Goal: Transaction & Acquisition: Purchase product/service

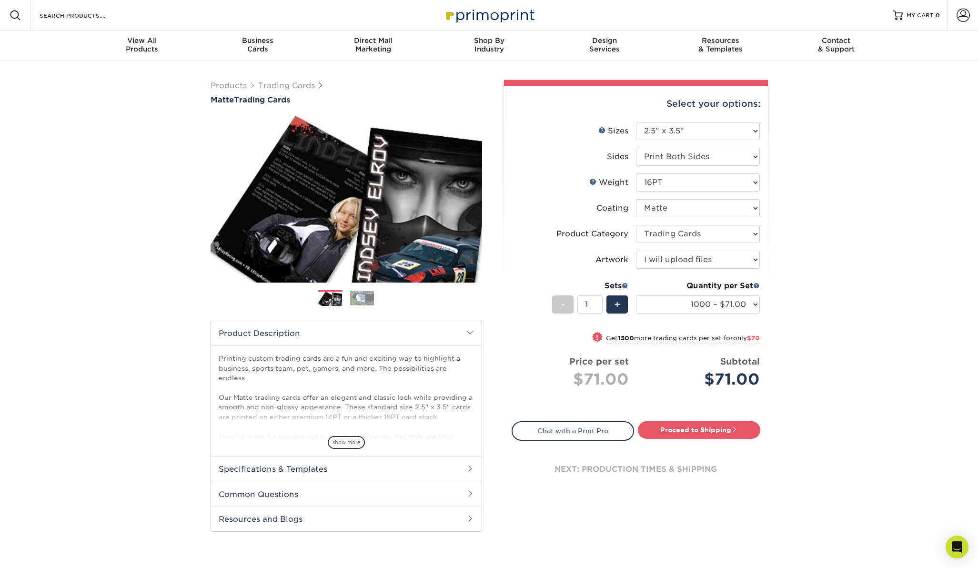
select select "2.50x3.50"
select select "c2f9bce9-36c2-409d-b101-c29d9d031e18"
select select "upload"
select select "1000 – $71.00"
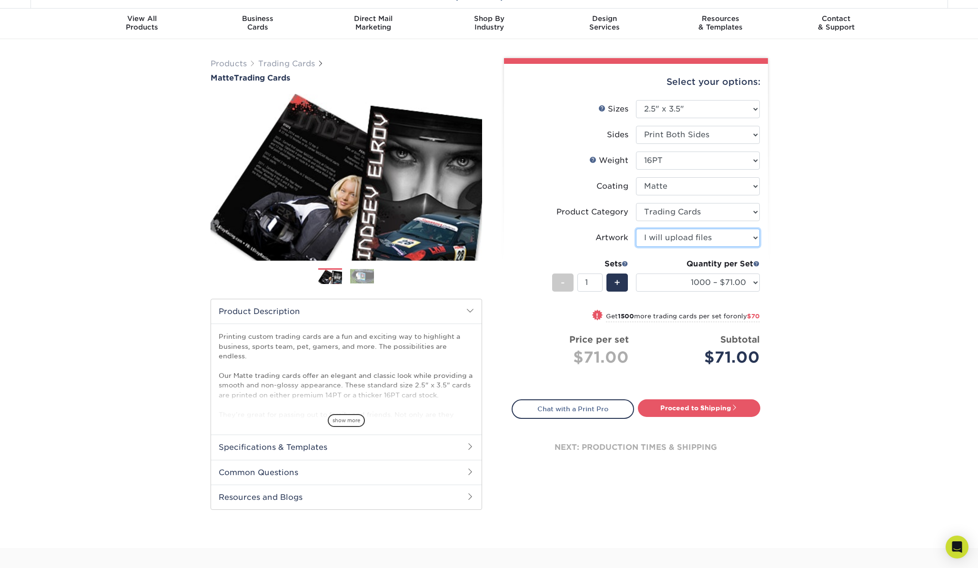
click at [755, 237] on select "Please Select I will upload files I need a design - $100" at bounding box center [698, 238] width 124 height 18
click at [683, 406] on link "Proceed to Shipping" at bounding box center [699, 407] width 122 height 17
type input "Set 1"
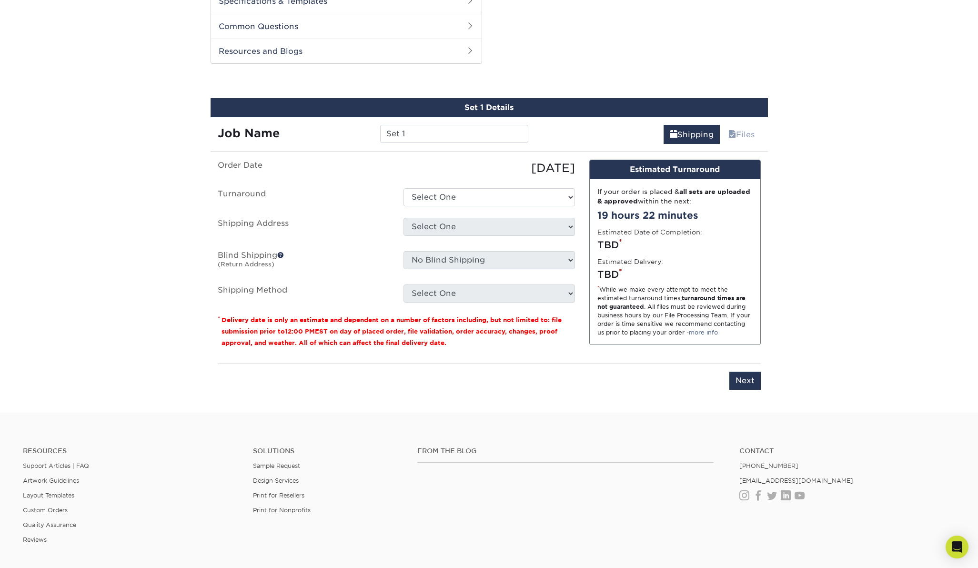
scroll to position [485, 0]
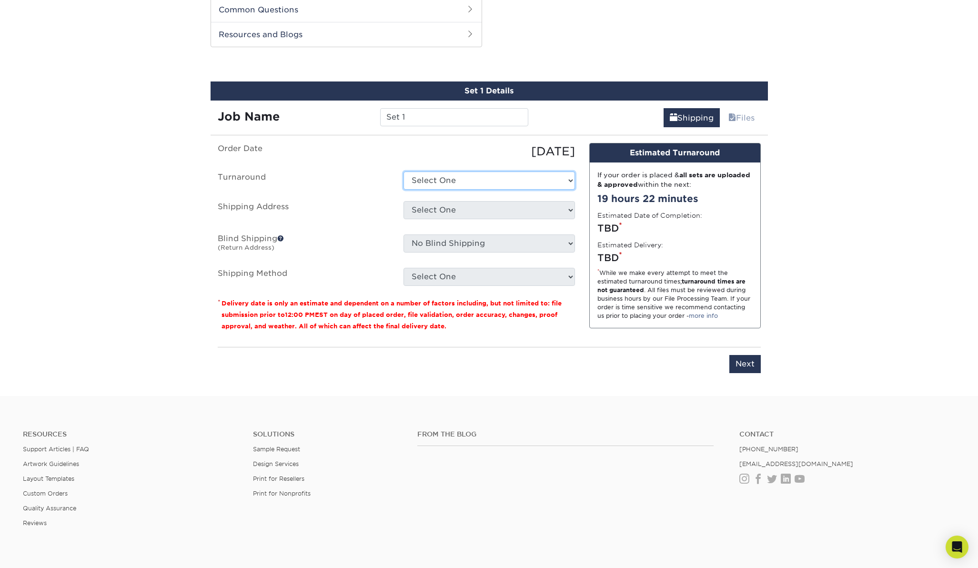
click at [572, 180] on select "Select One 2-4 Business Days 2 Day Next Business Day" at bounding box center [490, 181] width 172 height 18
select select "145548aa-6319-4e39-aa37-e975b69f208c"
click at [568, 207] on select "Select One + Add New Address - Login" at bounding box center [490, 210] width 172 height 18
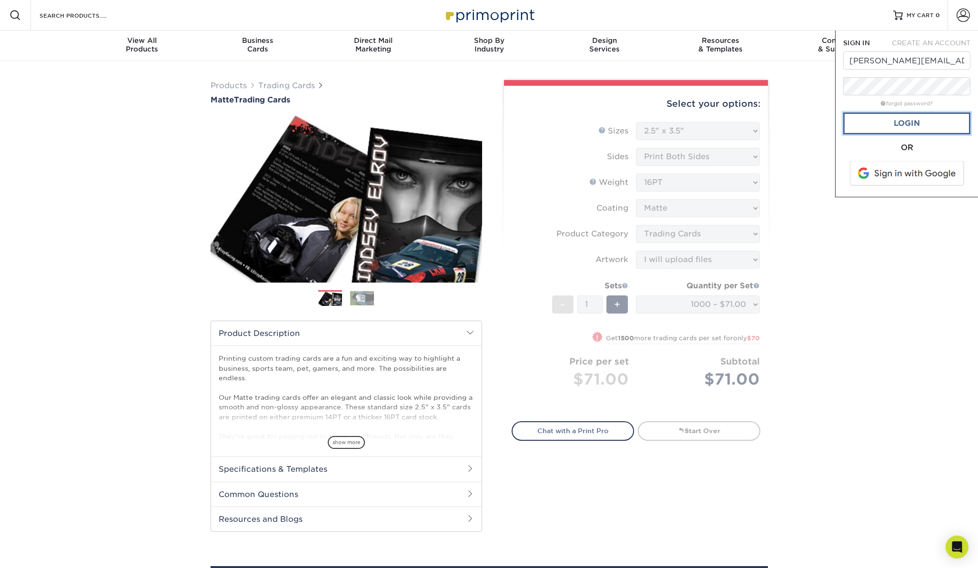
click at [910, 122] on link "Login" at bounding box center [906, 123] width 127 height 22
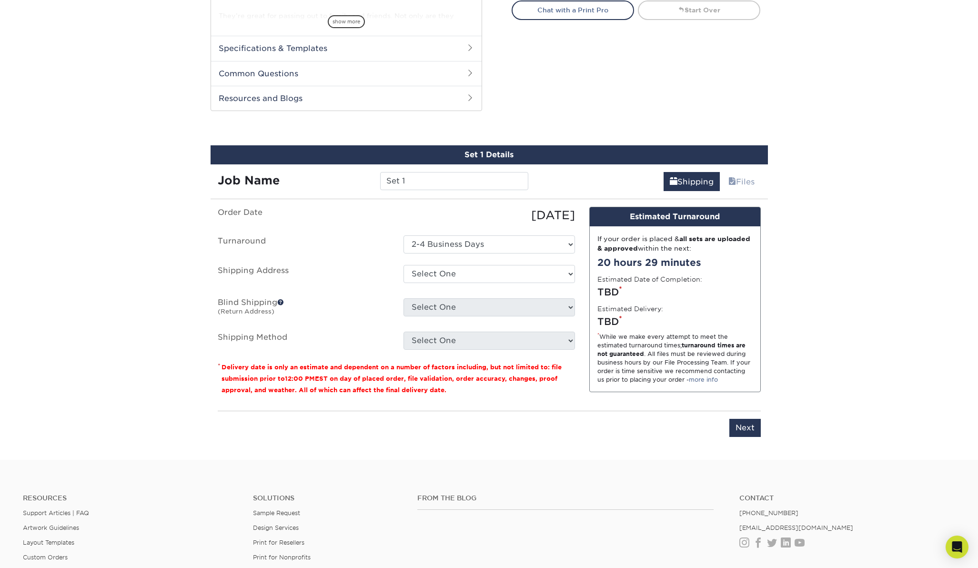
scroll to position [422, 0]
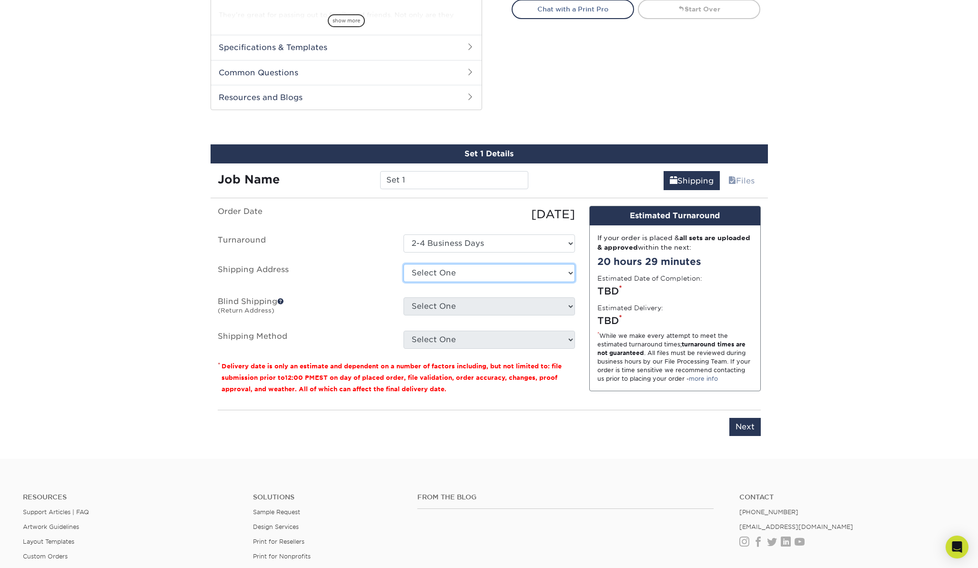
click at [568, 271] on select "Select One 12345 SW QUAIL CREEK LN, TIGARD, OR 12345 SW QUAIL CREEK LN, PORTLAN…" at bounding box center [490, 273] width 172 height 18
select select "223008"
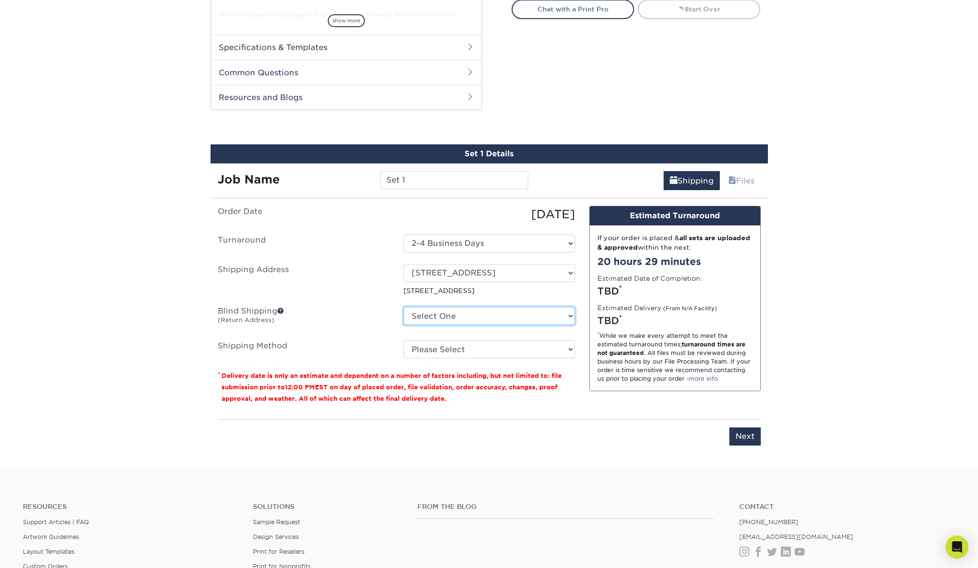
click at [570, 314] on select "Select One 12345 SW QUAIL CREEK LN, TIGARD, OR 12345 SW QUAIL CREEK LN, PORTLAN…" at bounding box center [490, 316] width 172 height 18
select select "223008"
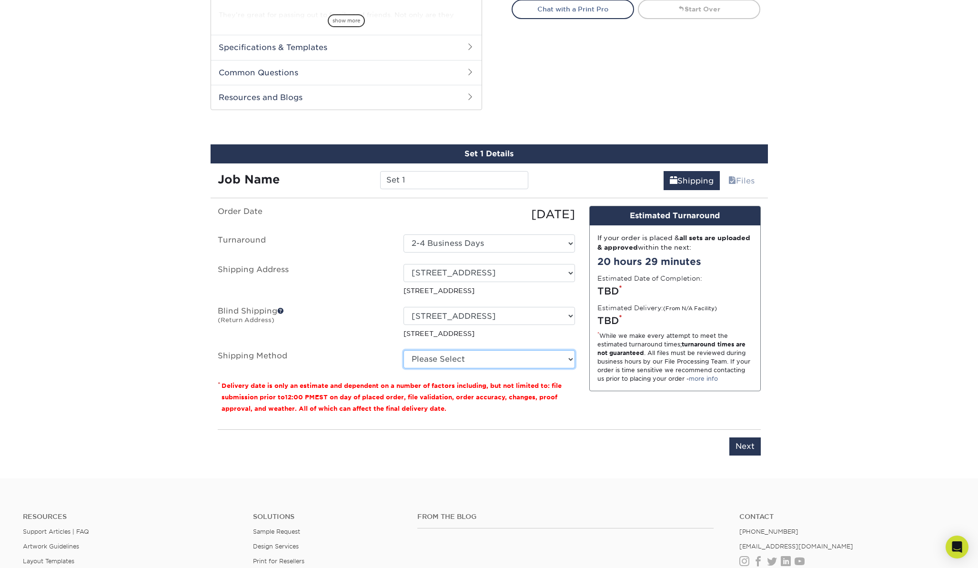
click at [570, 356] on select "Please Select UPS Ground (+$24.25) UPS 3 Day Select (+$30.87) UPS 2nd Day Air (…" at bounding box center [490, 359] width 172 height 18
select select "03"
click at [745, 446] on input "Next" at bounding box center [744, 446] width 31 height 18
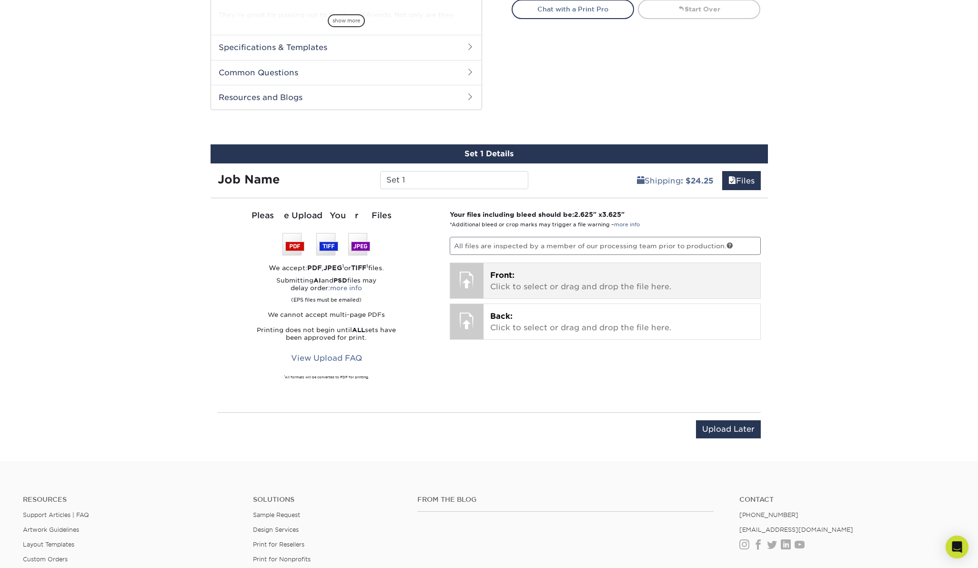
click at [468, 279] on div at bounding box center [466, 279] width 33 height 33
click at [511, 280] on p "Front: Click to select or drag and drop the file here." at bounding box center [621, 281] width 263 height 23
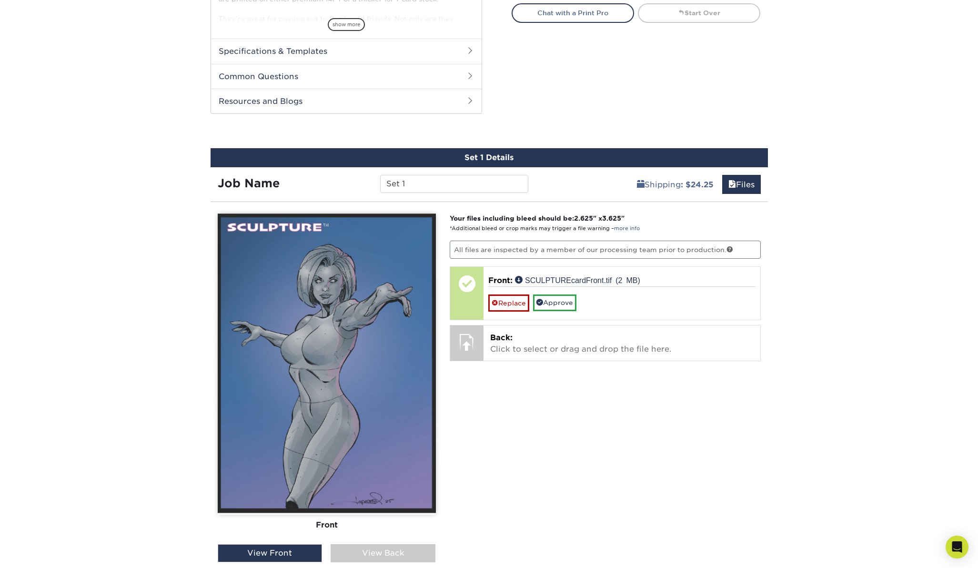
scroll to position [417, 0]
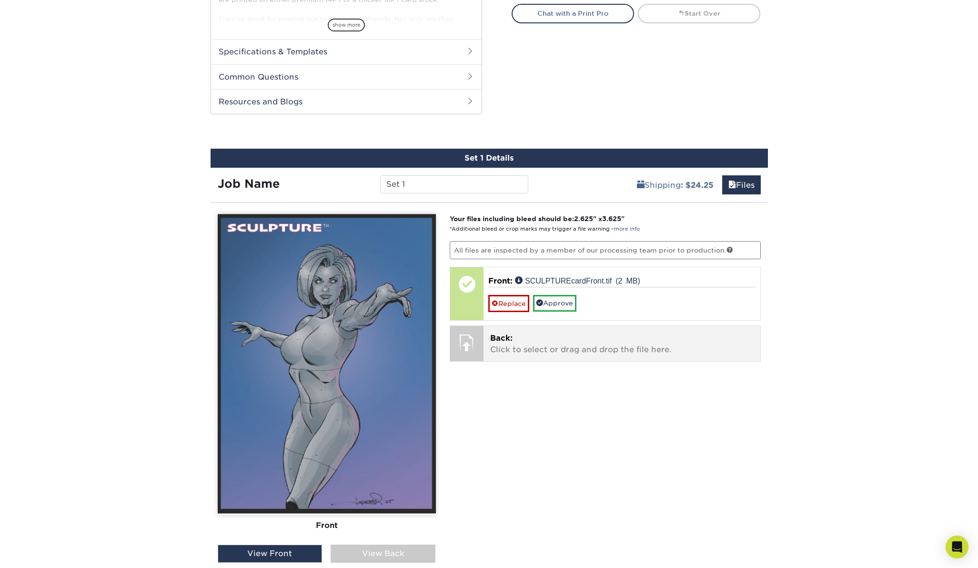
click at [514, 345] on p "Back: Click to select or drag and drop the file here." at bounding box center [621, 344] width 263 height 23
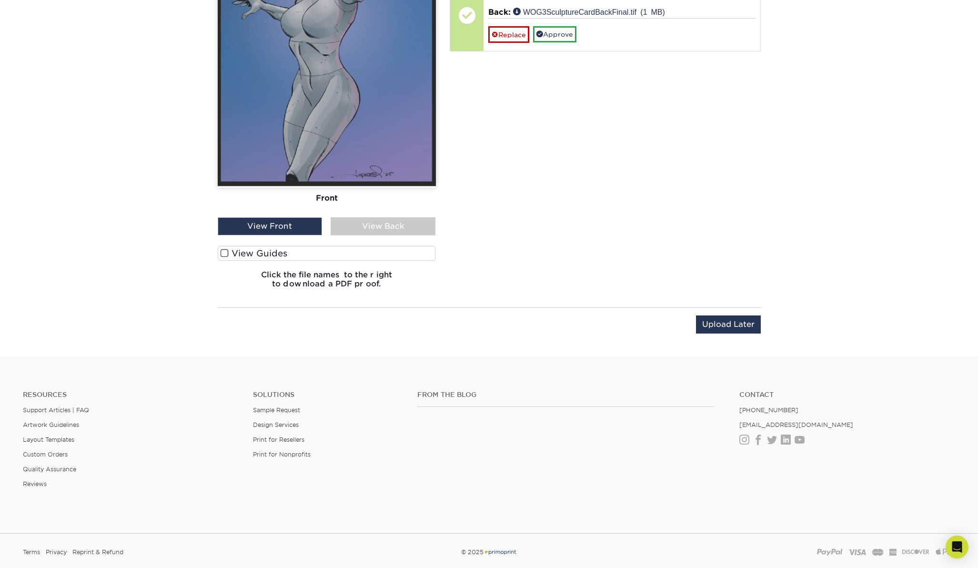
scroll to position [744, 0]
click at [372, 227] on div "View Back" at bounding box center [383, 227] width 105 height 18
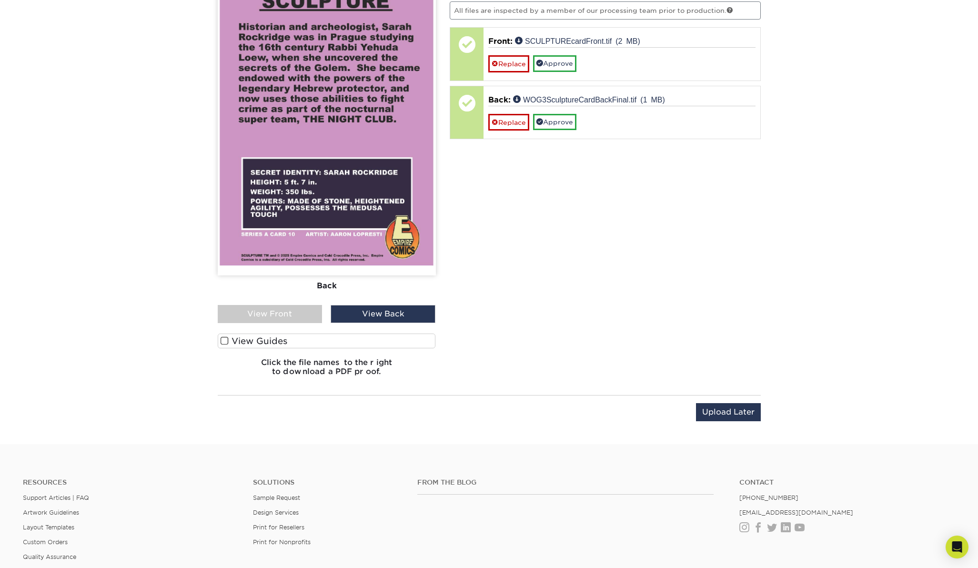
scroll to position [657, 0]
click at [267, 312] on div "View Front" at bounding box center [270, 313] width 105 height 18
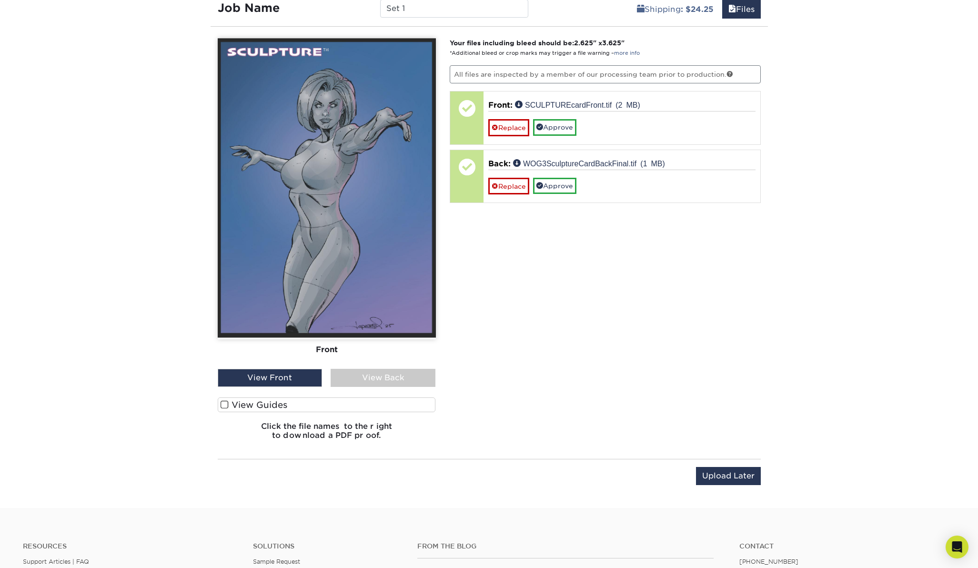
scroll to position [589, 0]
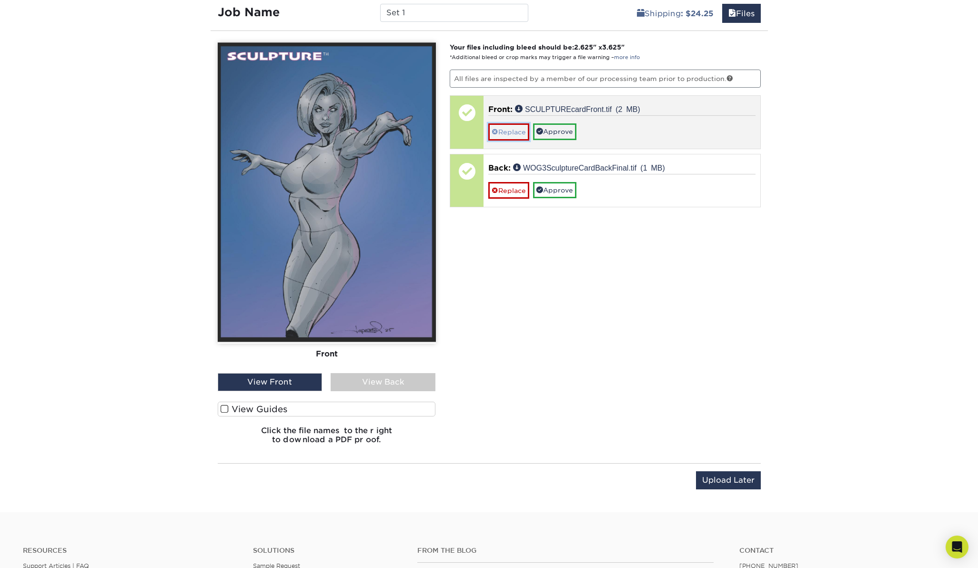
click at [511, 130] on link "Replace" at bounding box center [508, 131] width 41 height 17
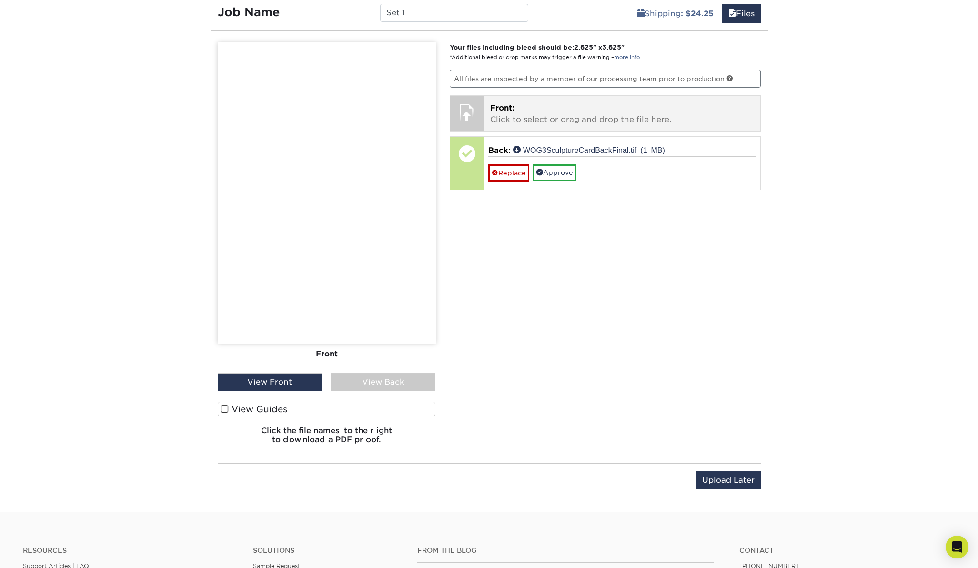
click at [473, 112] on div at bounding box center [466, 112] width 33 height 33
click at [466, 113] on div at bounding box center [466, 112] width 33 height 33
click at [524, 116] on p "Front: Click to select or drag and drop the file here." at bounding box center [621, 113] width 263 height 23
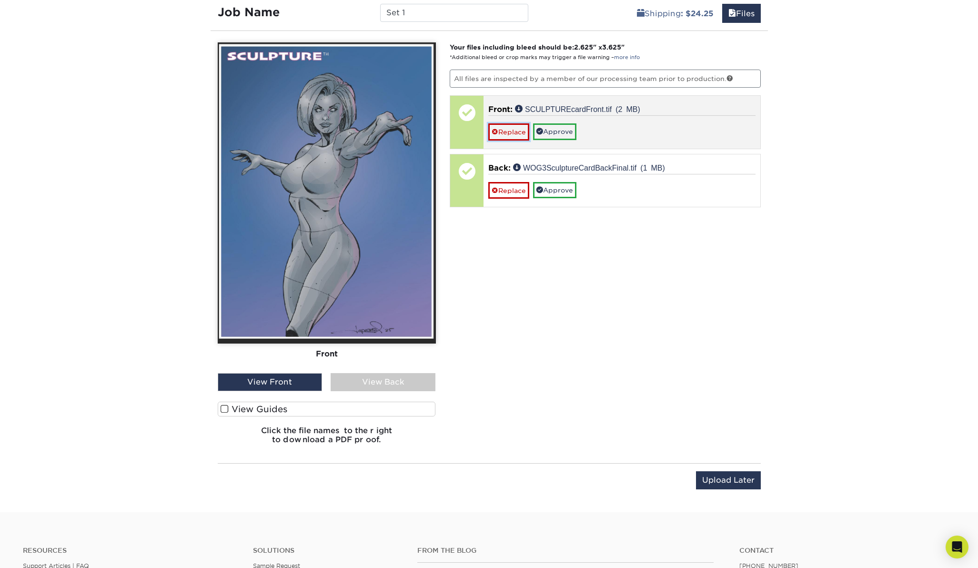
click at [513, 129] on link "Replace" at bounding box center [508, 131] width 41 height 17
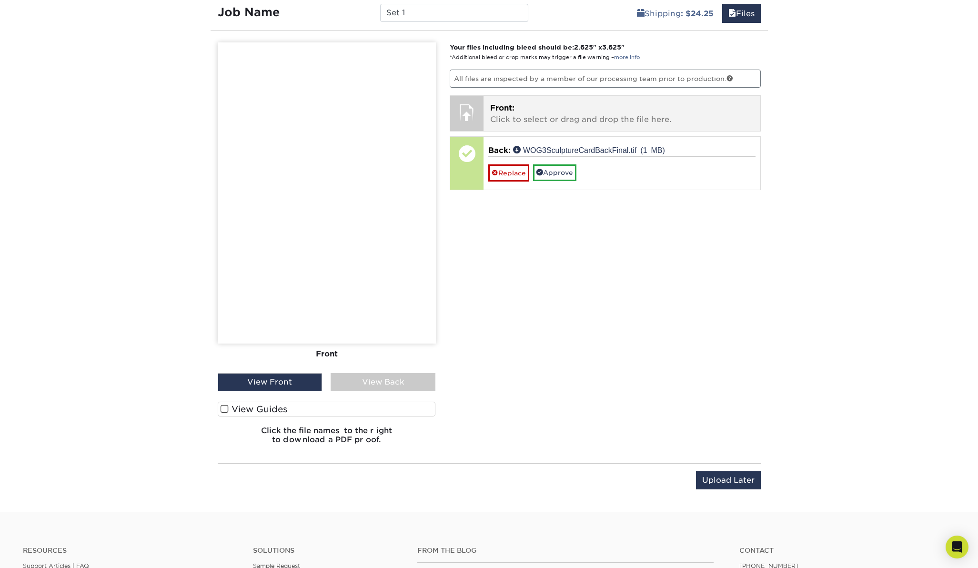
click at [509, 117] on p "Front: Click to select or drag and drop the file here." at bounding box center [621, 113] width 263 height 23
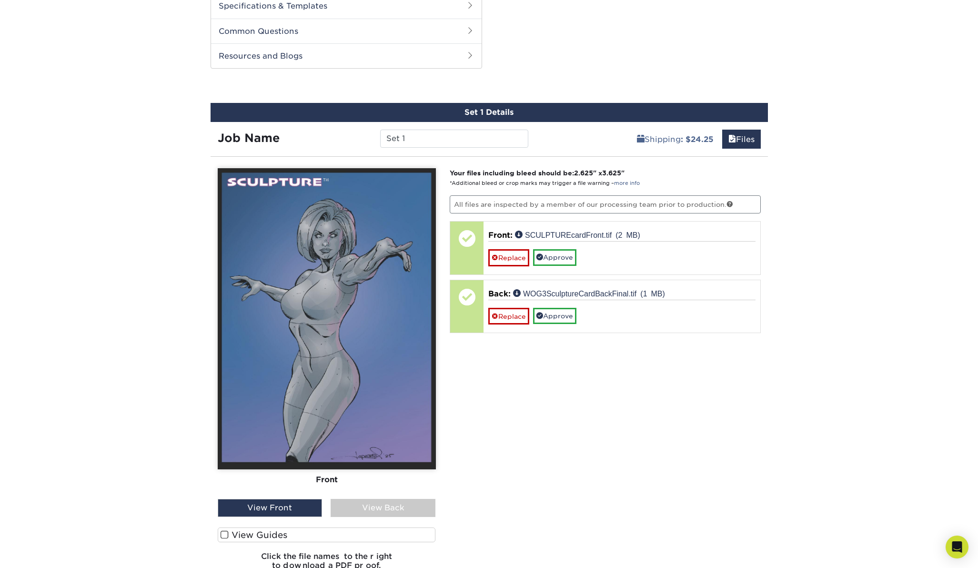
scroll to position [464, 0]
click at [407, 138] on input "Set 1" at bounding box center [454, 138] width 148 height 18
type input "Set 1 WOG3 SCULPTURE"
click at [576, 141] on div "Shipping : $24.25 Files" at bounding box center [652, 134] width 233 height 27
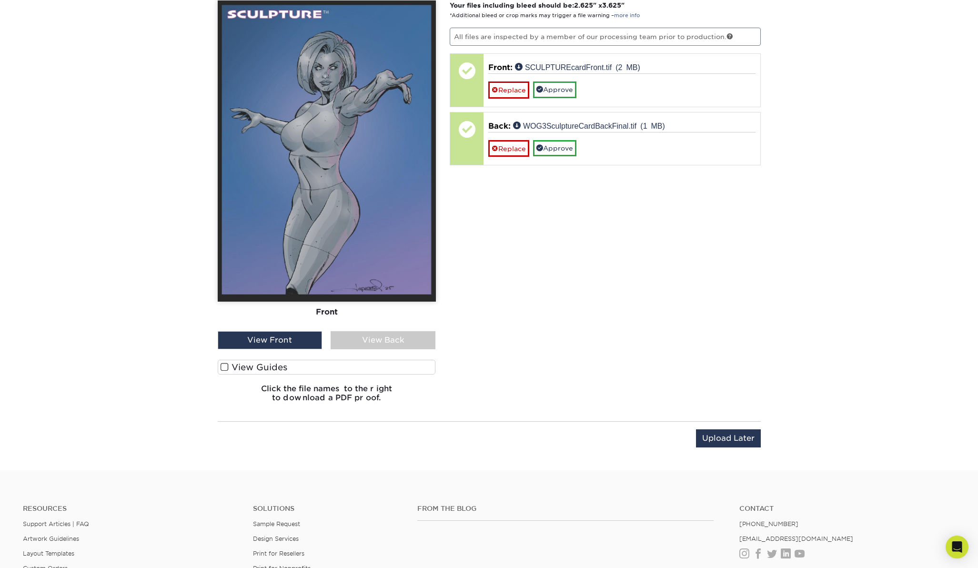
scroll to position [611, 0]
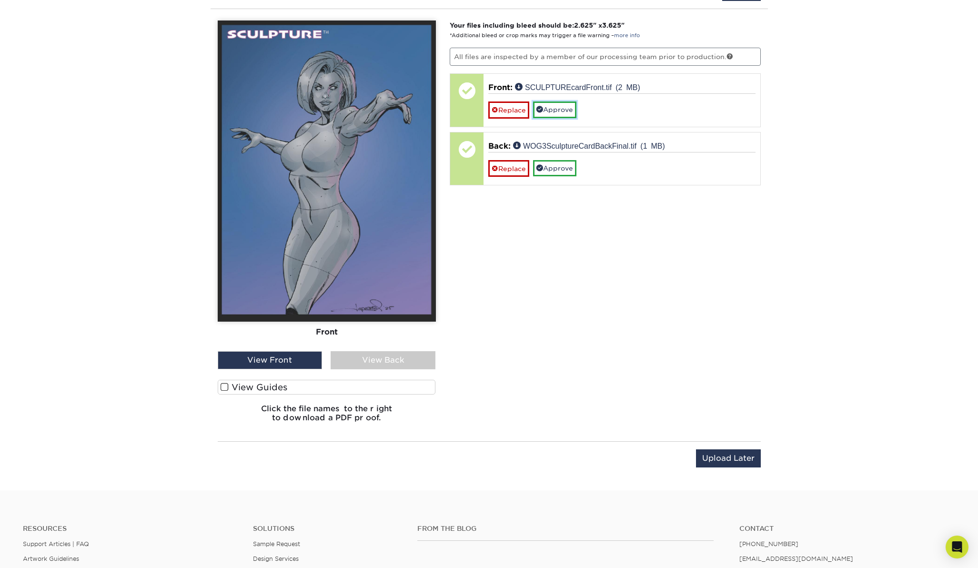
click at [562, 109] on link "Approve" at bounding box center [554, 109] width 43 height 16
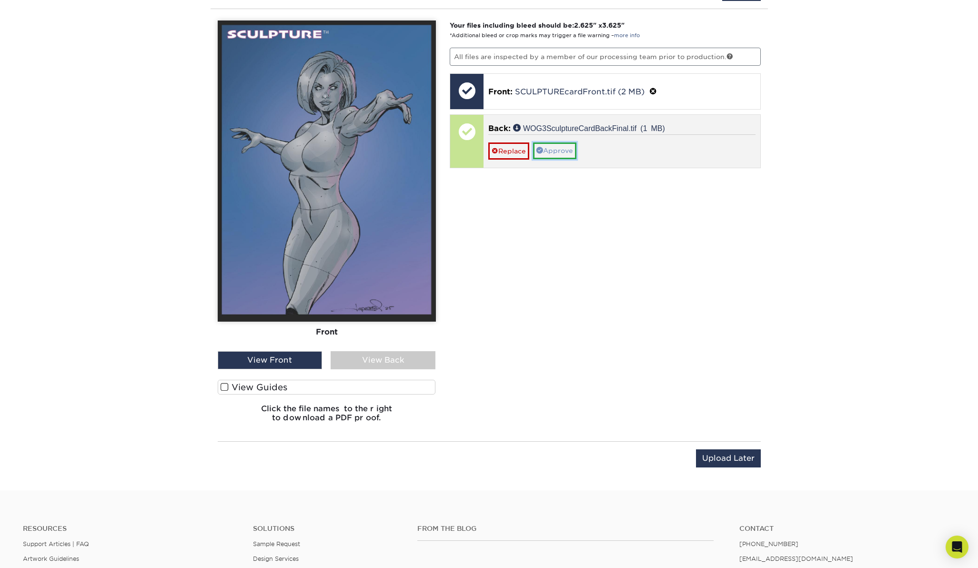
click at [565, 146] on link "Approve" at bounding box center [554, 150] width 43 height 16
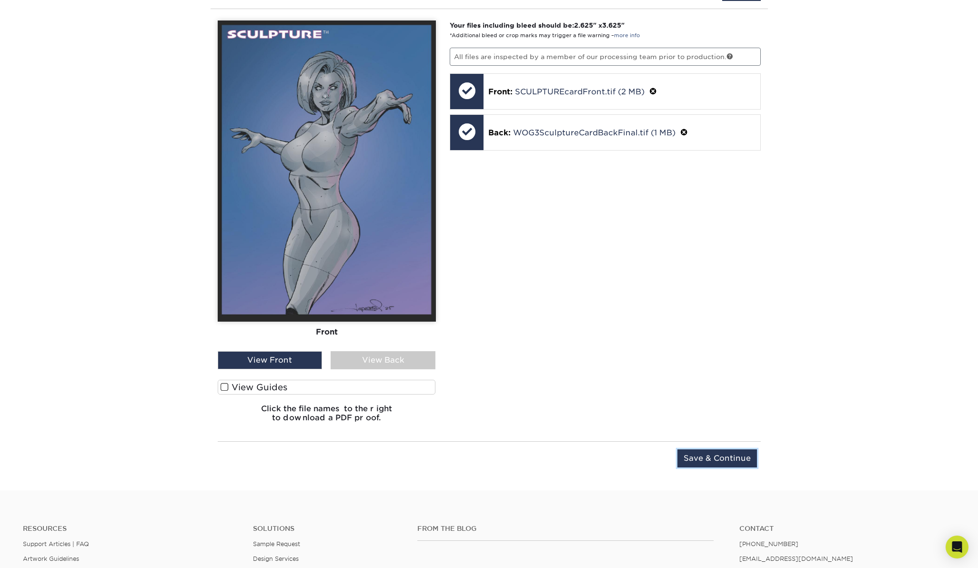
click at [720, 458] on input "Save & Continue" at bounding box center [717, 458] width 80 height 18
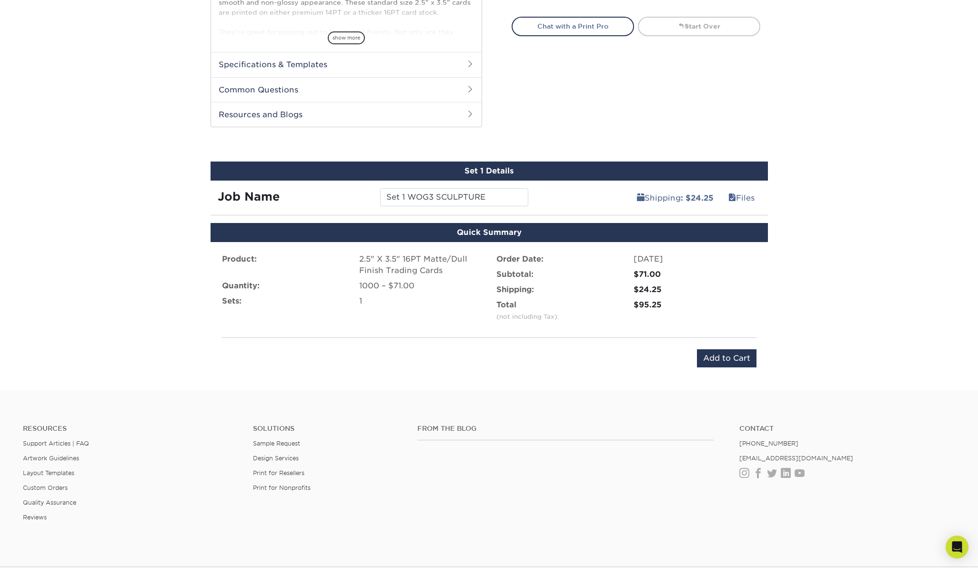
scroll to position [407, 0]
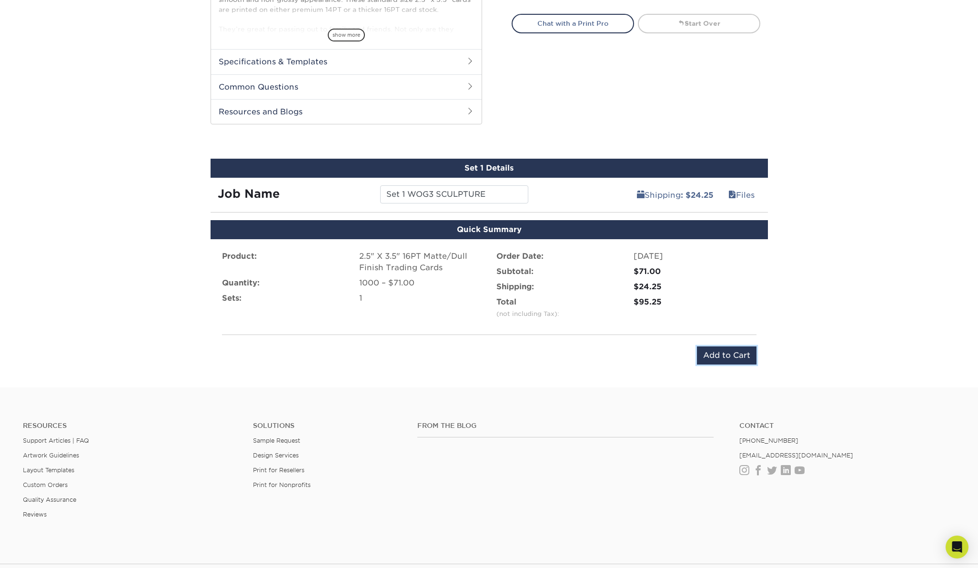
click at [721, 349] on input "Add to Cart" at bounding box center [727, 355] width 60 height 18
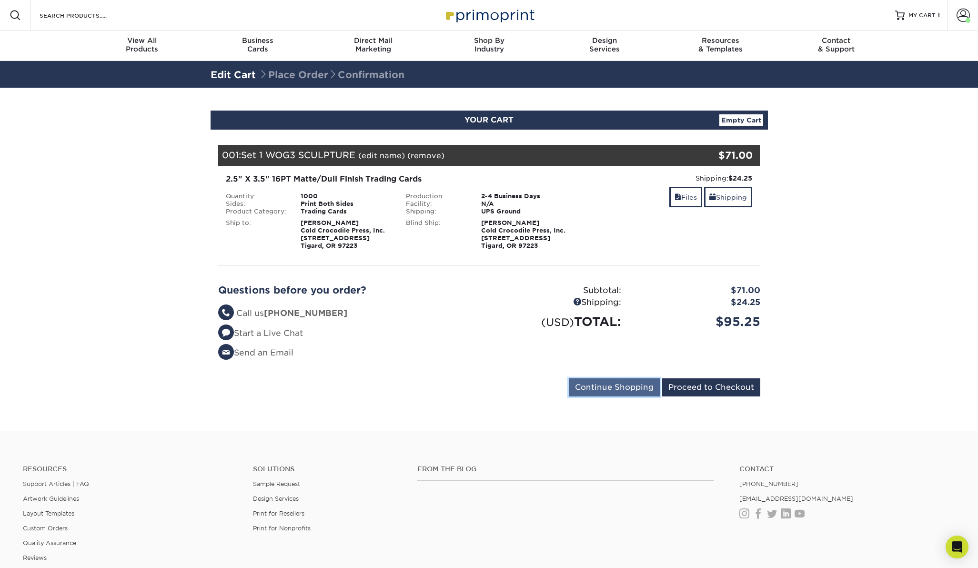
click at [631, 386] on input "Continue Shopping" at bounding box center [614, 387] width 91 height 18
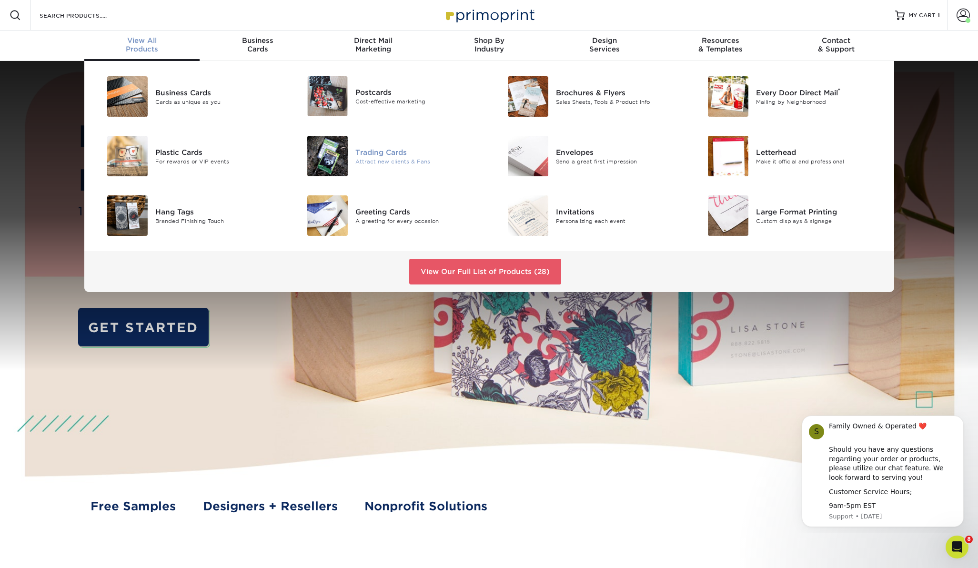
click at [376, 151] on div "Trading Cards" at bounding box center [418, 152] width 126 height 10
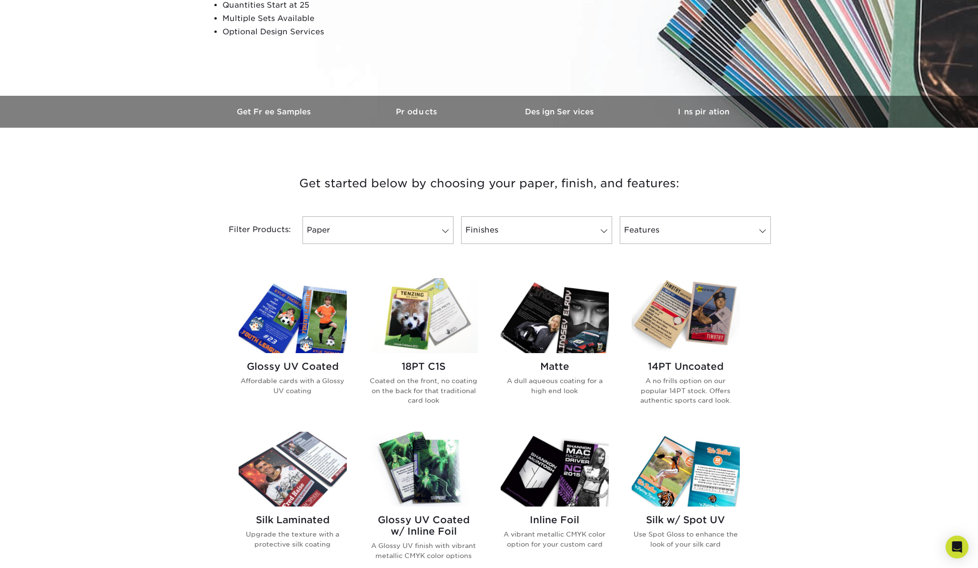
scroll to position [224, 0]
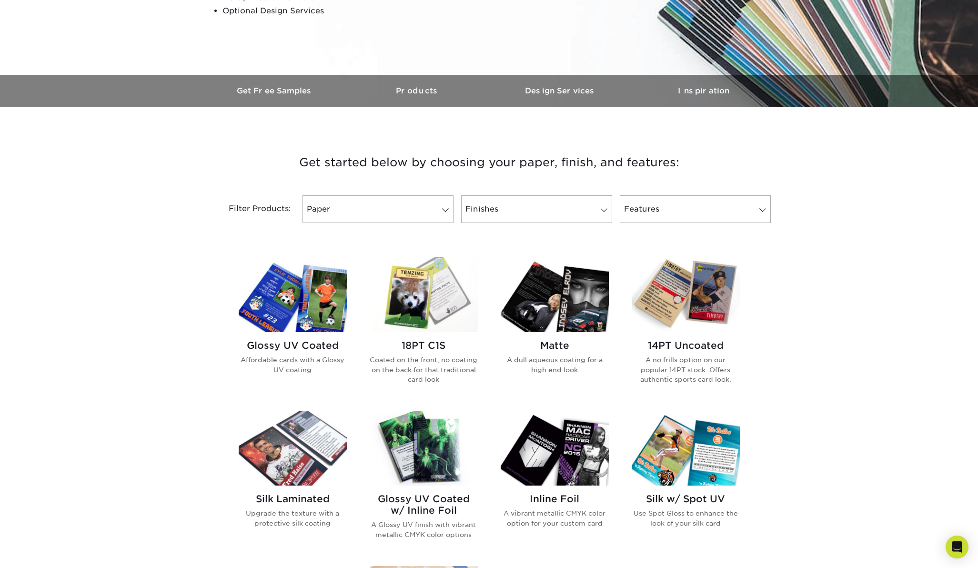
click at [576, 300] on img at bounding box center [555, 294] width 108 height 75
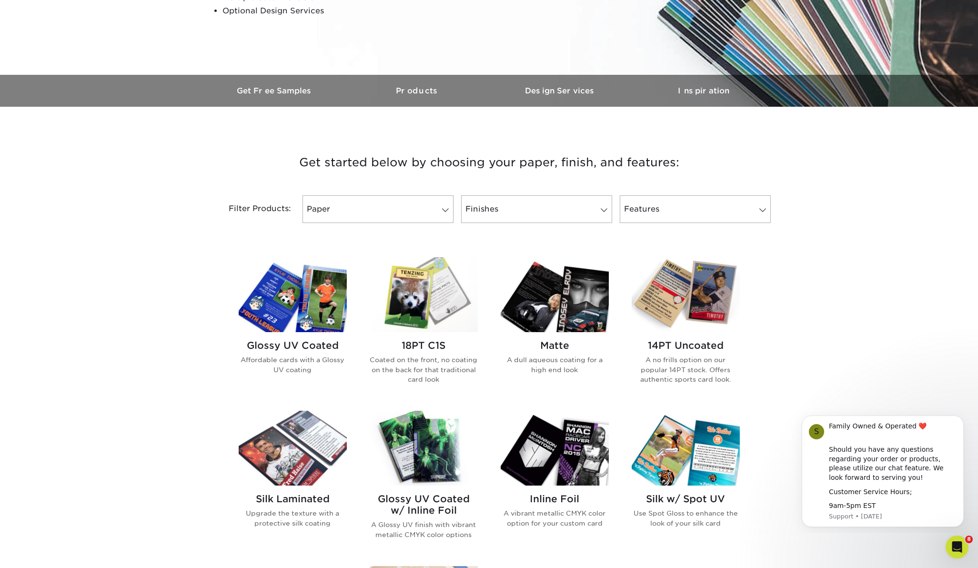
scroll to position [0, 0]
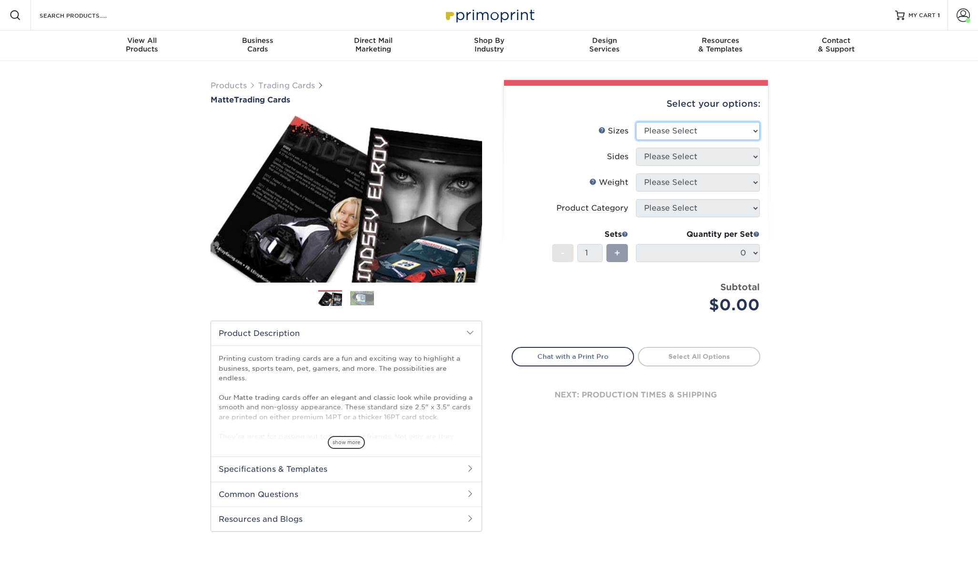
click at [757, 129] on select "Please Select 2.5" x 3.5"" at bounding box center [698, 131] width 124 height 18
select select "2.50x3.50"
click at [756, 155] on select "Please Select Print Both Sides Print Front Only" at bounding box center [698, 157] width 124 height 18
select select "13abbda7-1d64-4f25-8bb2-c179b224825d"
click at [757, 180] on select "Please Select 16PT 14PT" at bounding box center [698, 182] width 124 height 18
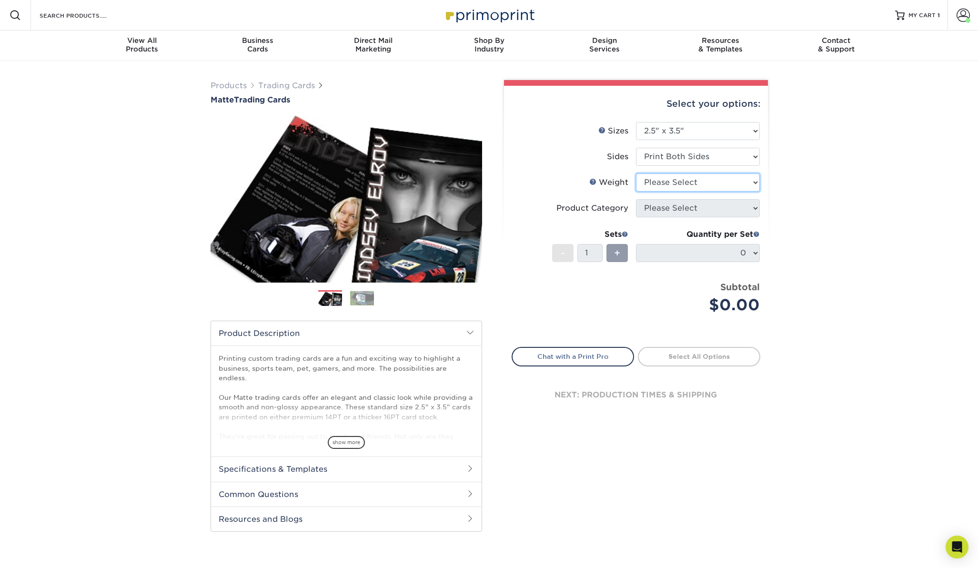
select select "16PT"
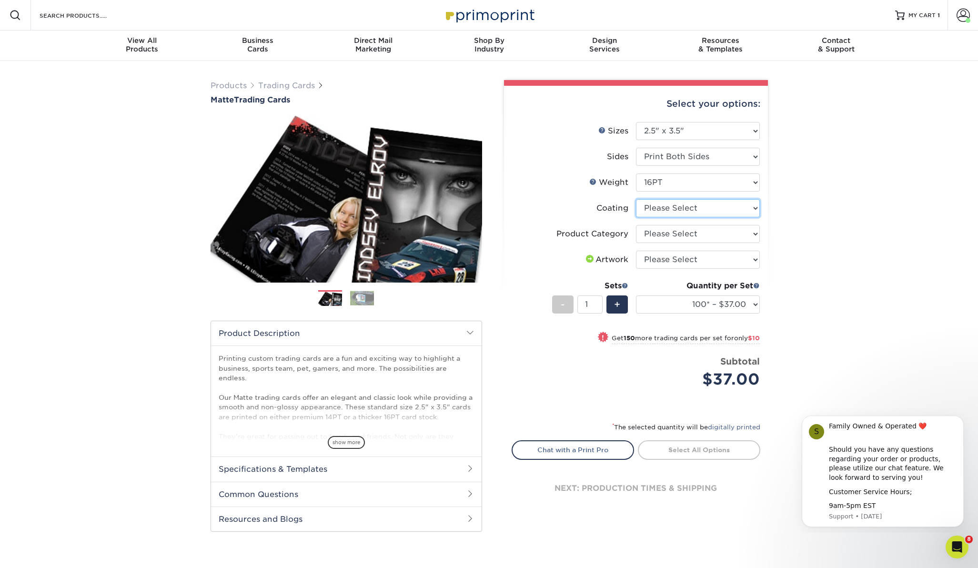
click at [756, 207] on select at bounding box center [698, 208] width 124 height 18
select select "121bb7b5-3b4d-429f-bd8d-bbf80e953313"
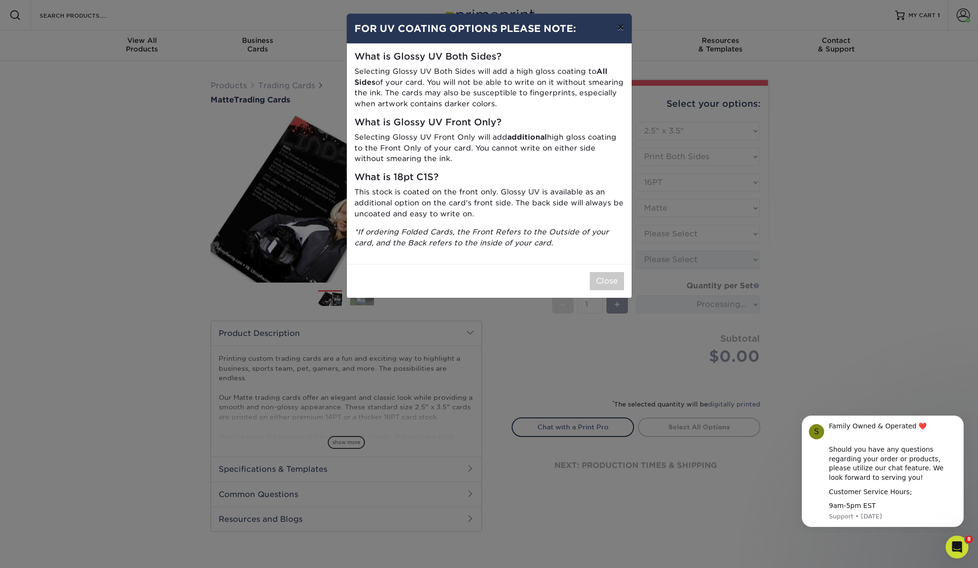
click at [621, 26] on button "×" at bounding box center [620, 27] width 22 height 27
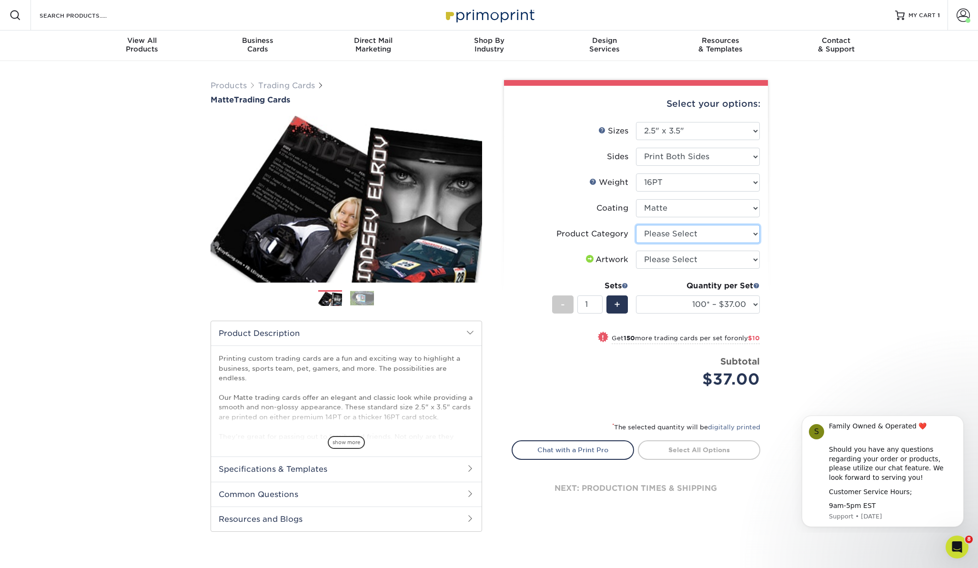
click at [756, 233] on select "Please Select Trading Cards" at bounding box center [698, 234] width 124 height 18
select select "c2f9bce9-36c2-409d-b101-c29d9d031e18"
click at [757, 258] on select "Please Select I will upload files I need a design - $100" at bounding box center [698, 260] width 124 height 18
select select "upload"
click at [756, 303] on select "100* – $37.00 250* – $47.00 500* – $58.00 1000 – $71.00 2500 – $141.00 5000 – $…" at bounding box center [698, 304] width 124 height 18
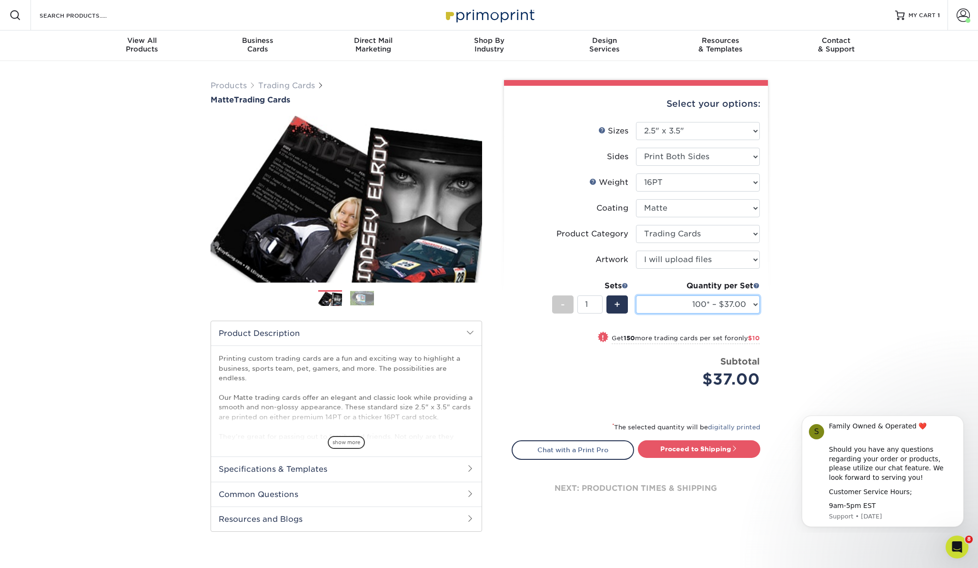
select select "1000 – $71.00"
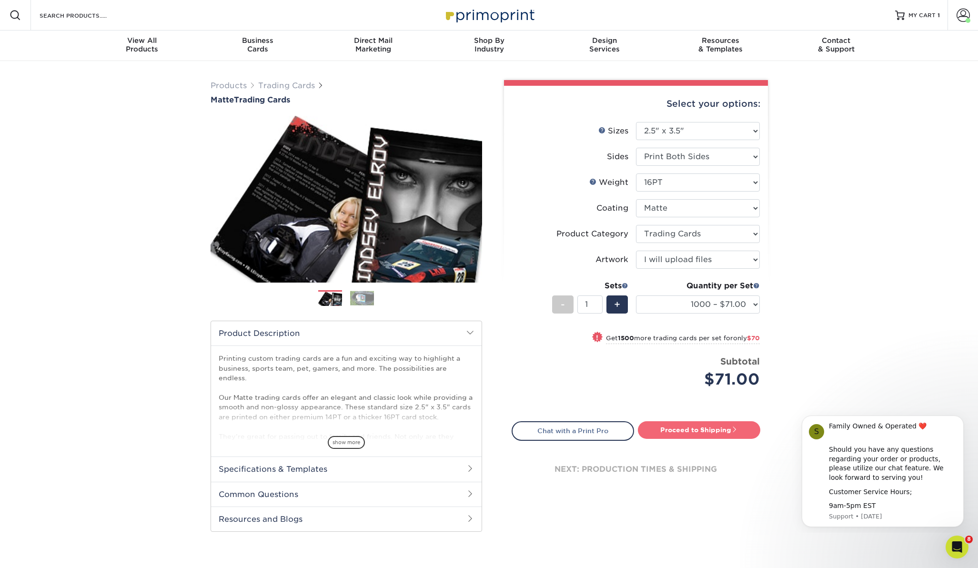
click at [683, 429] on link "Proceed to Shipping" at bounding box center [699, 429] width 122 height 17
type input "Set 1"
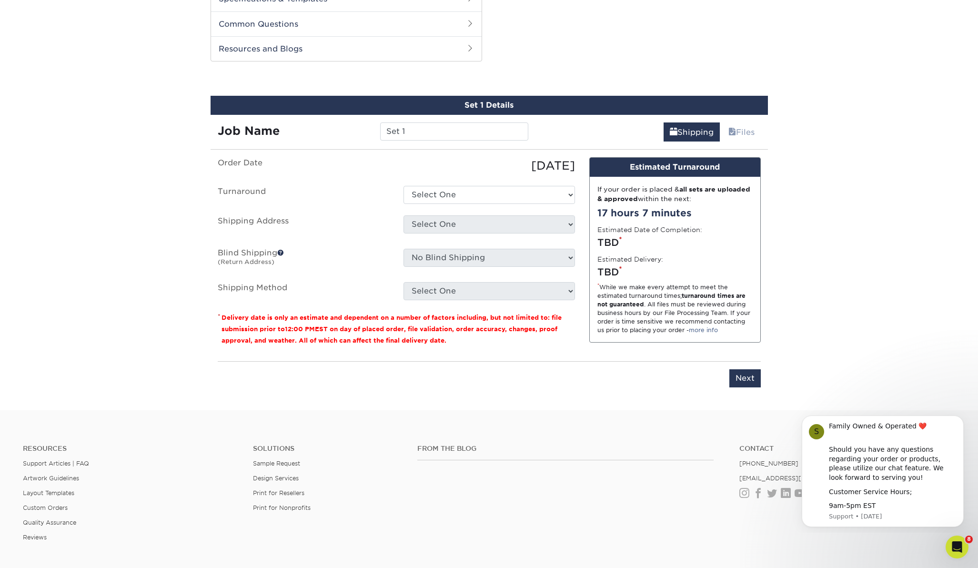
scroll to position [485, 0]
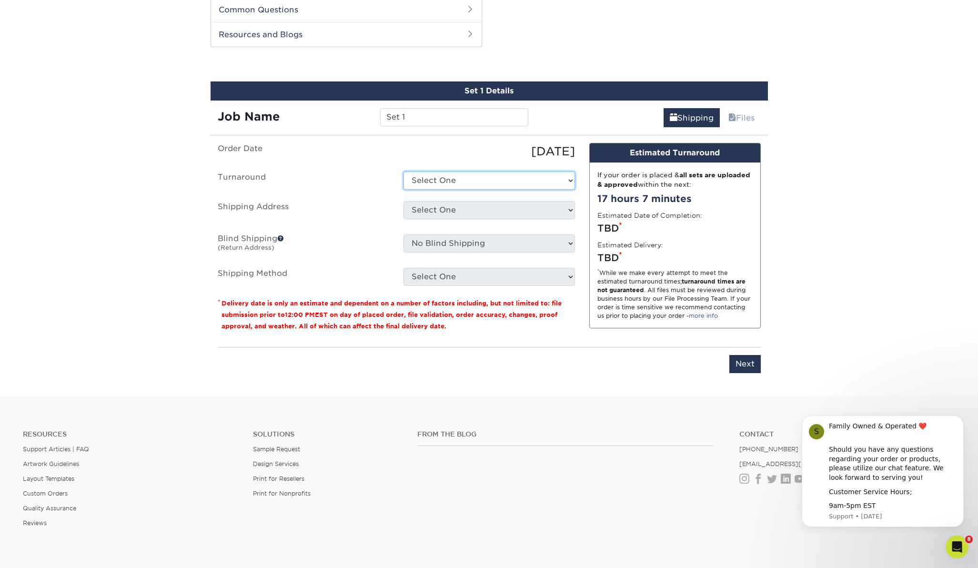
click at [570, 178] on select "Select One 2-4 Business Days 2 Day Next Business Day" at bounding box center [490, 181] width 172 height 18
select select "145548aa-6319-4e39-aa37-e975b69f208c"
click at [568, 208] on select "Select One CARD GROUP Kit Carter Trading Card Merv Trading Card WOG ESTHER CARD…" at bounding box center [490, 210] width 172 height 18
click at [571, 208] on select "Select One CARD GROUP Kit Carter Trading Card Merv Trading Card WOG ESTHER CARD…" at bounding box center [490, 210] width 172 height 18
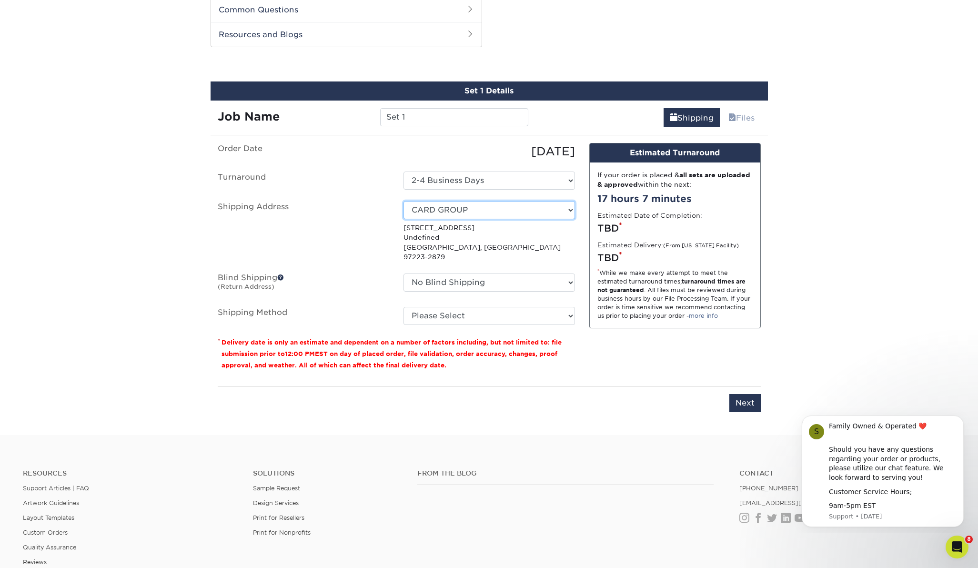
click at [570, 208] on select "Select One CARD GROUP Kit Carter Trading Card Merv Trading Card WOG ESTHER CARD…" at bounding box center [490, 210] width 172 height 18
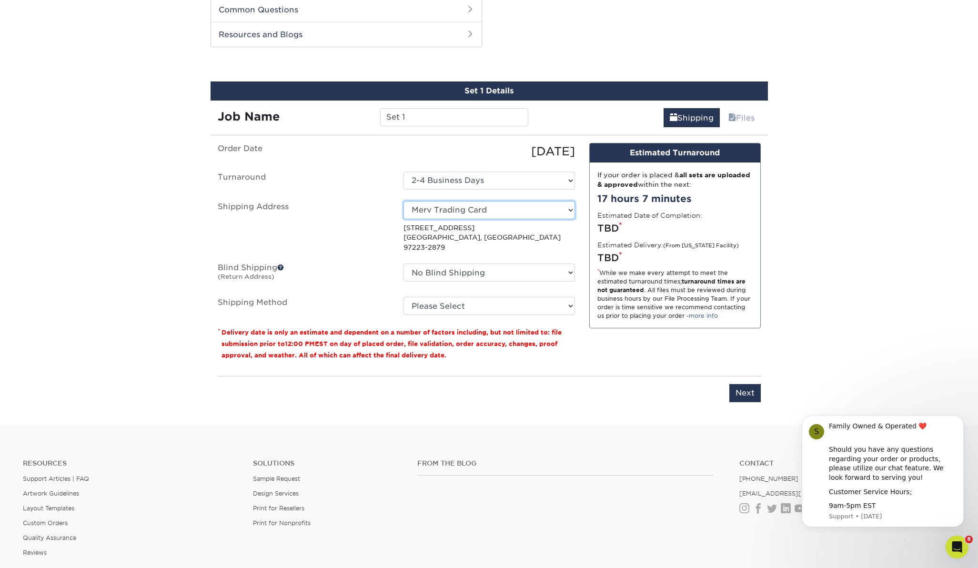
click at [569, 207] on select "Select One CARD GROUP Kit Carter Trading Card Merv Trading Card WOG ESTHER CARD…" at bounding box center [490, 210] width 172 height 18
select select "newaddress"
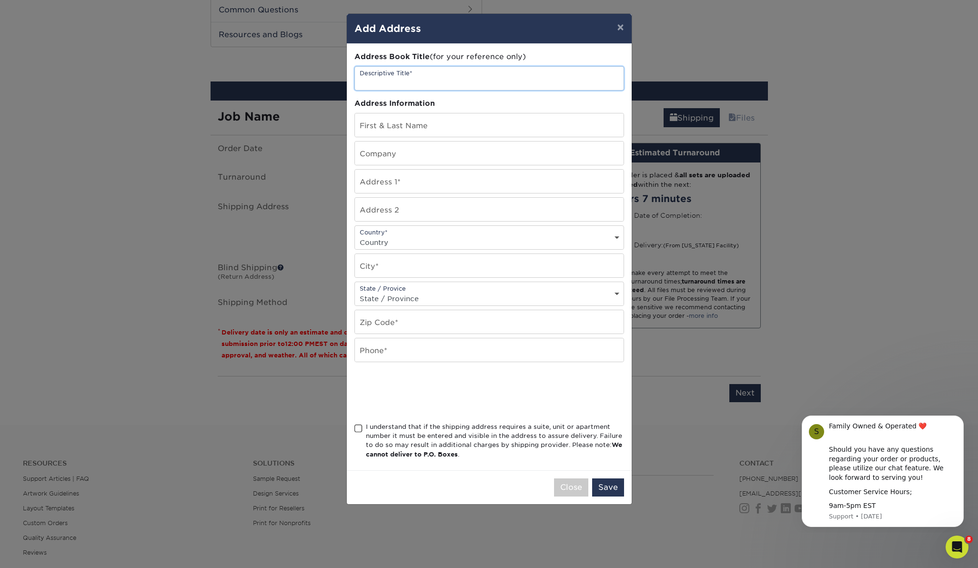
click at [434, 83] on input "text" at bounding box center [489, 78] width 269 height 23
type input "CARDS"
click at [422, 126] on input "text" at bounding box center [489, 124] width 269 height 23
type input "Aaron Lopresti"
type input "Cold Crocodile Press"
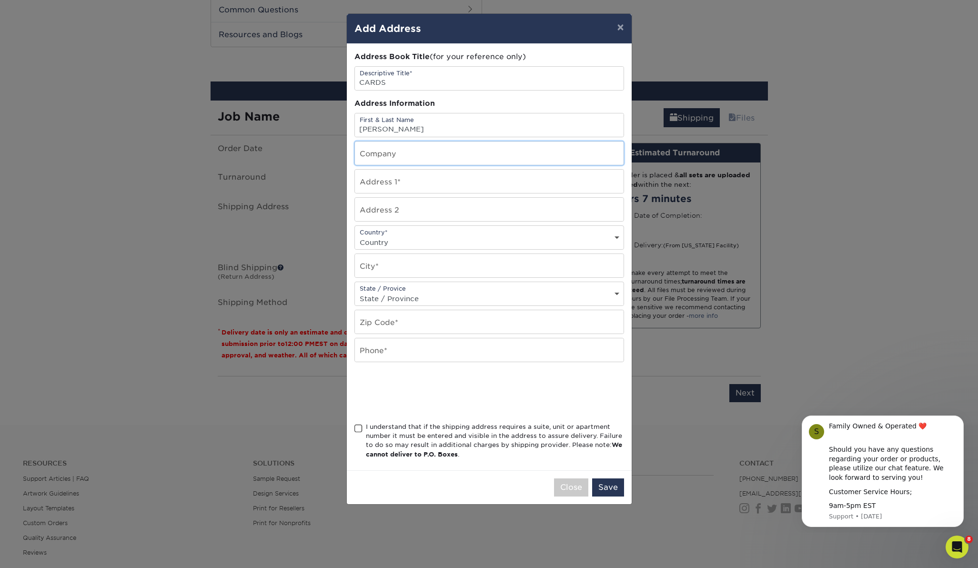
type input "12345 SW Quail Creek Lane"
select select "US"
type input "Tigard"
select select "OR"
type input "97223"
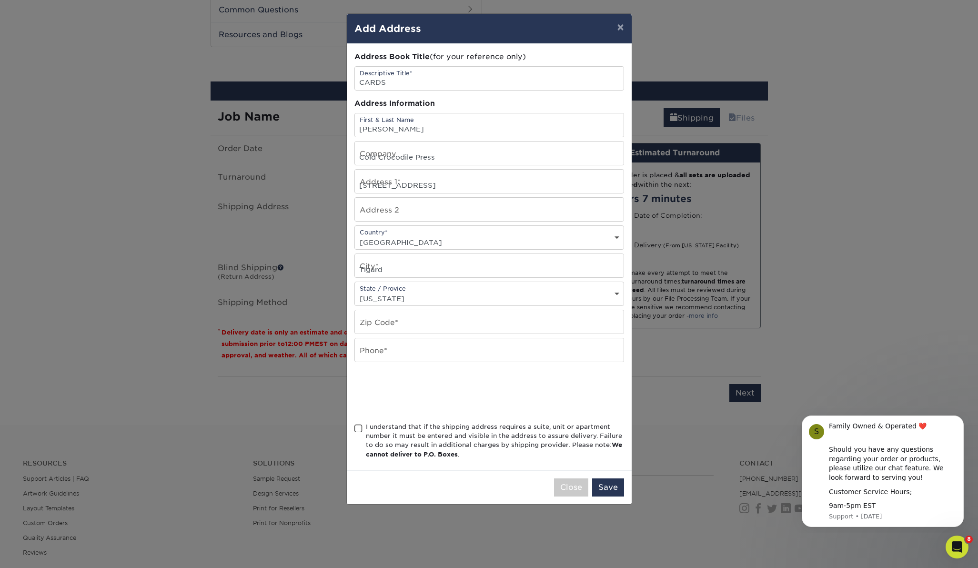
type input "9713225653"
click at [355, 427] on span at bounding box center [358, 428] width 8 height 9
click at [0, 0] on input "I understand that if the shipping address requires a suite, unit or apartment n…" at bounding box center [0, 0] width 0 height 0
click at [608, 485] on button "Save" at bounding box center [608, 487] width 32 height 18
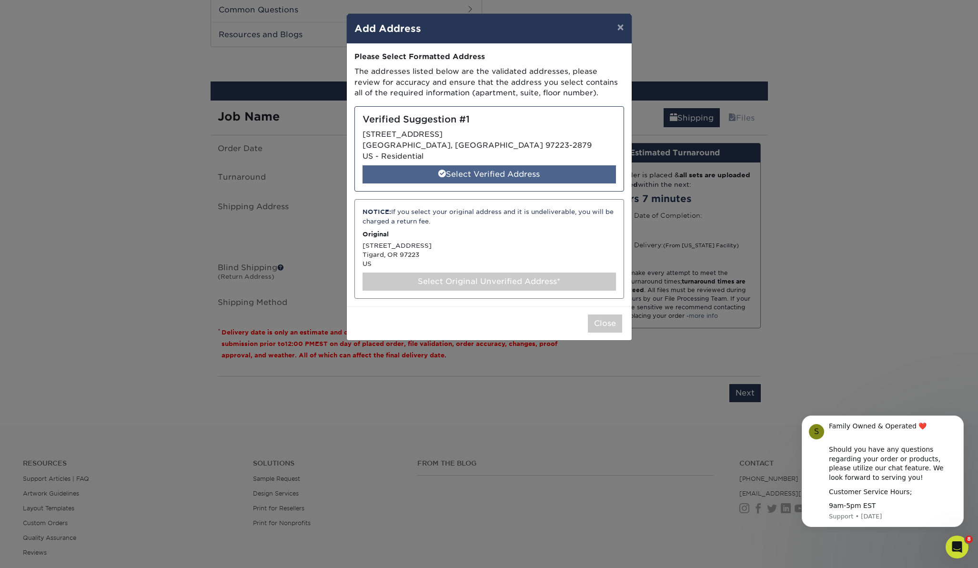
click at [493, 171] on div "Select Verified Address" at bounding box center [489, 174] width 253 height 18
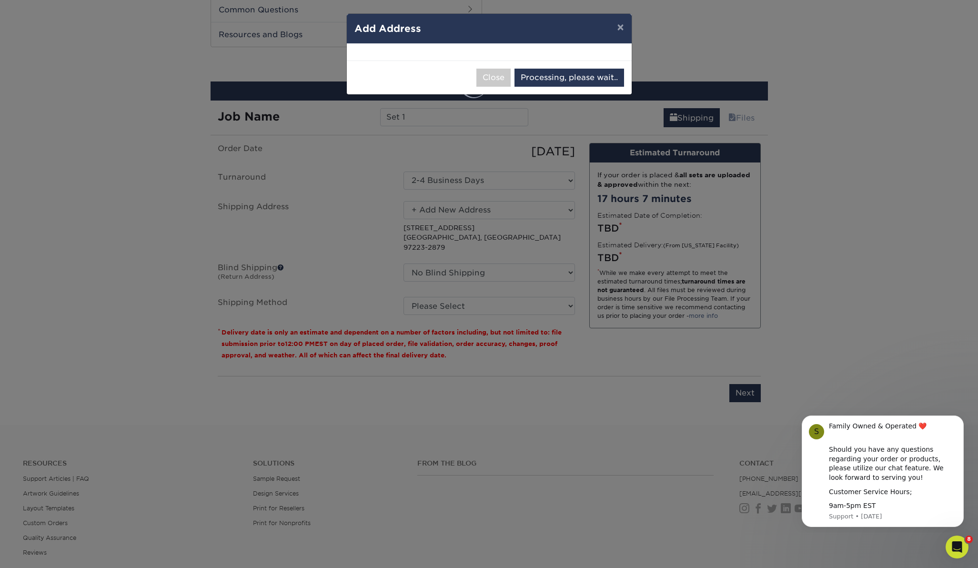
select select "286191"
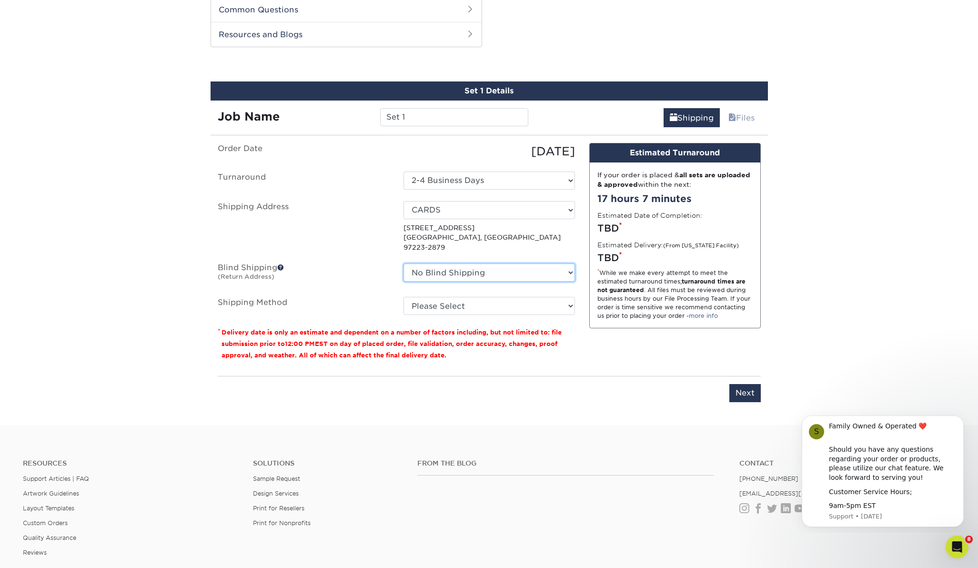
click at [571, 263] on select "No Blind Shipping CARD GROUP Kit Carter Trading Card Merv Trading Card WOG ESTH…" at bounding box center [490, 272] width 172 height 18
select select "newaddress"
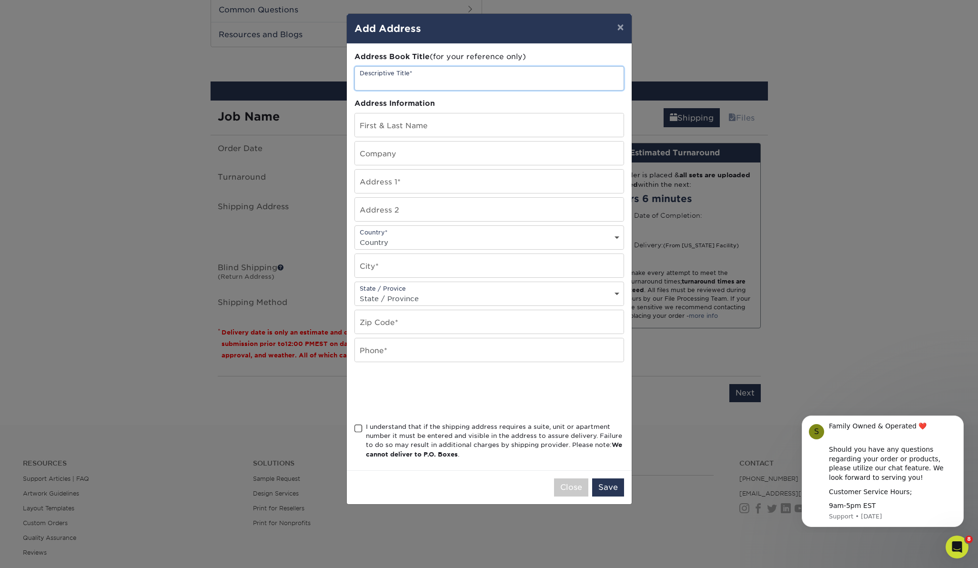
click at [437, 82] on input "text" at bounding box center [489, 78] width 269 height 23
type input "CARDS"
click at [428, 129] on input "text" at bounding box center [489, 124] width 269 height 23
type input "Aaron Lopresti"
type input "Cold Crocodile Press"
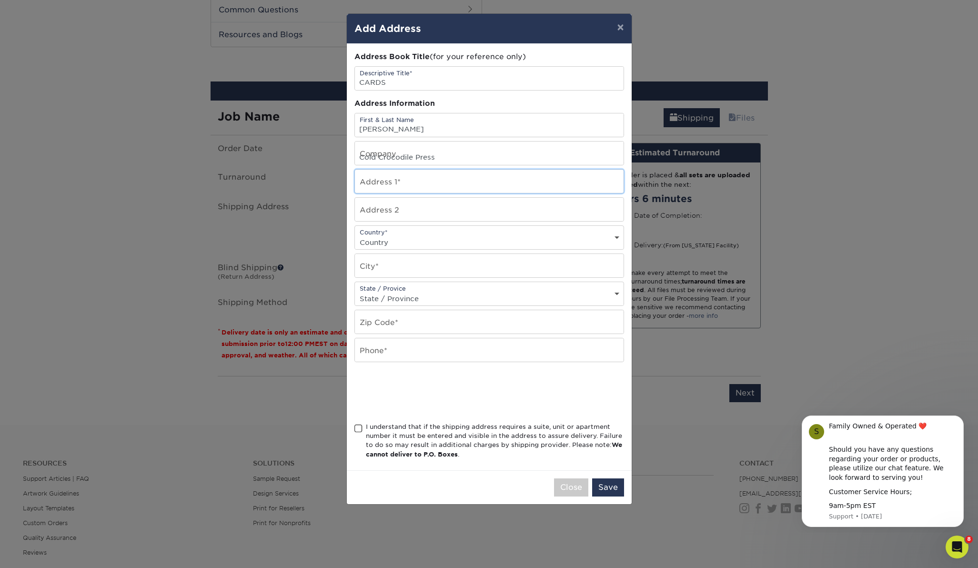
type input "12345 SW Quail Creek Lane"
select select "US"
type input "Tigard"
select select "OR"
type input "97223"
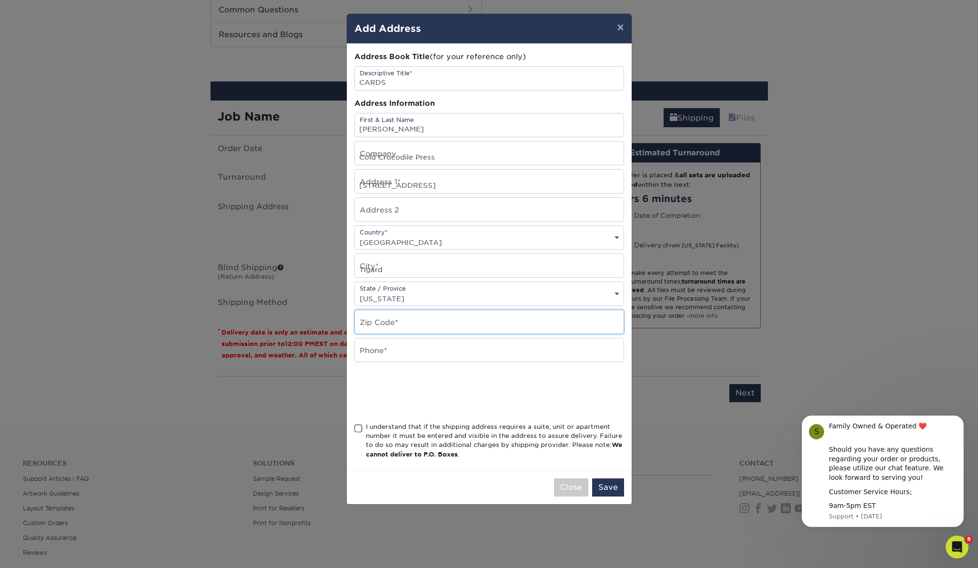
type input "9713225653"
drag, startPoint x: 359, startPoint y: 428, endPoint x: 378, endPoint y: 430, distance: 19.1
click at [361, 428] on span at bounding box center [358, 428] width 8 height 9
click at [0, 0] on input "I understand that if the shipping address requires a suite, unit or apartment n…" at bounding box center [0, 0] width 0 height 0
click at [609, 485] on button "Save" at bounding box center [608, 487] width 32 height 18
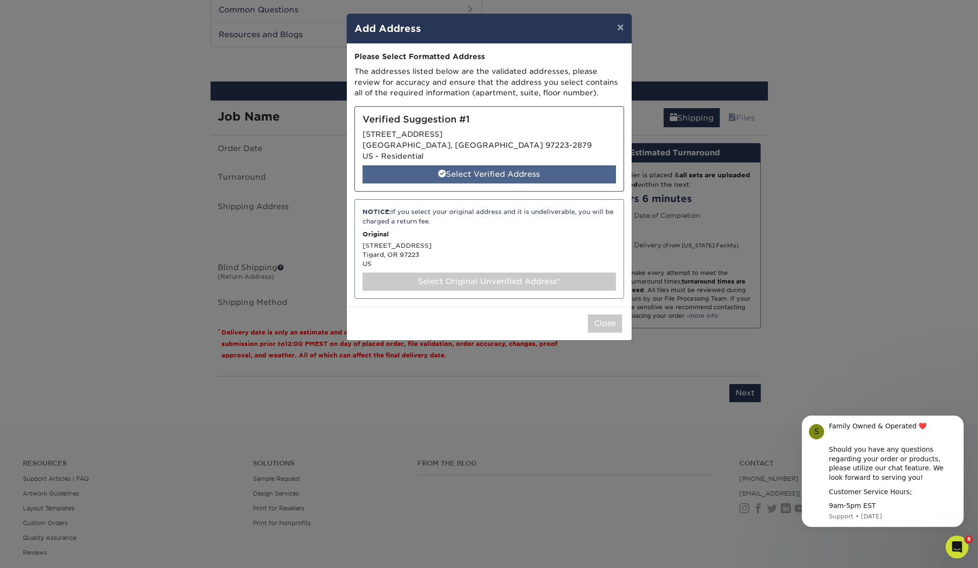
click at [526, 179] on div "Select Verified Address" at bounding box center [489, 174] width 253 height 18
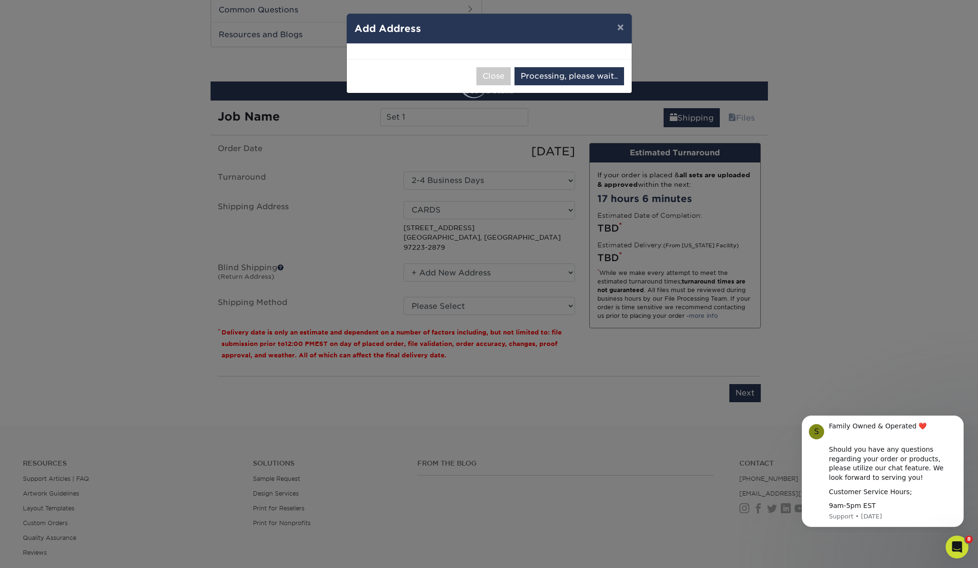
select select "286192"
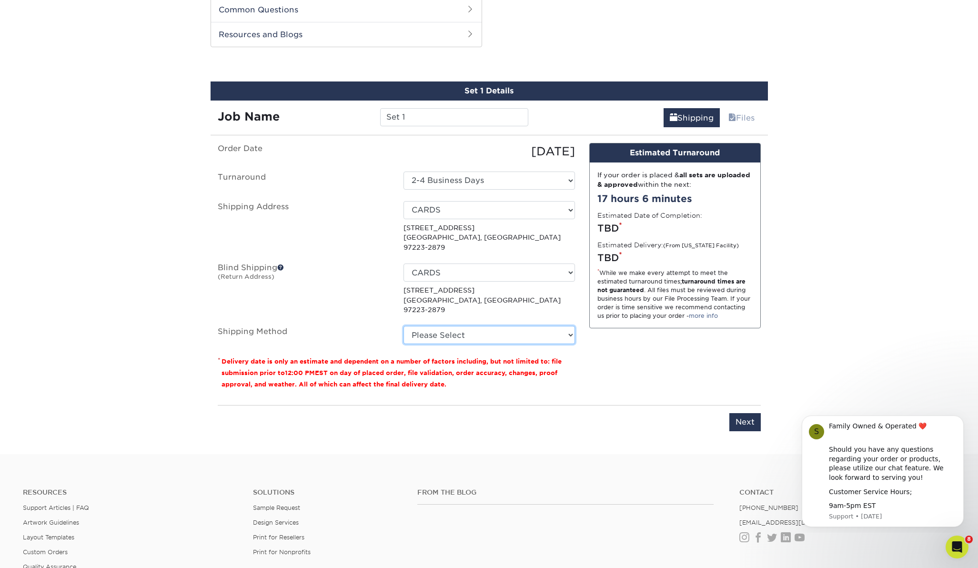
click at [571, 326] on select "Please Select Ground Shipping (+$20.40) 3 Day Shipping Service (+$21.28) 2 Day …" at bounding box center [490, 335] width 172 height 18
select select "03"
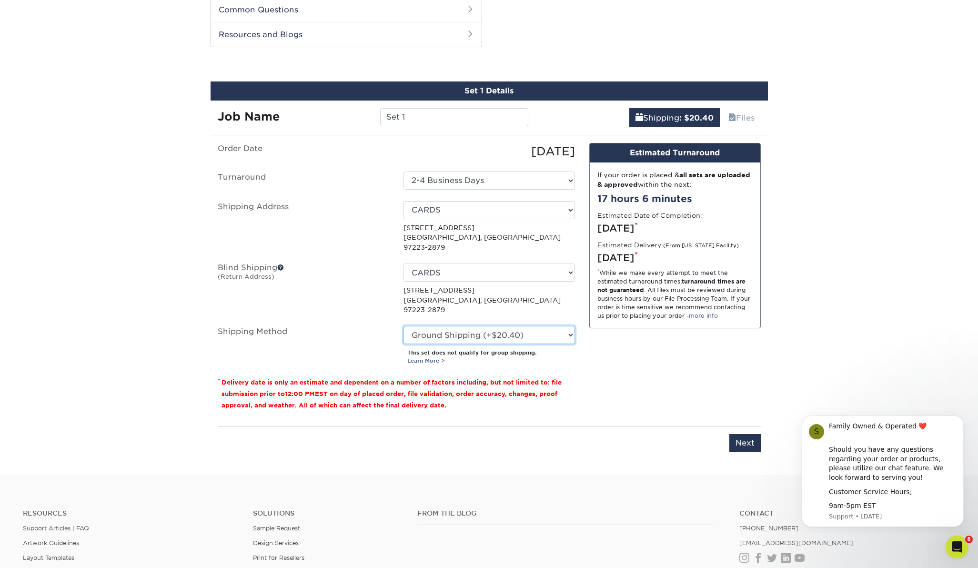
click at [570, 326] on select "Please Select Ground Shipping (+$20.40) 3 Day Shipping Service (+$21.28) 2 Day …" at bounding box center [490, 335] width 172 height 18
click at [741, 434] on input "Next" at bounding box center [744, 443] width 31 height 18
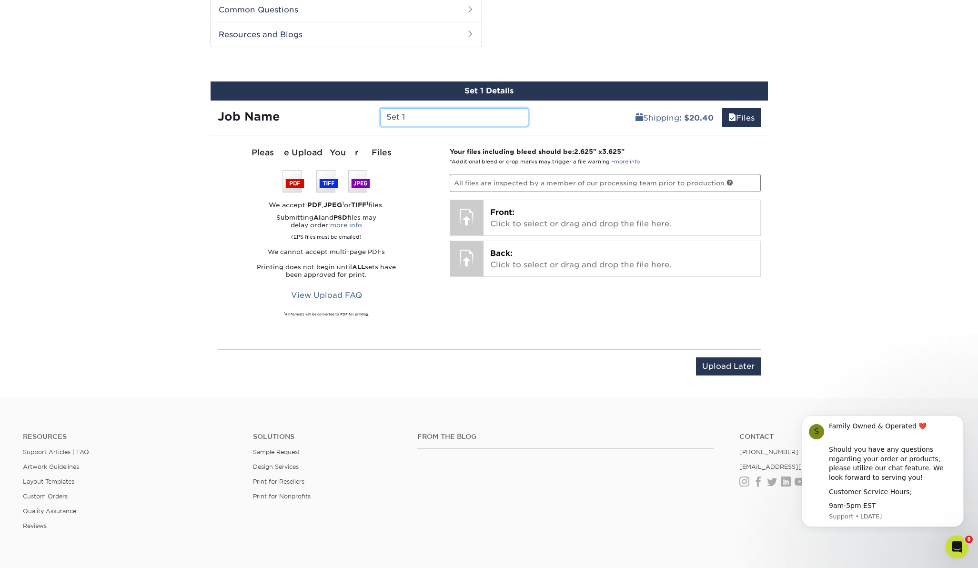
click at [410, 115] on input "Set 1" at bounding box center [454, 117] width 148 height 18
drag, startPoint x: 436, startPoint y: 116, endPoint x: 495, endPoint y: 121, distance: 59.2
click at [495, 121] on input "Set 1 WOG3 SCULPTURE" at bounding box center [454, 117] width 148 height 18
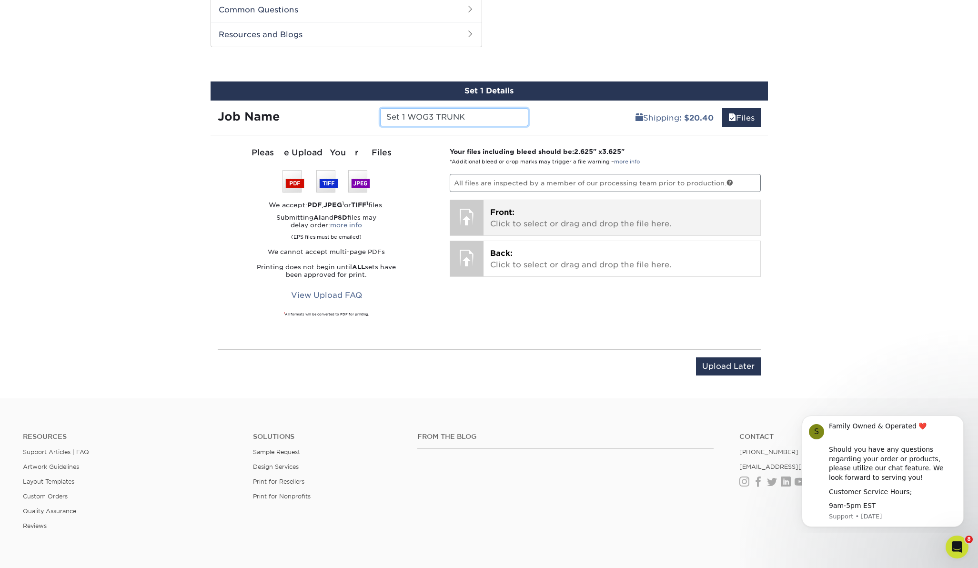
type input "Set 1 WOG3 TRUNK"
click at [509, 215] on span "Front:" at bounding box center [502, 212] width 24 height 9
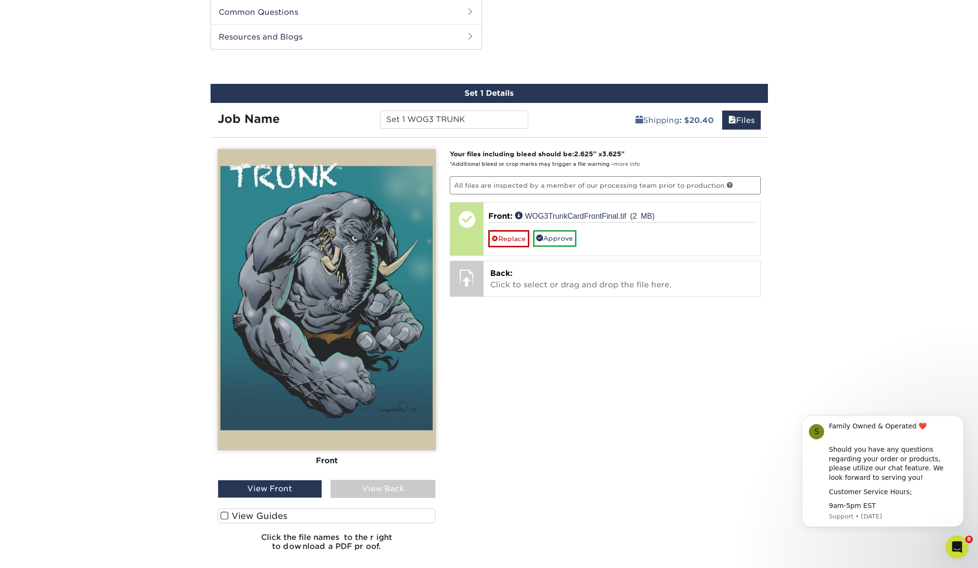
scroll to position [482, 0]
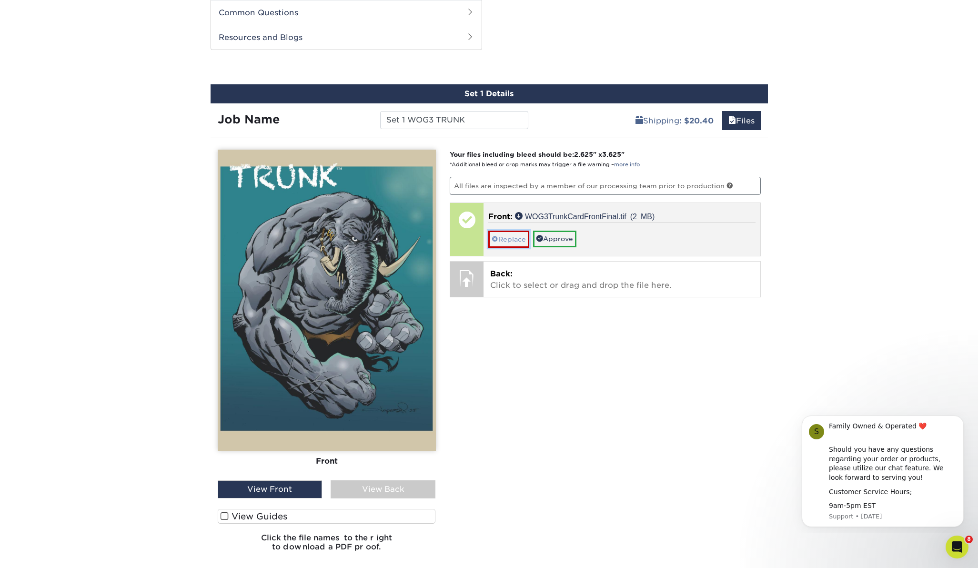
click at [508, 239] on link "Replace" at bounding box center [508, 239] width 41 height 17
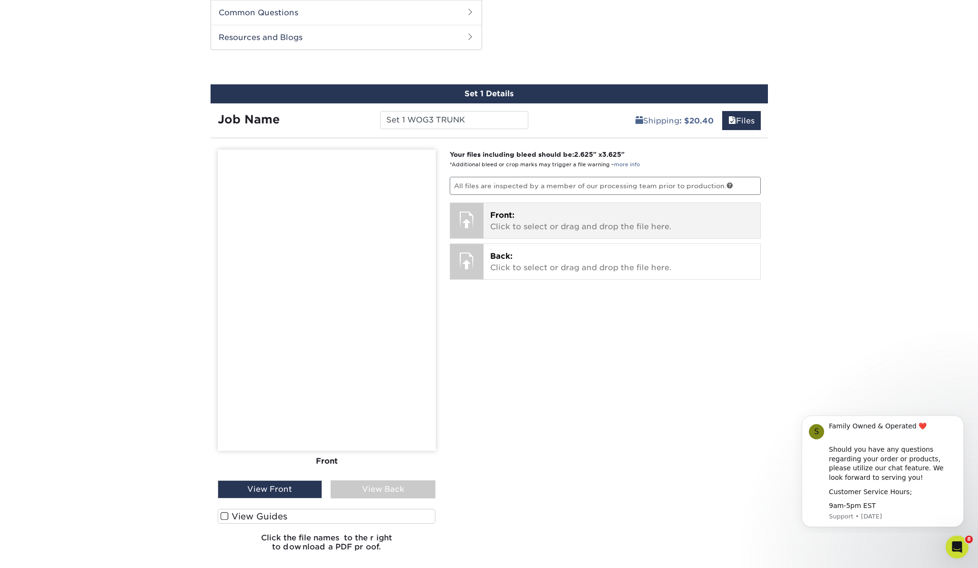
click at [473, 217] on div at bounding box center [466, 219] width 33 height 33
click at [500, 212] on span "Front:" at bounding box center [502, 215] width 24 height 9
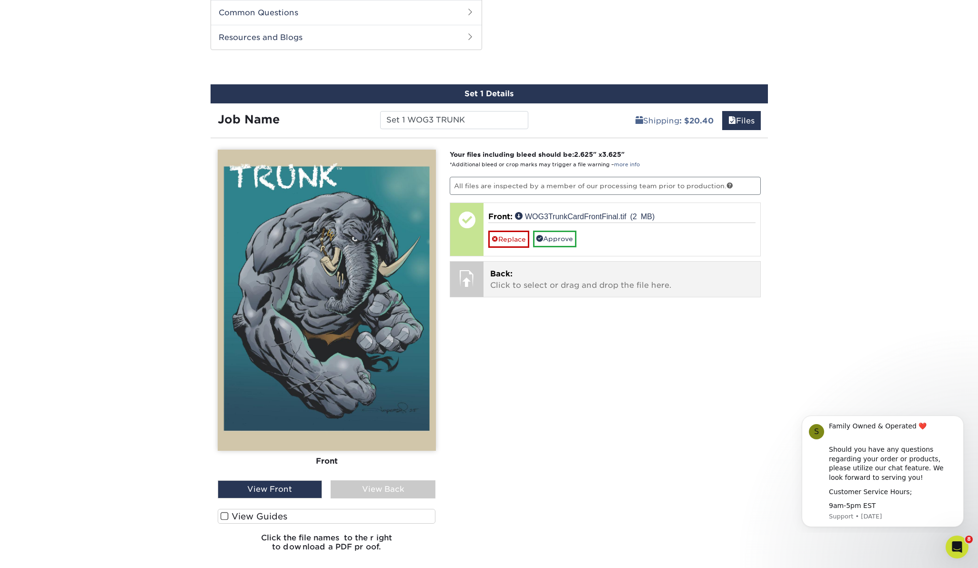
click at [499, 283] on p "Back: Click to select or drag and drop the file here." at bounding box center [621, 279] width 263 height 23
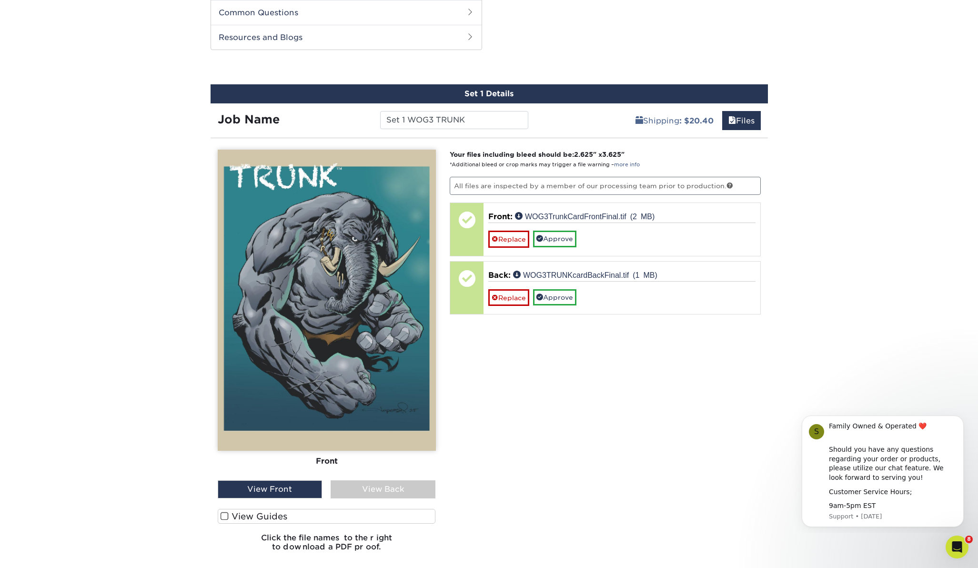
click at [371, 487] on div "View Back" at bounding box center [383, 489] width 105 height 18
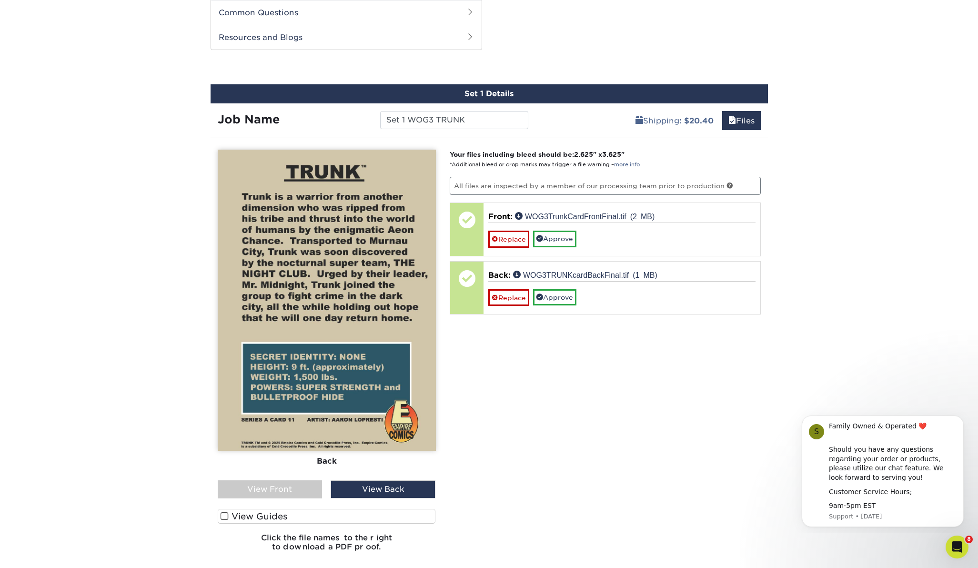
click at [291, 487] on div "View Front" at bounding box center [270, 489] width 105 height 18
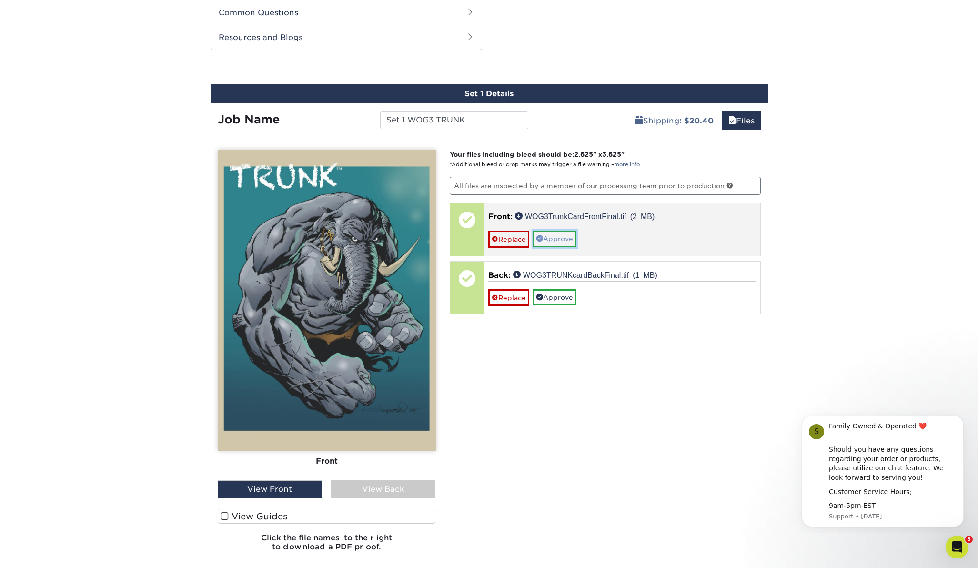
click at [561, 237] on link "Approve" at bounding box center [554, 239] width 43 height 16
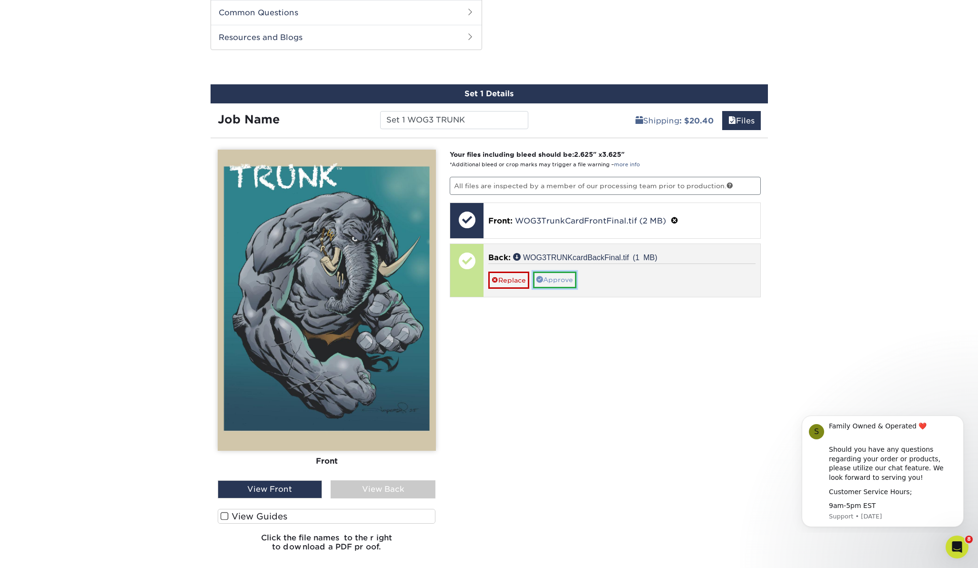
click at [558, 276] on link "Approve" at bounding box center [554, 280] width 43 height 16
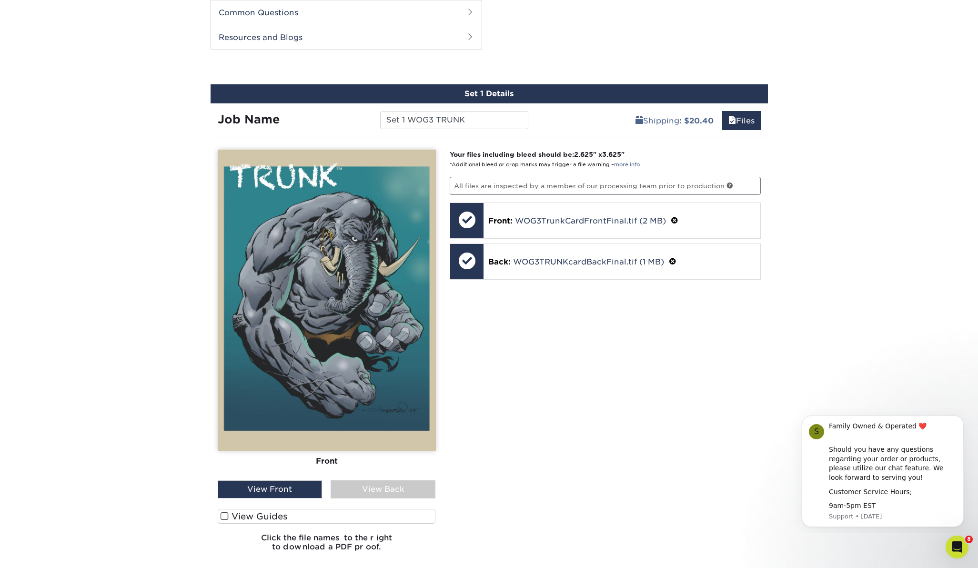
click at [222, 513] on span at bounding box center [225, 516] width 8 height 9
click at [0, 0] on input "View Guides" at bounding box center [0, 0] width 0 height 0
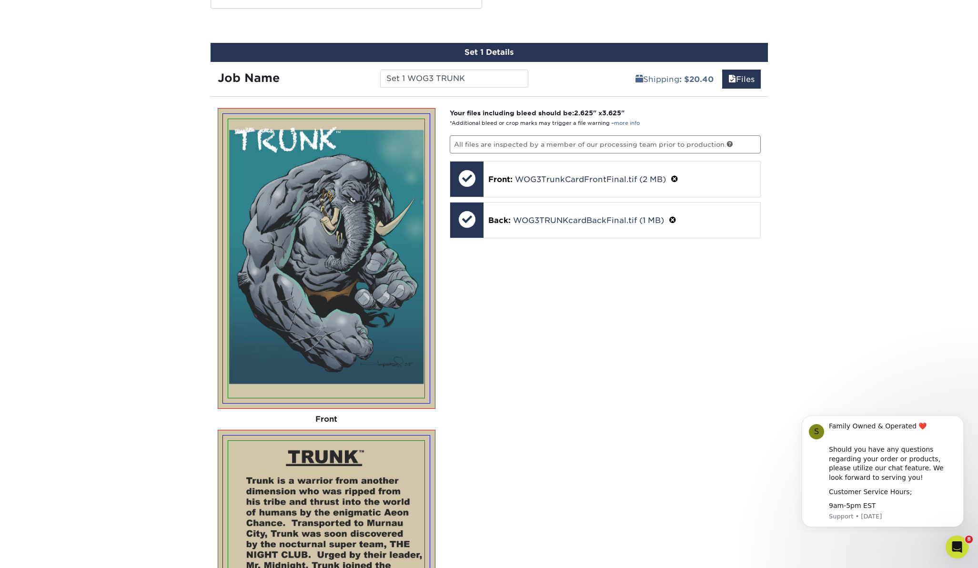
scroll to position [522, 0]
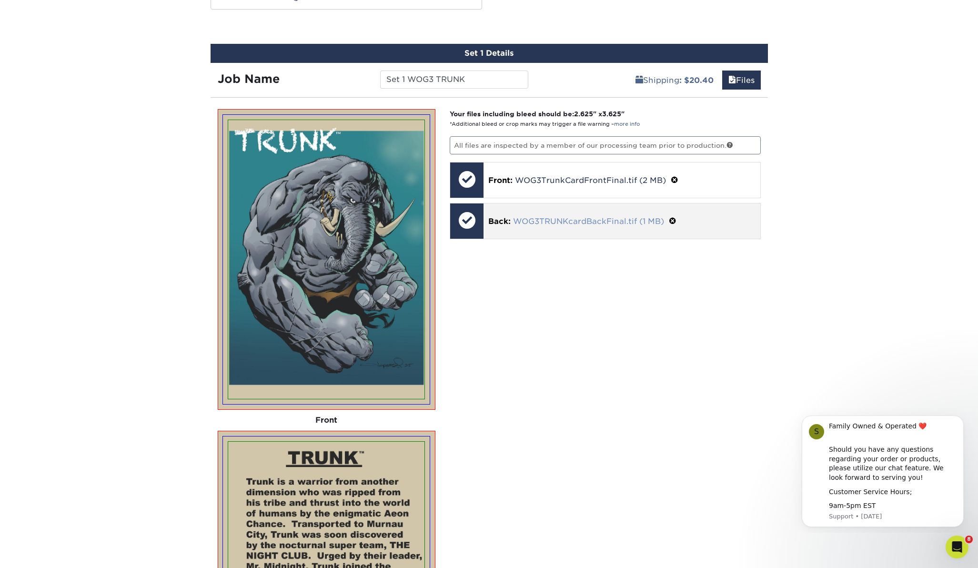
click at [554, 219] on link "WOG3TRUNKcardBackFinal.tif (1 MB)" at bounding box center [588, 221] width 151 height 9
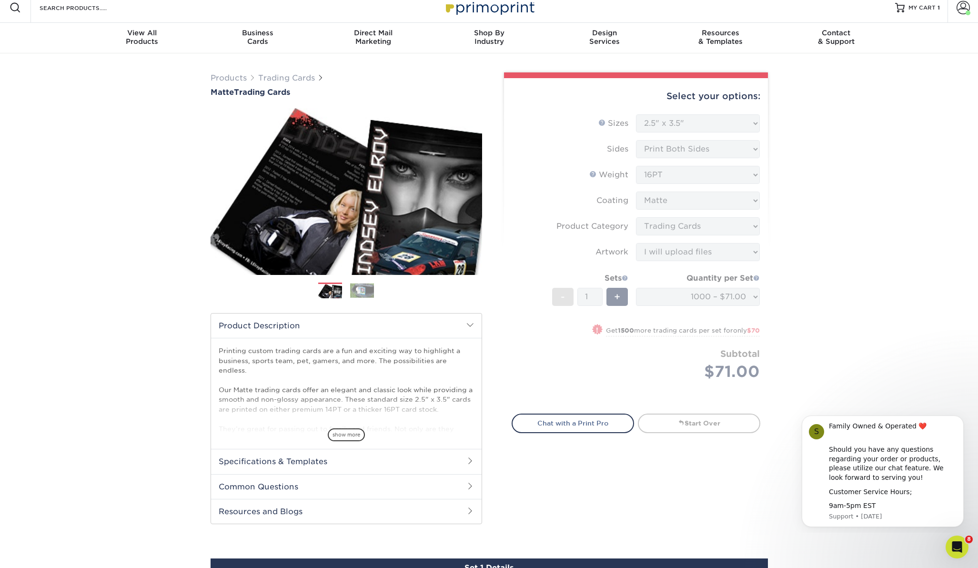
scroll to position [0, 0]
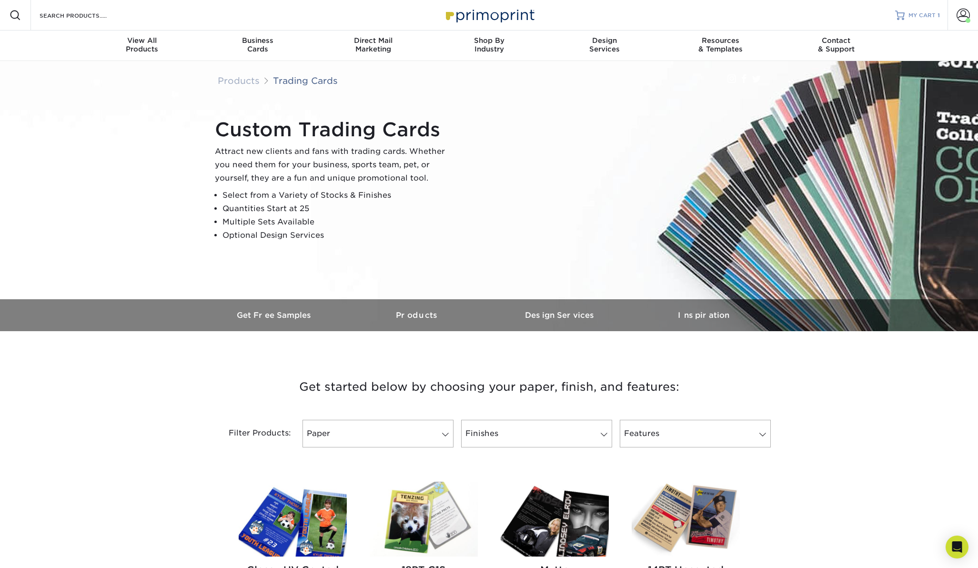
click at [930, 13] on span "MY CART" at bounding box center [922, 15] width 27 height 8
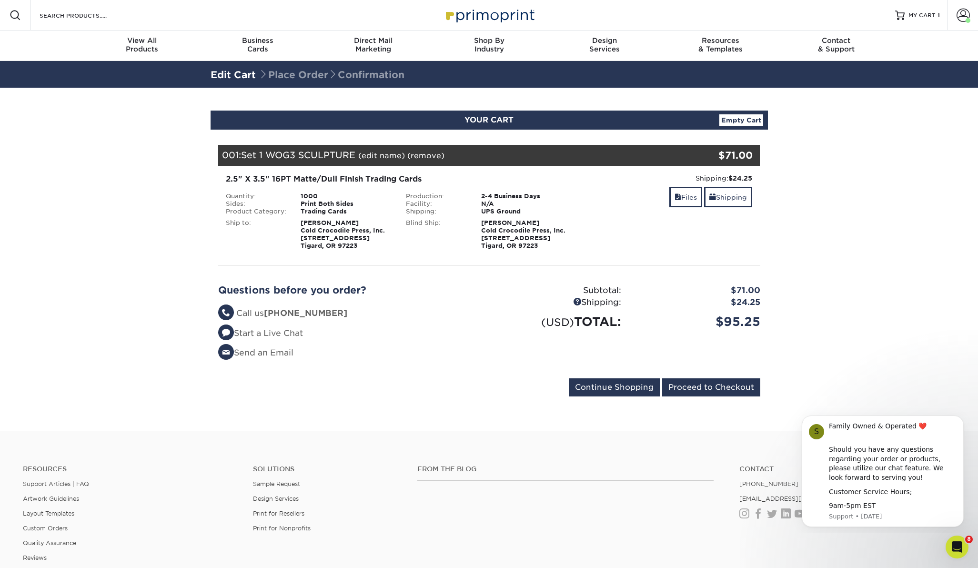
click at [325, 155] on span "Set 1 WOG3 SCULPTURE" at bounding box center [298, 155] width 114 height 10
click at [371, 198] on div "1000" at bounding box center [345, 196] width 105 height 8
click at [412, 224] on div "Blind Ship:" at bounding box center [436, 234] width 75 height 30
click at [607, 215] on div "Shipping: $24.25 Discount: - $0.00 Files Shipping" at bounding box center [669, 211] width 181 height 76
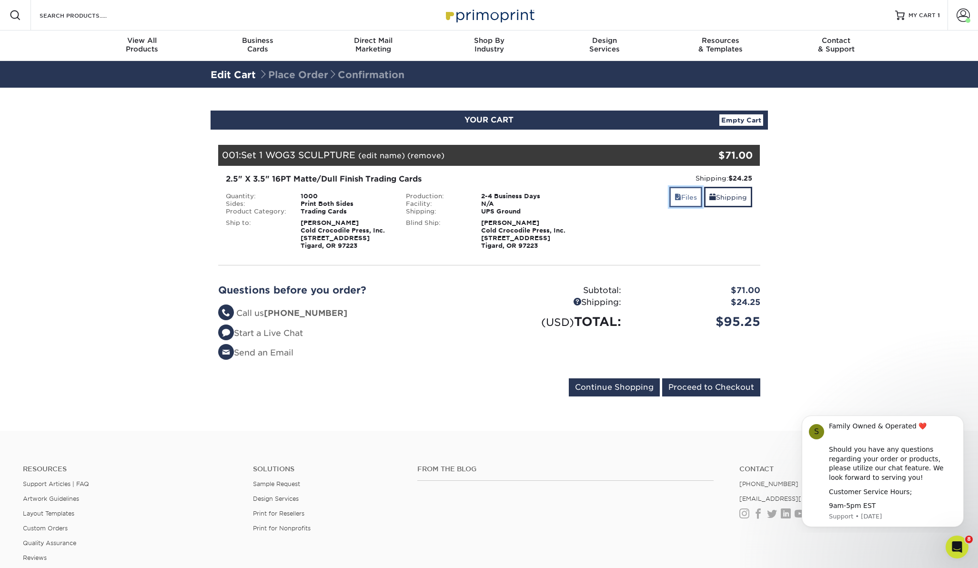
click at [688, 190] on link "Files" at bounding box center [685, 197] width 33 height 20
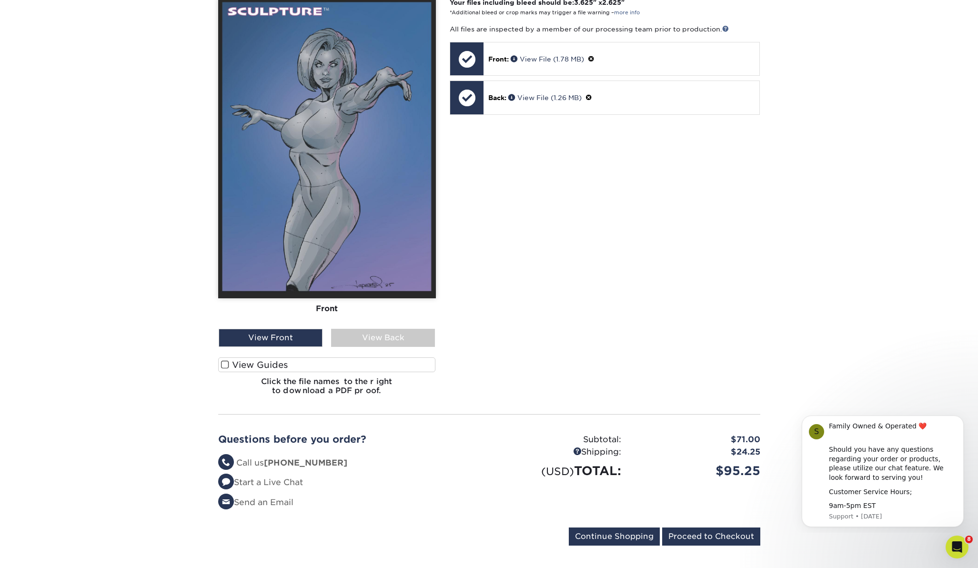
scroll to position [297, 0]
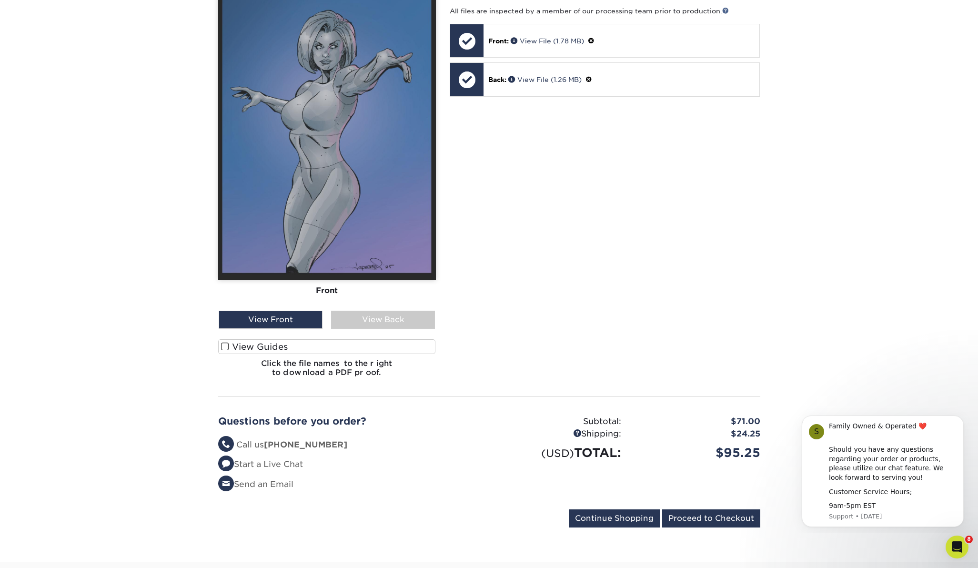
click at [225, 344] on span at bounding box center [225, 346] width 8 height 9
click at [0, 0] on input "View Guides" at bounding box center [0, 0] width 0 height 0
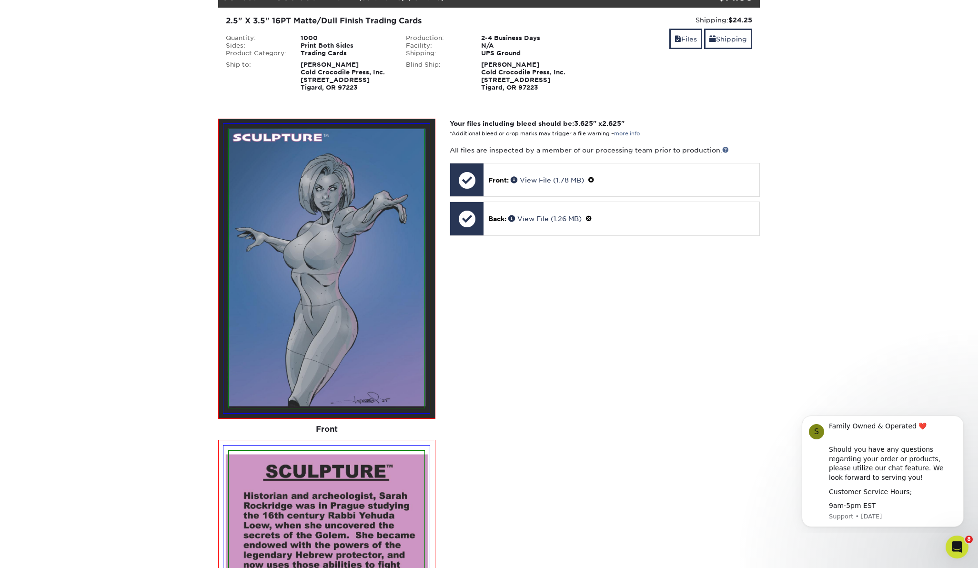
scroll to position [0, 0]
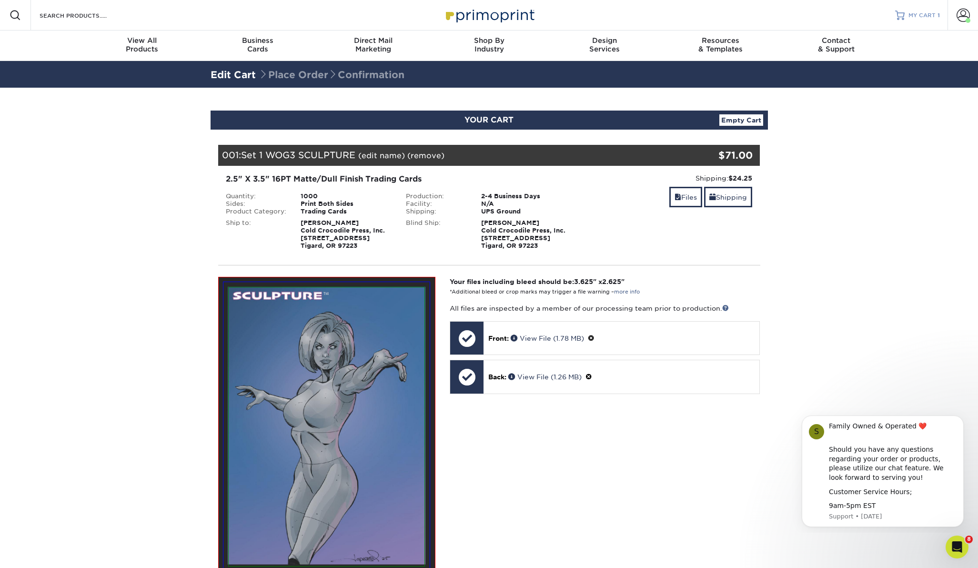
click at [920, 15] on span "MY CART" at bounding box center [922, 15] width 27 height 8
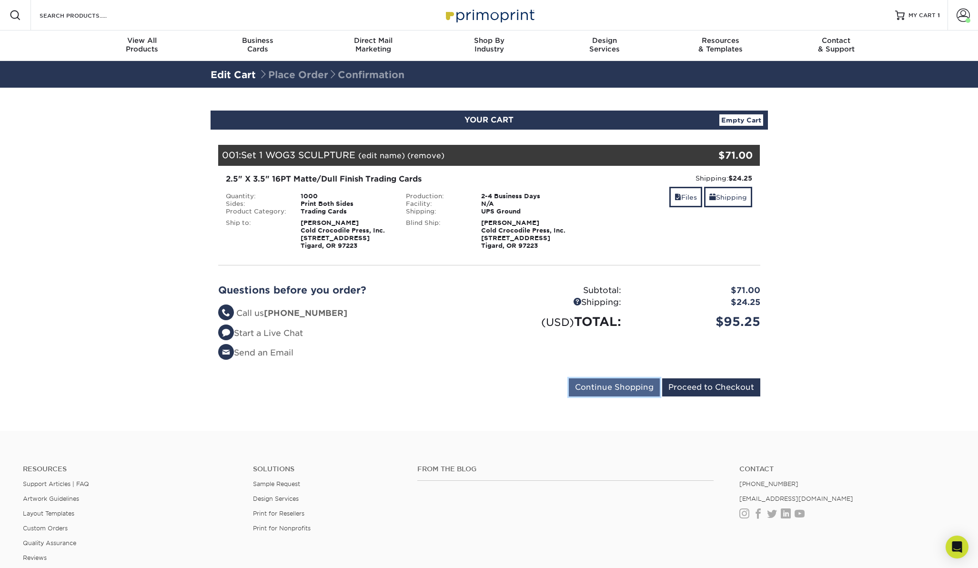
click at [626, 383] on input "Continue Shopping" at bounding box center [614, 387] width 91 height 18
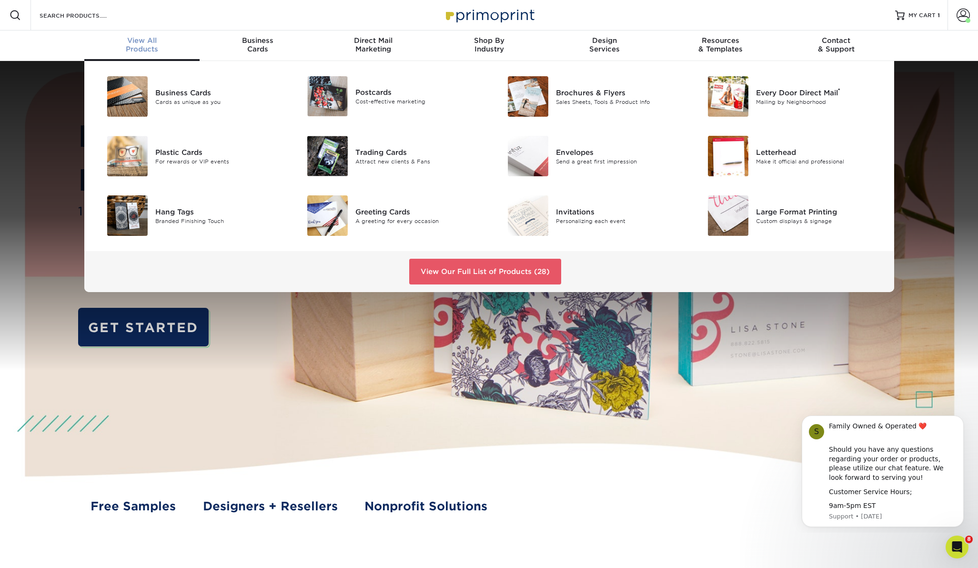
click at [143, 41] on span "View All" at bounding box center [142, 40] width 116 height 9
click at [383, 148] on div "Trading Cards" at bounding box center [418, 152] width 126 height 10
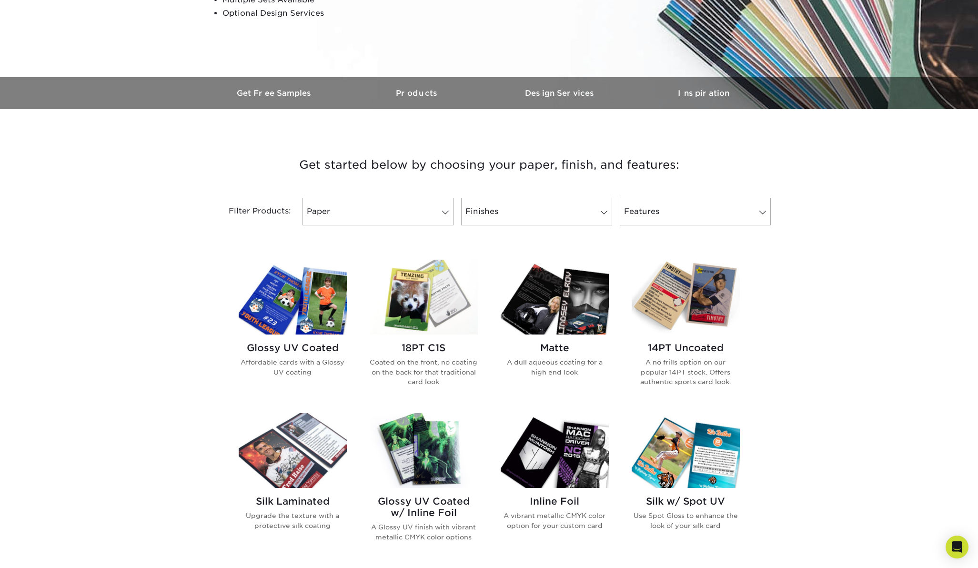
scroll to position [251, 0]
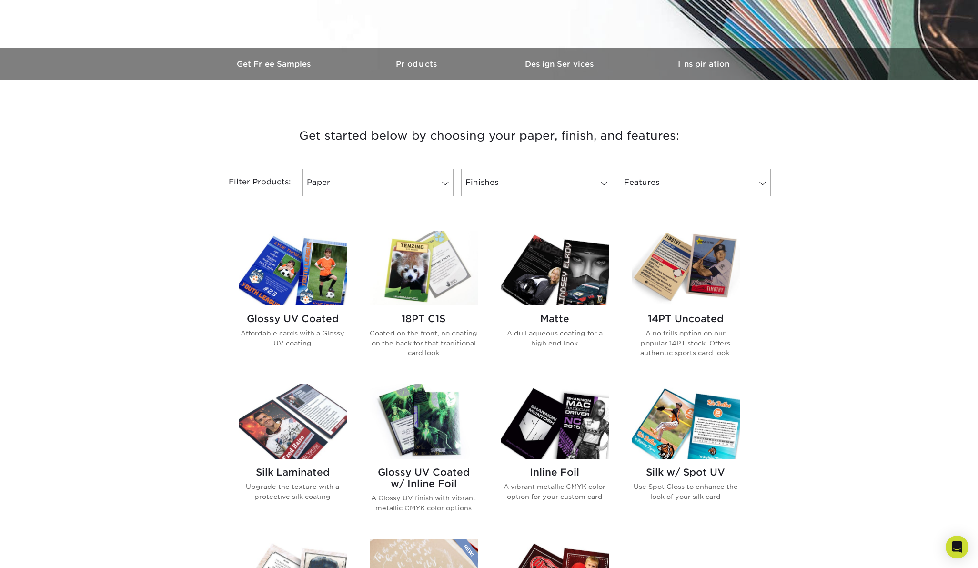
click at [571, 290] on img at bounding box center [555, 268] width 108 height 75
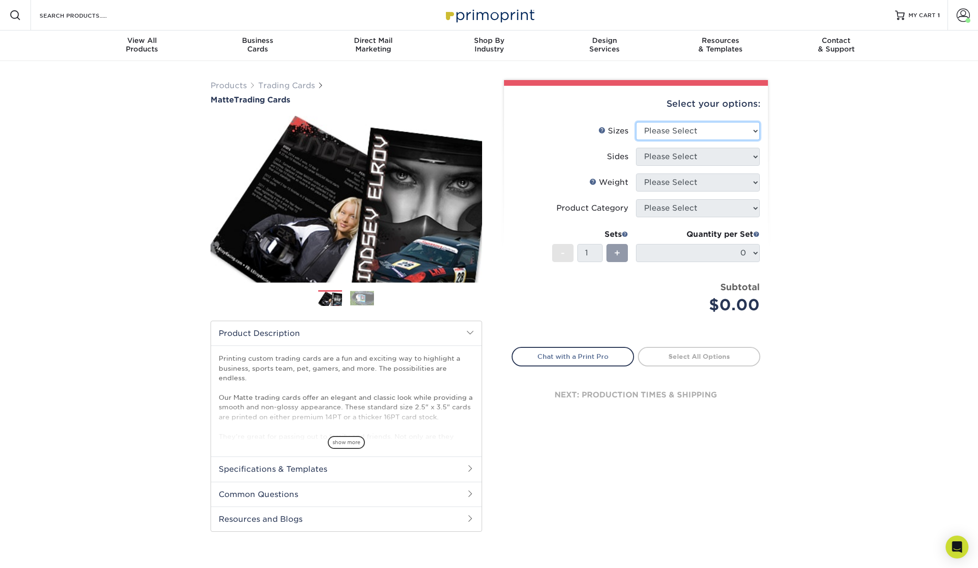
click at [753, 129] on select "Please Select 2.5" x 3.5"" at bounding box center [698, 131] width 124 height 18
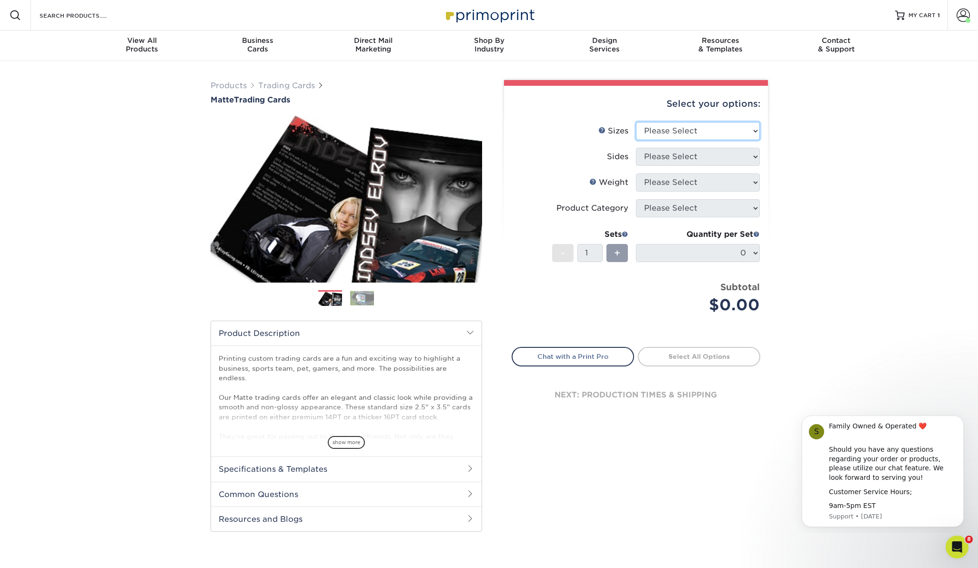
select select "2.50x3.50"
click at [754, 152] on select "Please Select Print Both Sides Print Front Only" at bounding box center [698, 157] width 124 height 18
select select "13abbda7-1d64-4f25-8bb2-c179b224825d"
click at [755, 181] on select "Please Select 16PT 14PT" at bounding box center [698, 182] width 124 height 18
select select "16PT"
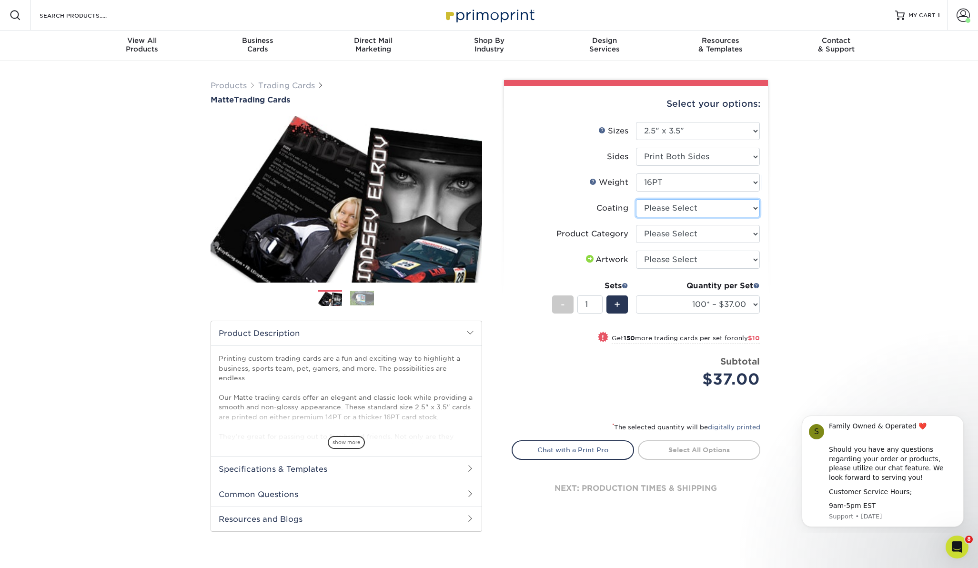
click at [755, 209] on select at bounding box center [698, 208] width 124 height 18
select select "121bb7b5-3b4d-429f-bd8d-bbf80e953313"
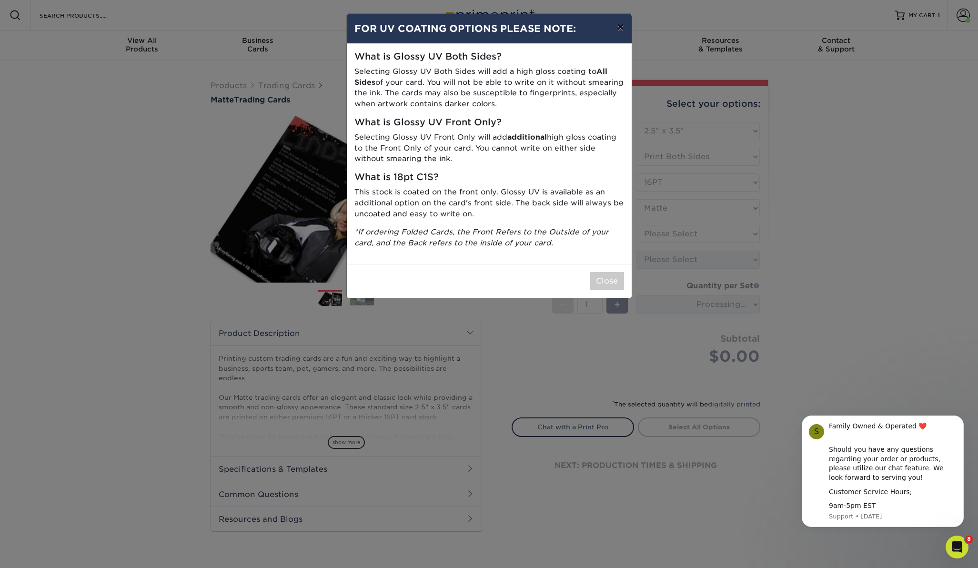
click at [622, 27] on button "×" at bounding box center [620, 27] width 22 height 27
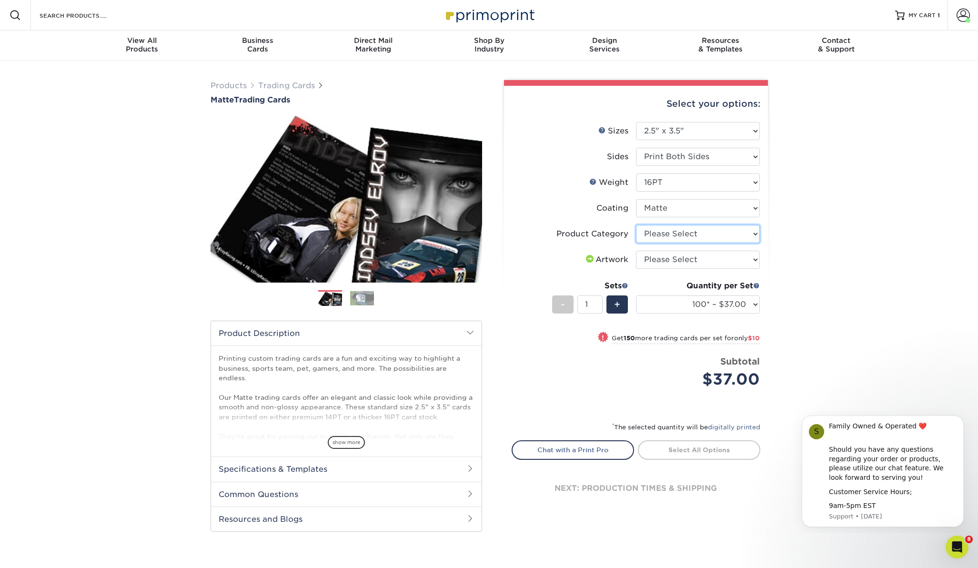
click at [756, 231] on select "Please Select Trading Cards" at bounding box center [698, 234] width 124 height 18
select select "c2f9bce9-36c2-409d-b101-c29d9d031e18"
click at [754, 257] on select "Please Select I will upload files I need a design - $100" at bounding box center [698, 260] width 124 height 18
select select "upload"
click at [752, 305] on select "100* – $37.00 250* – $47.00 500* – $58.00 1000 – $71.00 2500 – $141.00 5000 – $…" at bounding box center [698, 304] width 124 height 18
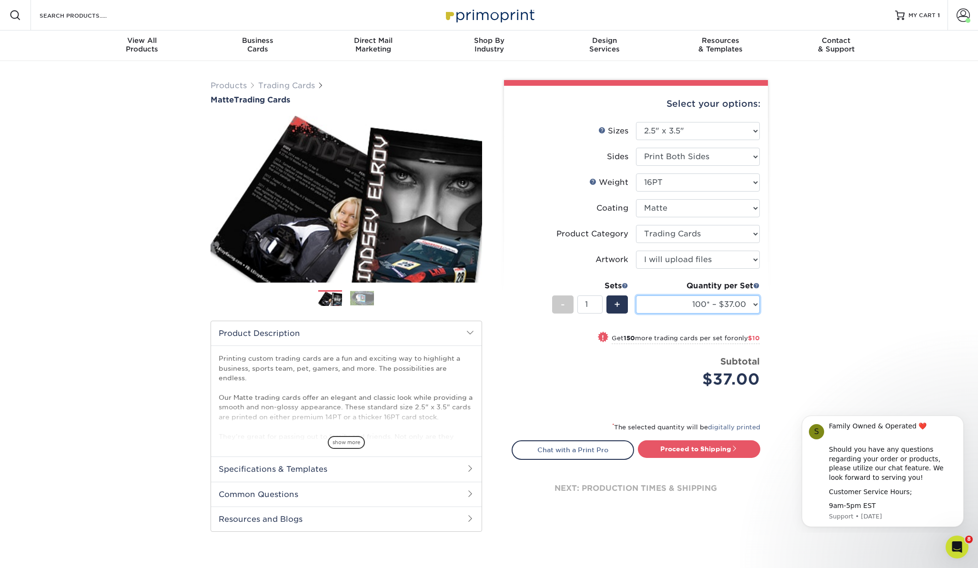
select select "1000 – $71.00"
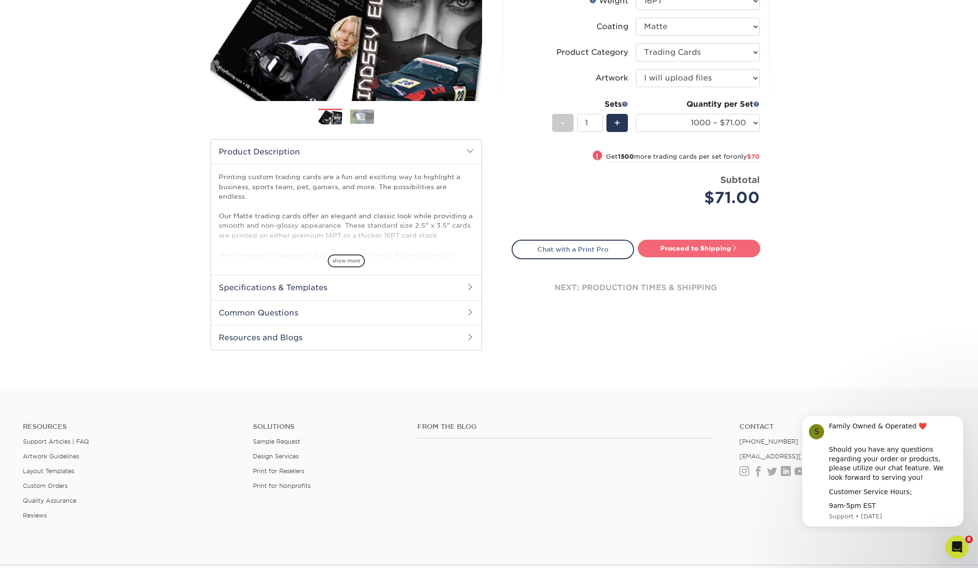
click at [680, 247] on link "Proceed to Shipping" at bounding box center [699, 248] width 122 height 17
type input "Set 1"
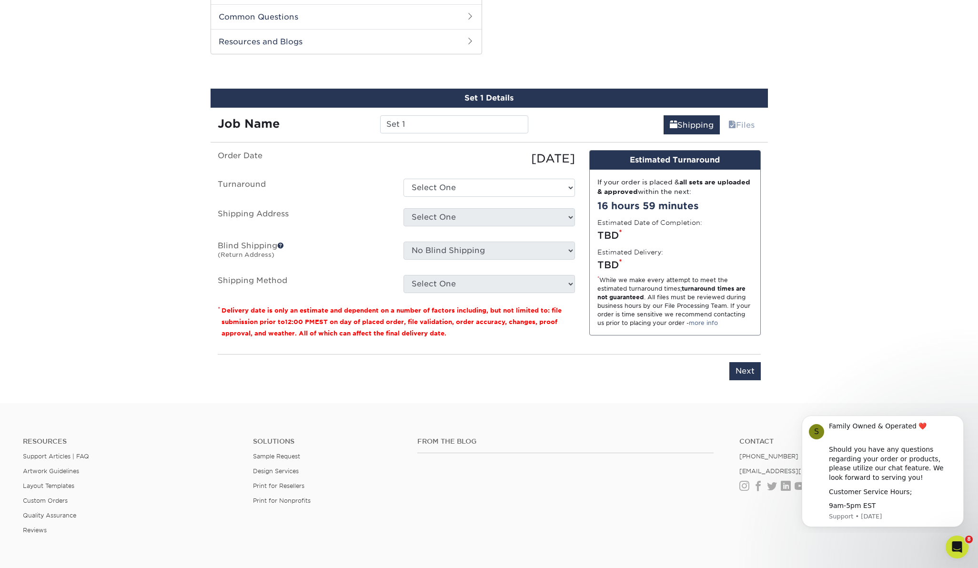
scroll to position [485, 0]
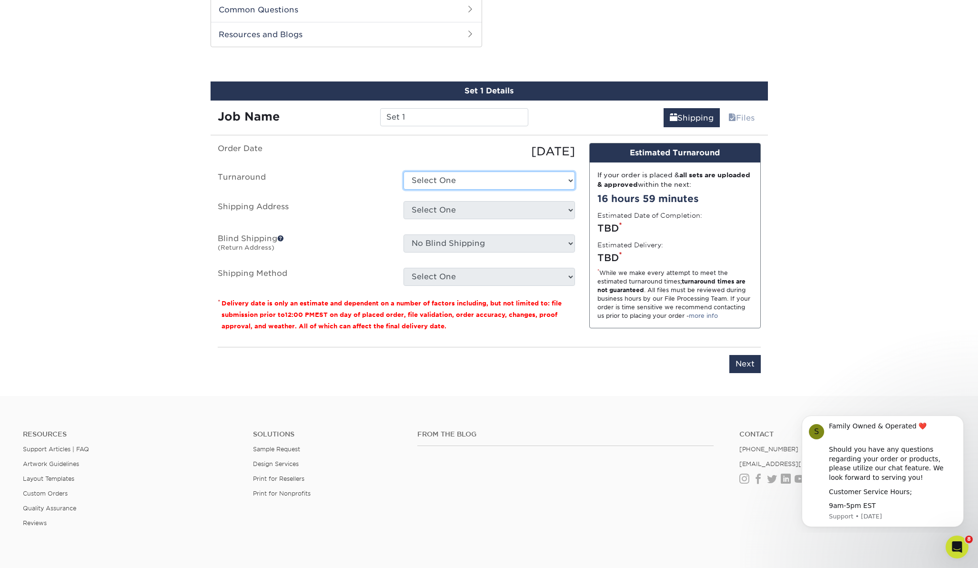
click at [569, 176] on select "Select One 2-4 Business Days 2 Day Next Business Day" at bounding box center [490, 181] width 172 height 18
select select "145548aa-6319-4e39-aa37-e975b69f208c"
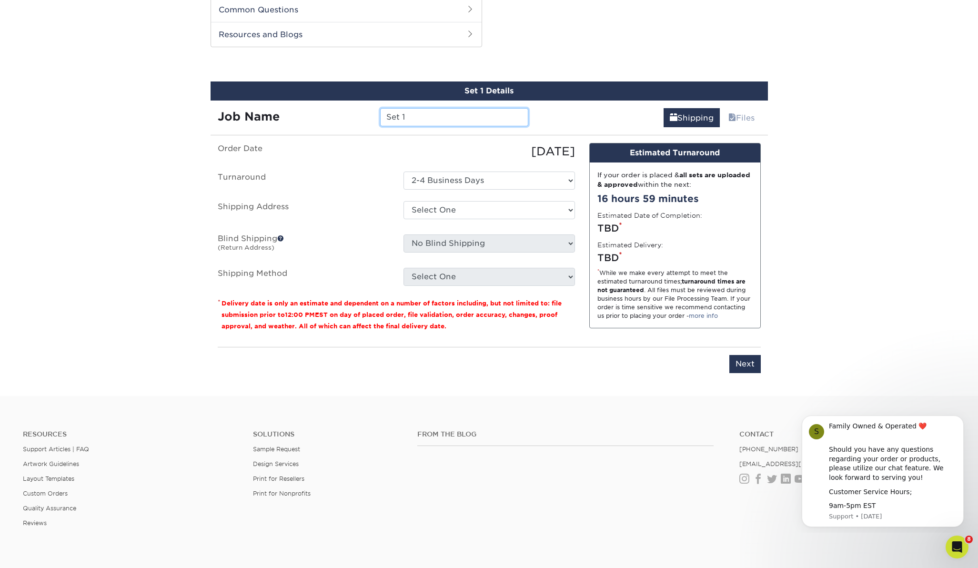
click at [412, 117] on input "Set 1" at bounding box center [454, 117] width 148 height 18
type input "Set 1 WOG 3 TRUNK"
click at [570, 209] on select "Select One CARD GROUP CARDS CARDS Kit Carter Trading Card Merv Trading Card WOG…" at bounding box center [490, 210] width 172 height 18
select select "286191"
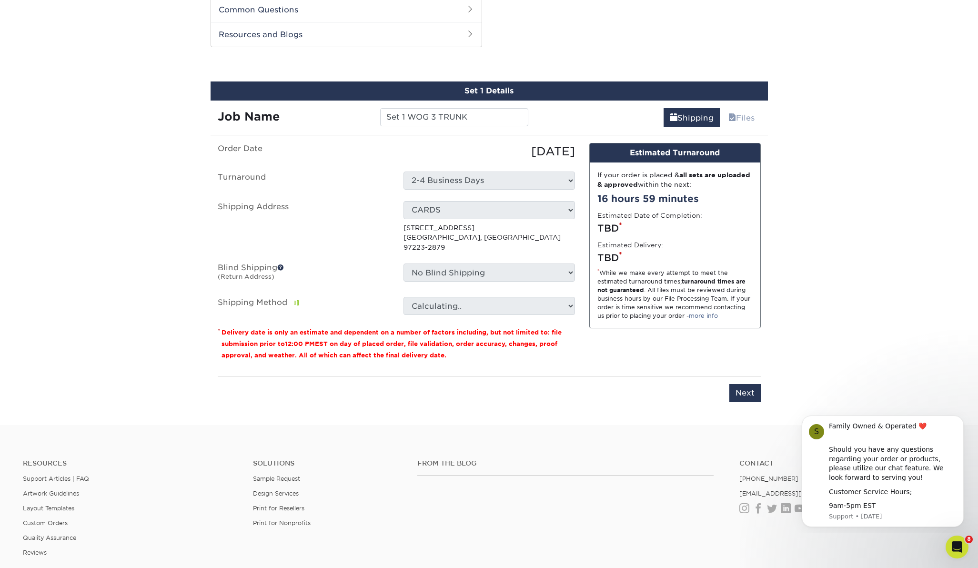
click at [568, 263] on select "No Blind Shipping CARD GROUP CARDS CARDS Kit Carter Trading Card Merv Trading C…" at bounding box center [490, 272] width 172 height 18
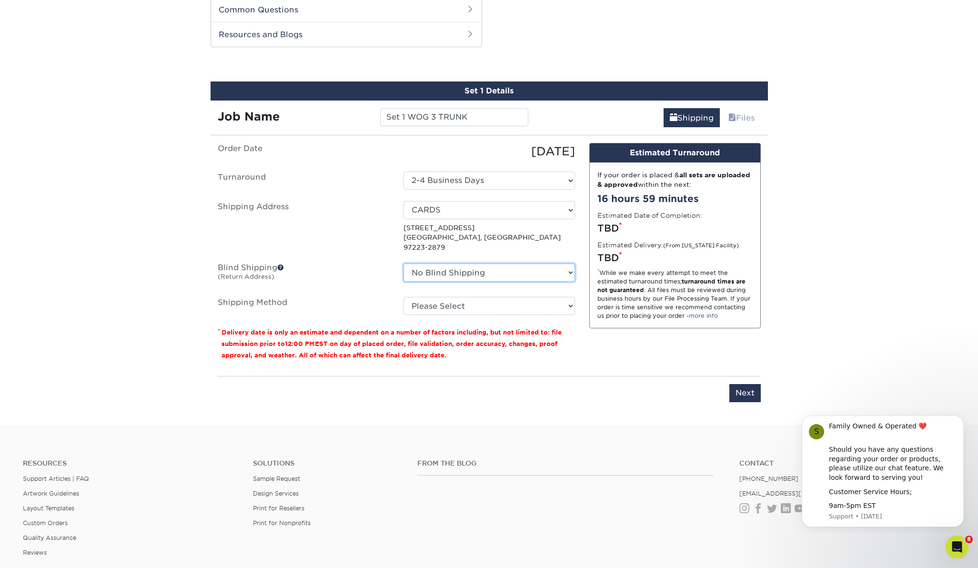
click at [568, 263] on select "No Blind Shipping CARD GROUP CARDS CARDS Kit Carter Trading Card Merv Trading C…" at bounding box center [490, 272] width 172 height 18
select select "286191"
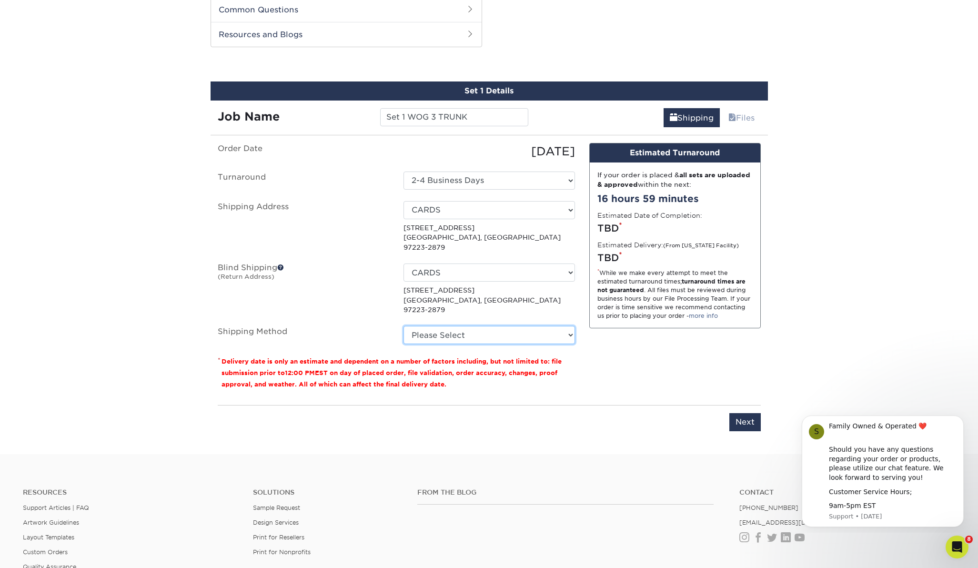
click at [569, 326] on select "Please Select Ground Shipping (+$20.40) 3 Day Shipping Service (+$21.28) 2 Day …" at bounding box center [490, 335] width 172 height 18
select select "03"
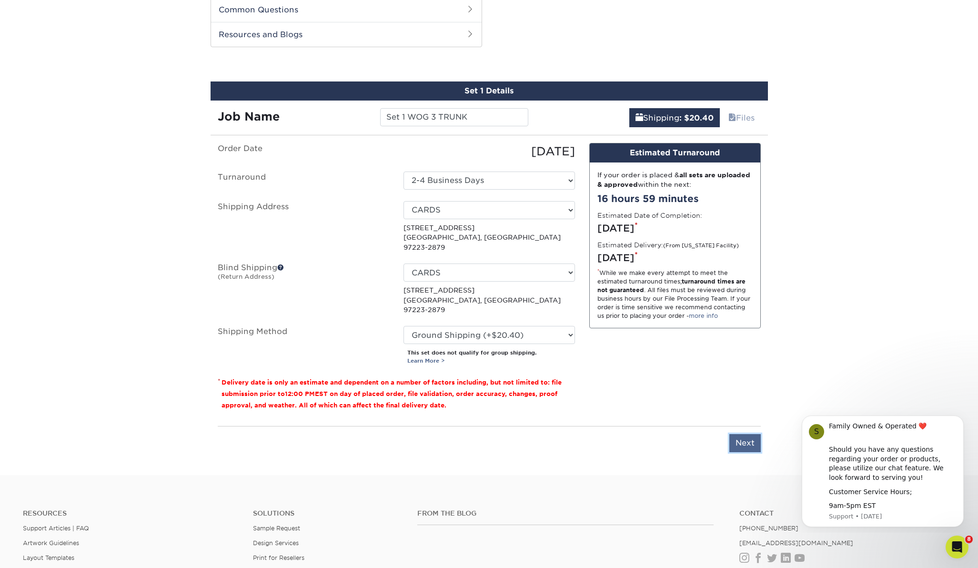
click at [746, 434] on input "Next" at bounding box center [744, 443] width 31 height 18
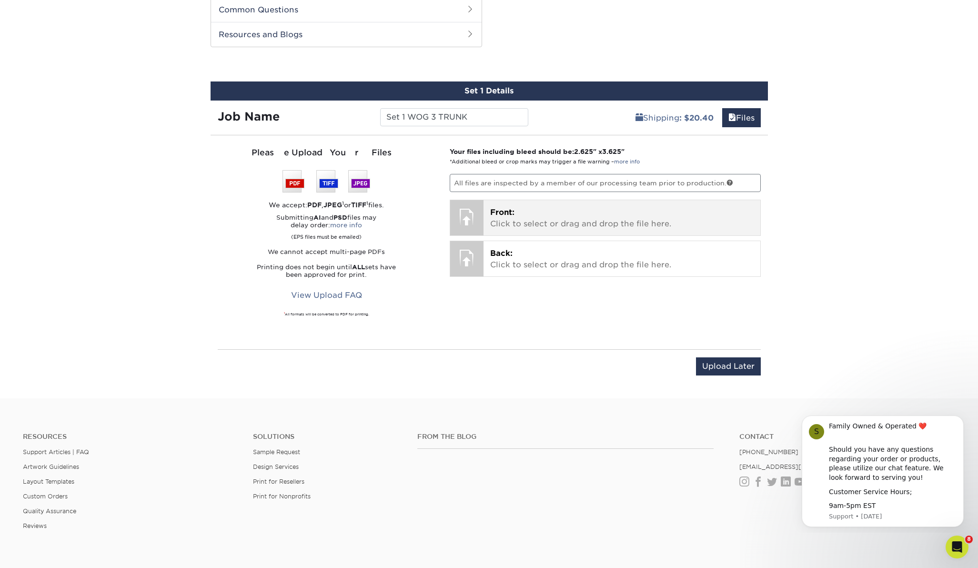
click at [469, 218] on div at bounding box center [466, 216] width 33 height 33
click at [486, 218] on div "Front: Click to select or drag and drop the file here. Choose file" at bounding box center [622, 217] width 277 height 35
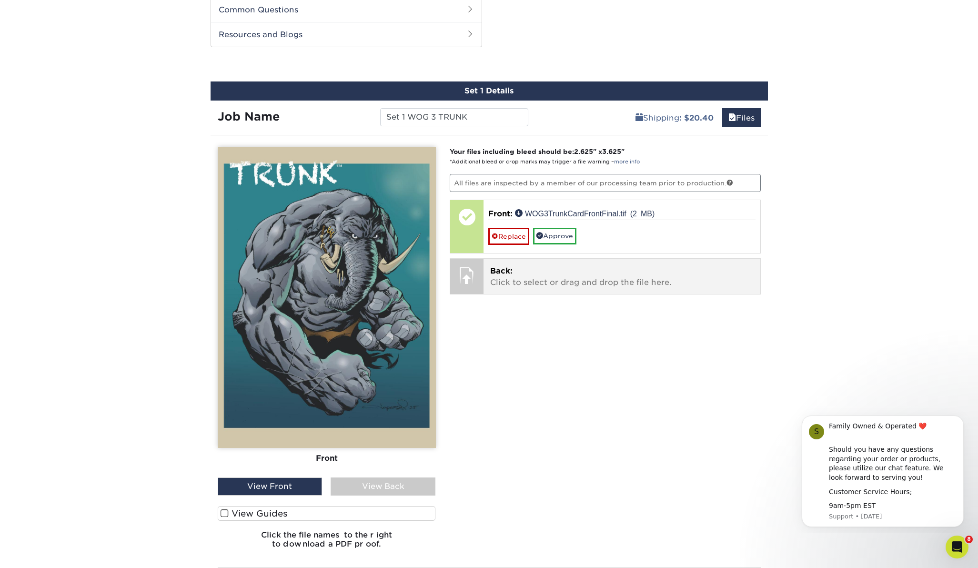
click at [504, 272] on span "Back:" at bounding box center [501, 270] width 22 height 9
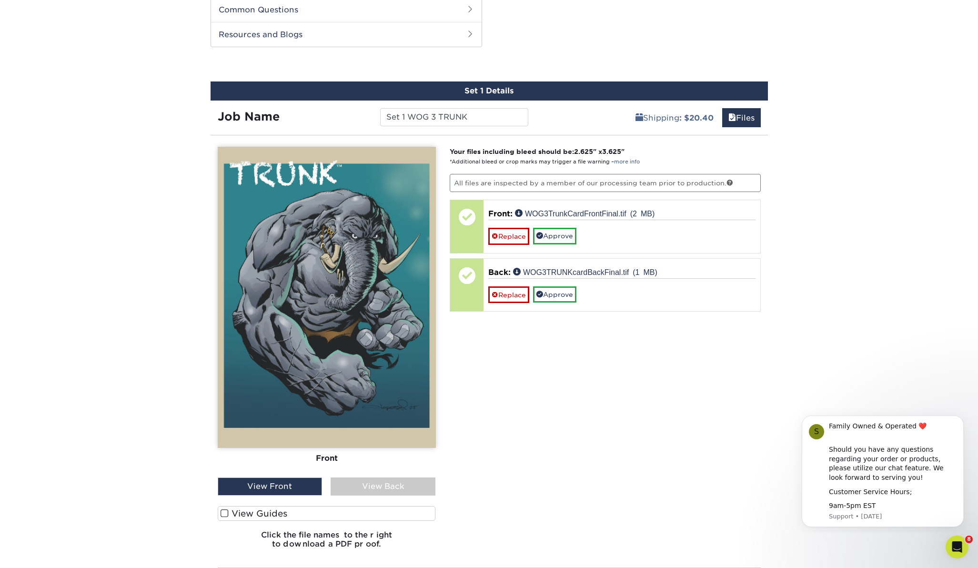
click at [394, 485] on div "View Back" at bounding box center [383, 486] width 105 height 18
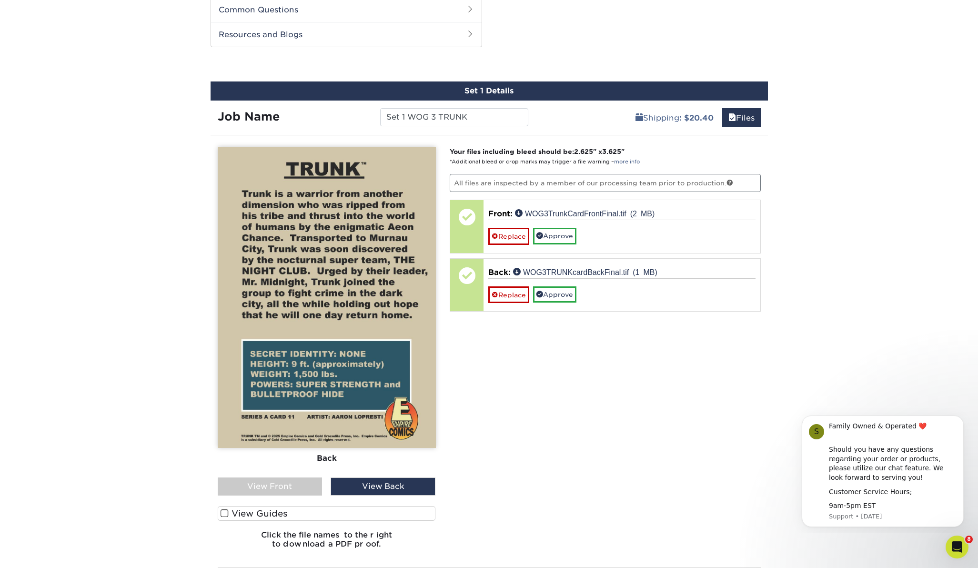
click at [222, 513] on span at bounding box center [225, 513] width 8 height 9
click at [0, 0] on input "View Guides" at bounding box center [0, 0] width 0 height 0
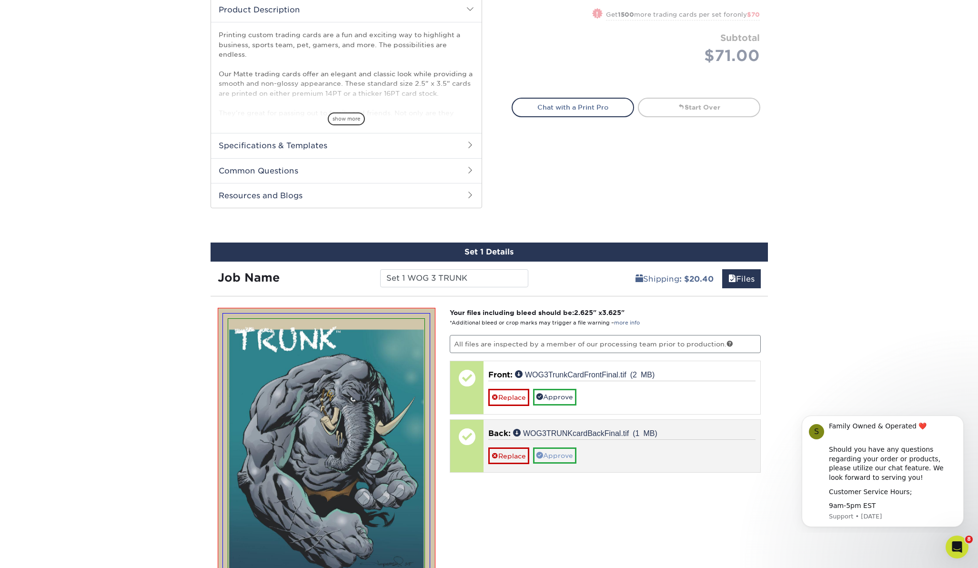
scroll to position [316, 0]
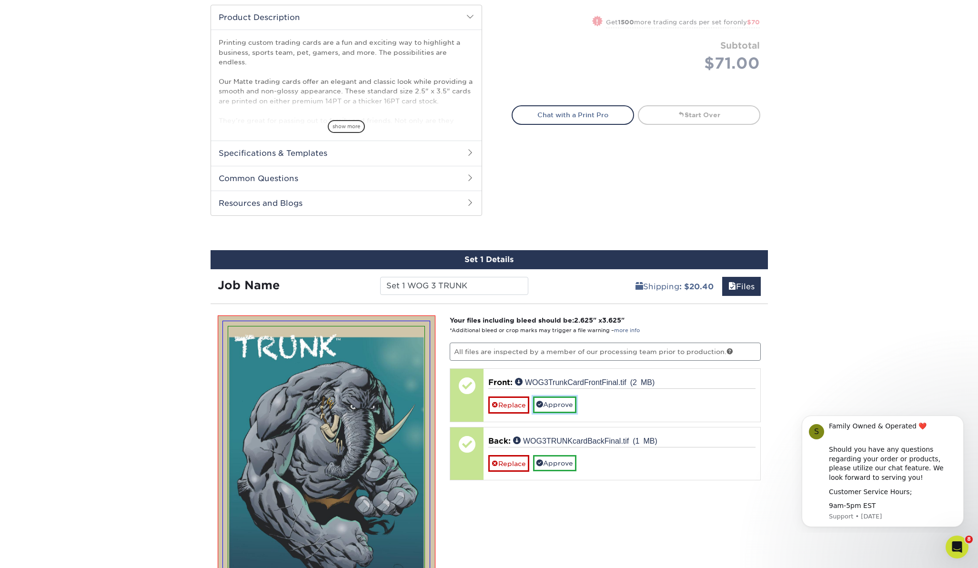
click at [553, 406] on link "Approve" at bounding box center [554, 404] width 43 height 16
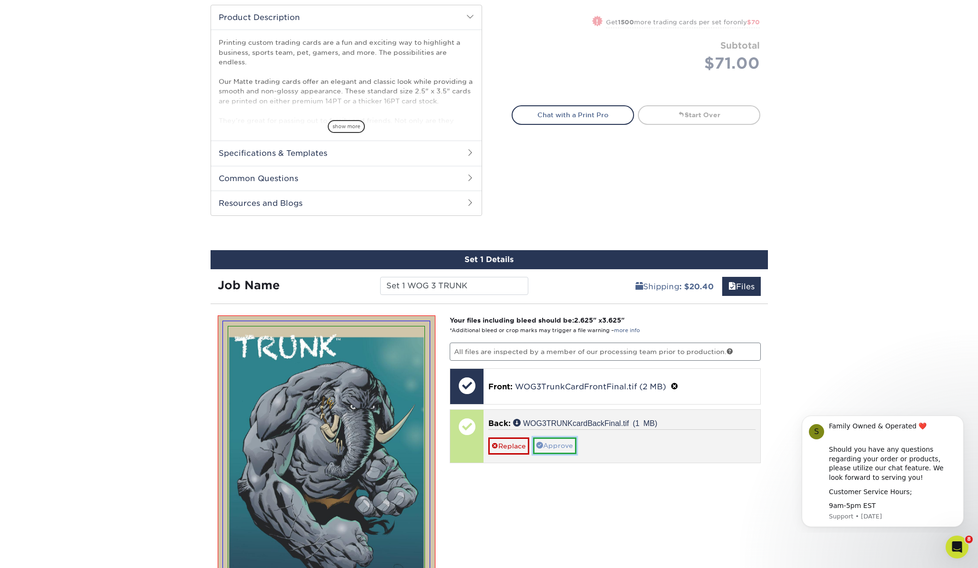
click at [559, 441] on link "Approve" at bounding box center [554, 445] width 43 height 16
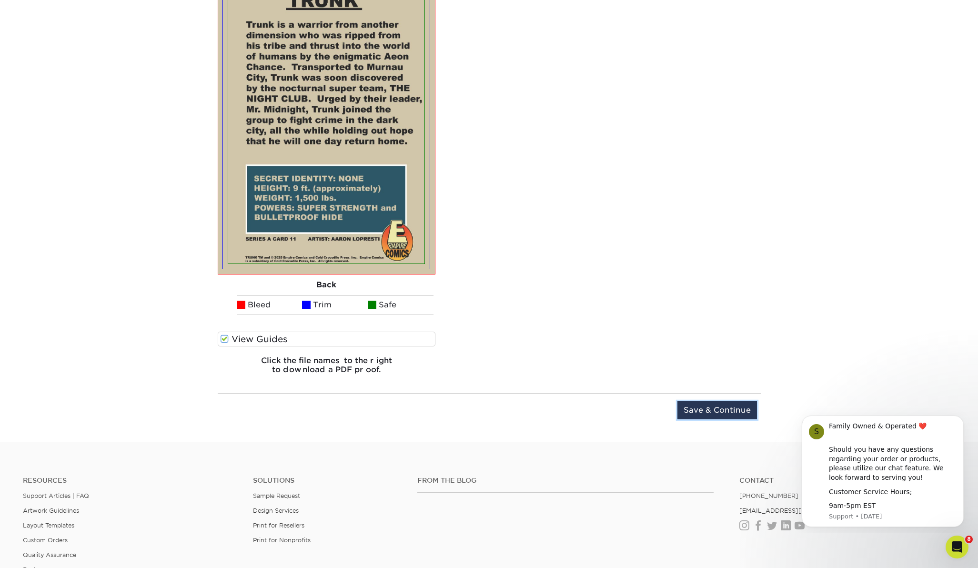
click at [728, 409] on input "Save & Continue" at bounding box center [717, 410] width 80 height 18
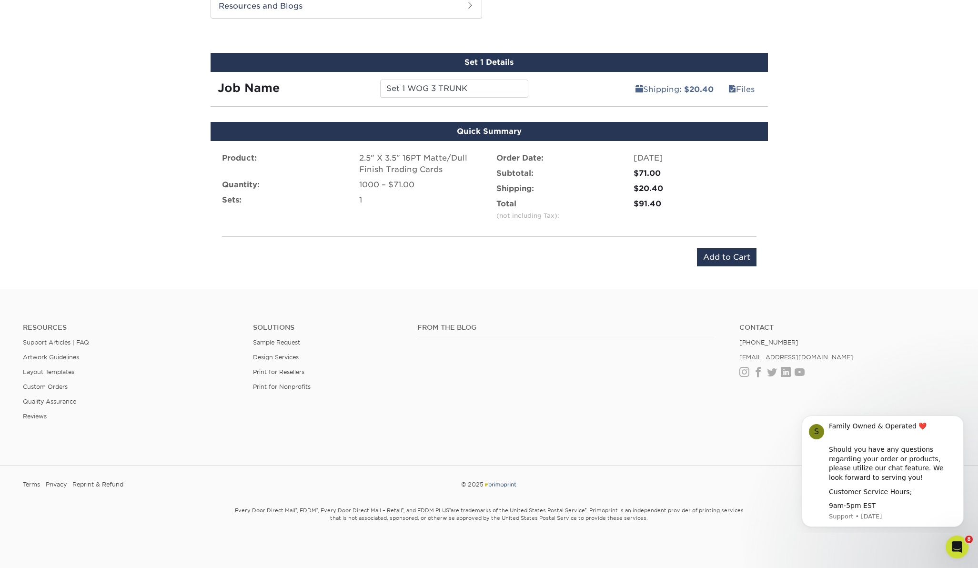
scroll to position [505, 0]
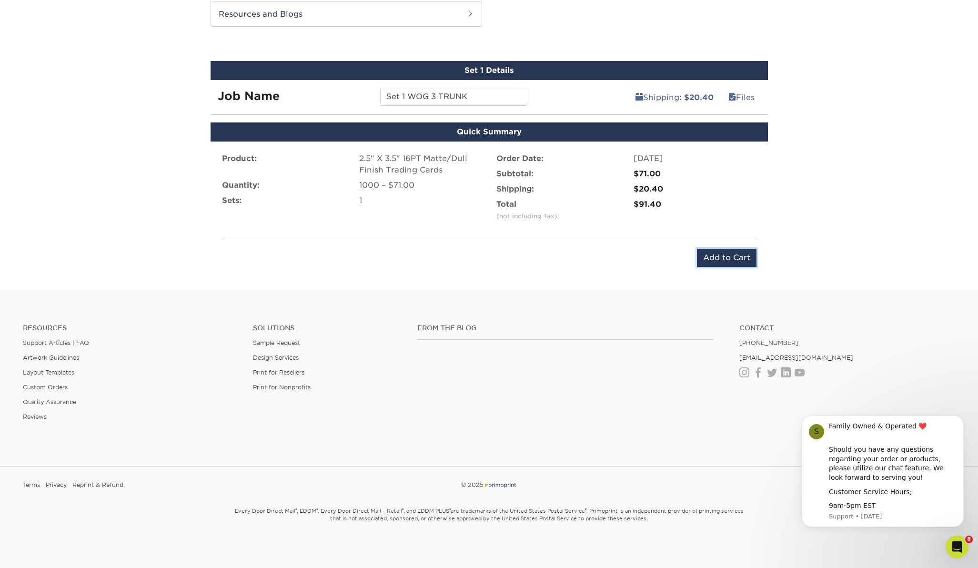
click at [723, 257] on input "Add to Cart" at bounding box center [727, 258] width 60 height 18
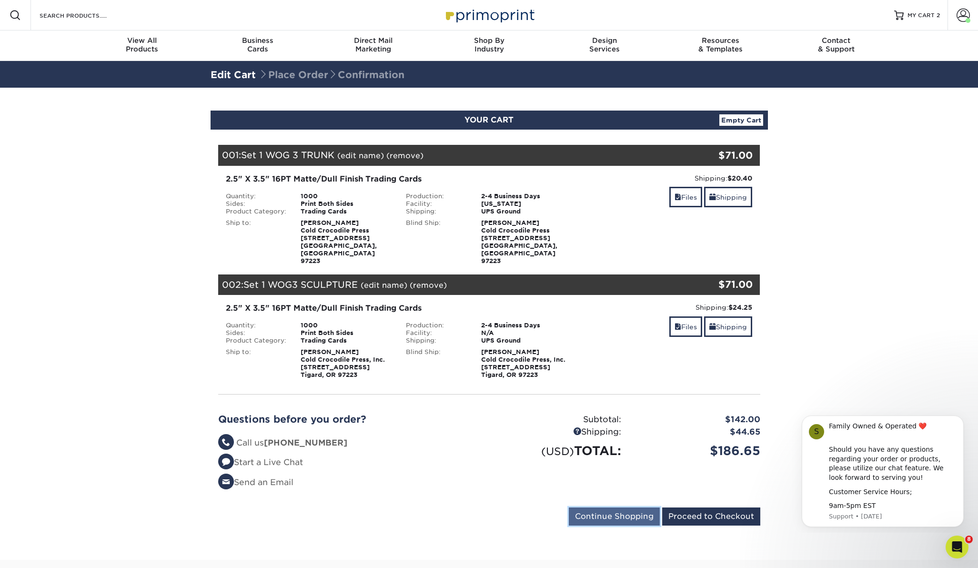
click at [609, 507] on input "Continue Shopping" at bounding box center [614, 516] width 91 height 18
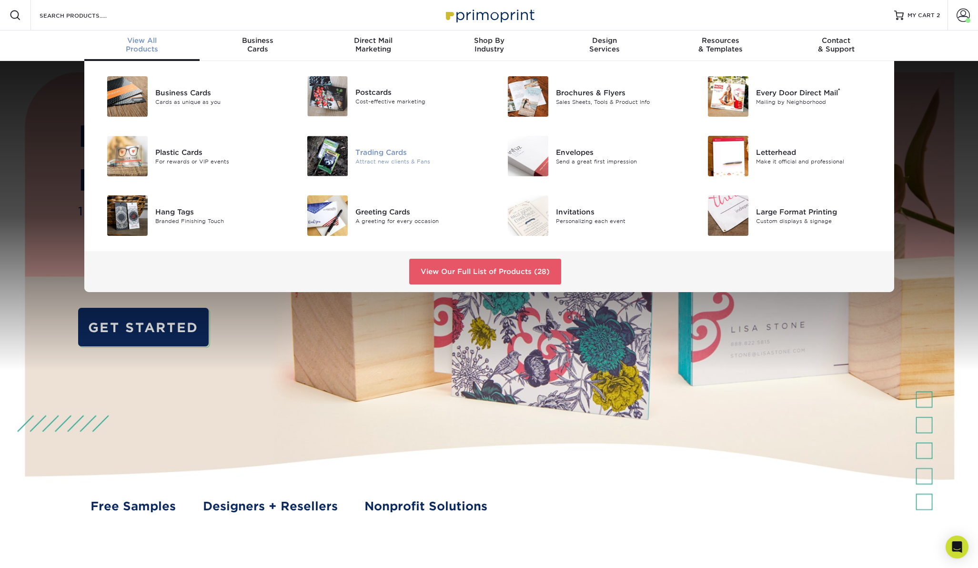
click at [388, 154] on div "Trading Cards" at bounding box center [418, 152] width 126 height 10
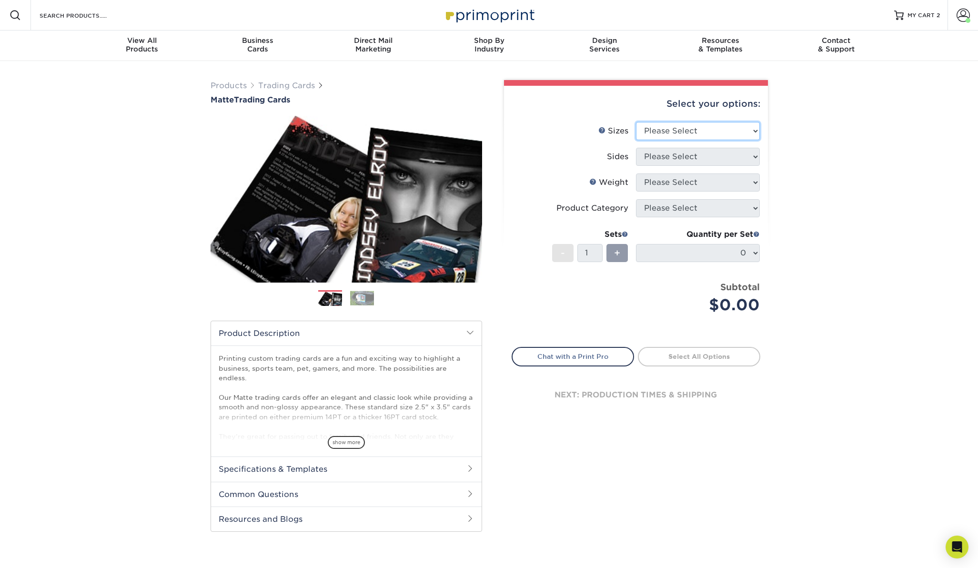
click at [757, 130] on select "Please Select 2.5" x 3.5"" at bounding box center [698, 131] width 124 height 18
select select "2.50x3.50"
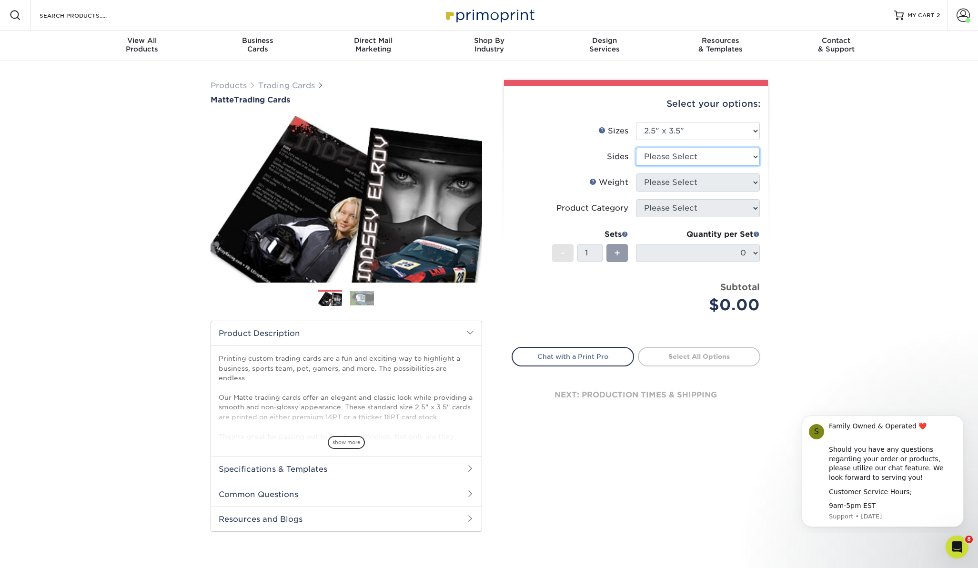
click at [756, 156] on select "Please Select Print Both Sides Print Front Only" at bounding box center [698, 157] width 124 height 18
select select "13abbda7-1d64-4f25-8bb2-c179b224825d"
click at [755, 181] on select "Please Select 16PT 14PT" at bounding box center [698, 182] width 124 height 18
select select "16PT"
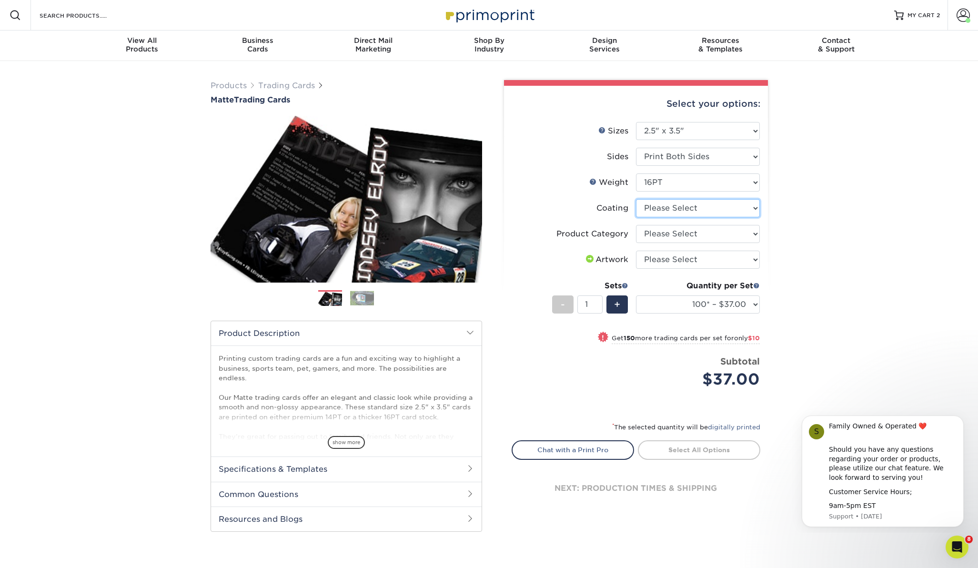
click at [757, 206] on select at bounding box center [698, 208] width 124 height 18
select select "121bb7b5-3b4d-429f-bd8d-bbf80e953313"
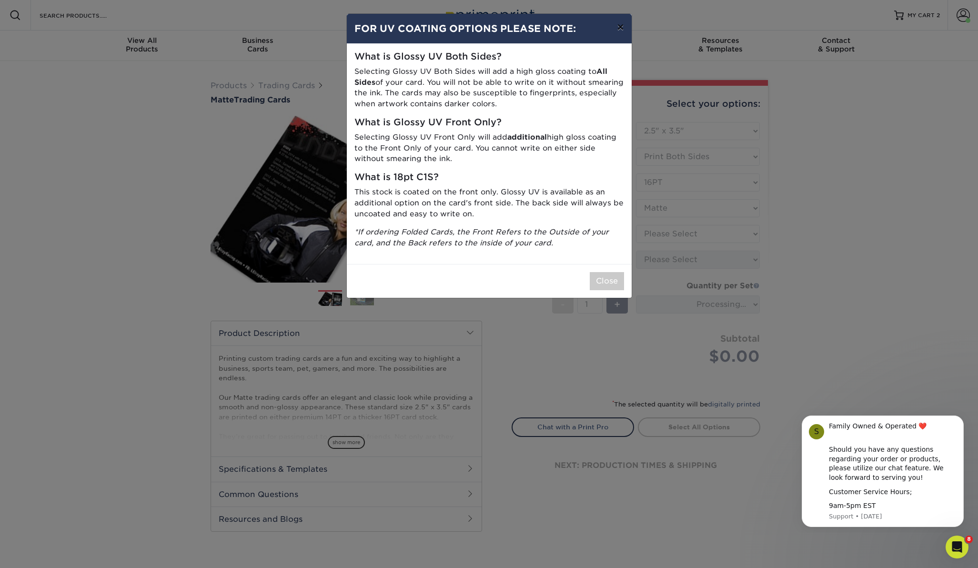
click at [623, 27] on button "×" at bounding box center [620, 27] width 22 height 27
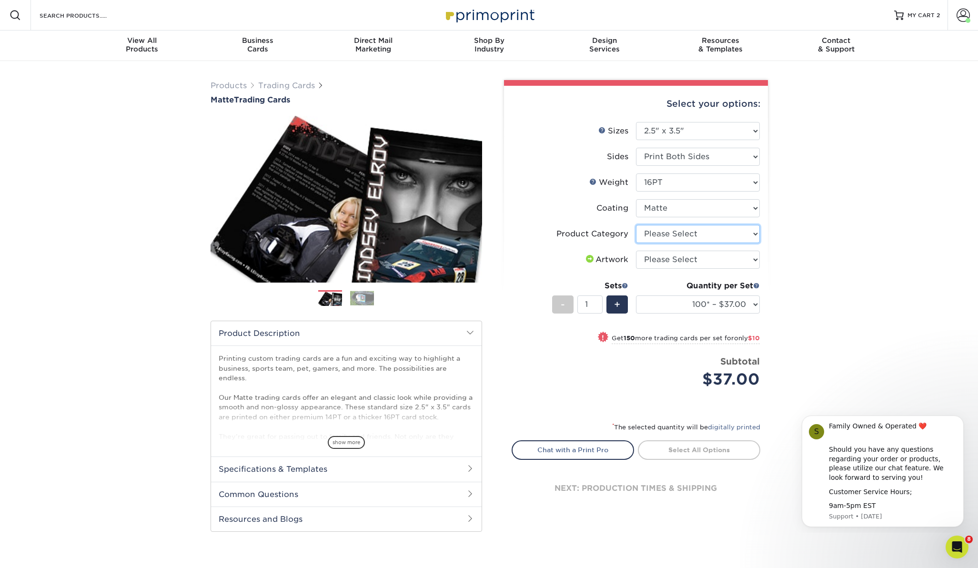
click at [755, 235] on select "Please Select Trading Cards" at bounding box center [698, 234] width 124 height 18
select select "c2f9bce9-36c2-409d-b101-c29d9d031e18"
click at [757, 259] on select "Please Select I will upload files I need a design - $100" at bounding box center [698, 260] width 124 height 18
select select "upload"
click at [721, 448] on link "Proceed to Shipping" at bounding box center [699, 448] width 122 height 17
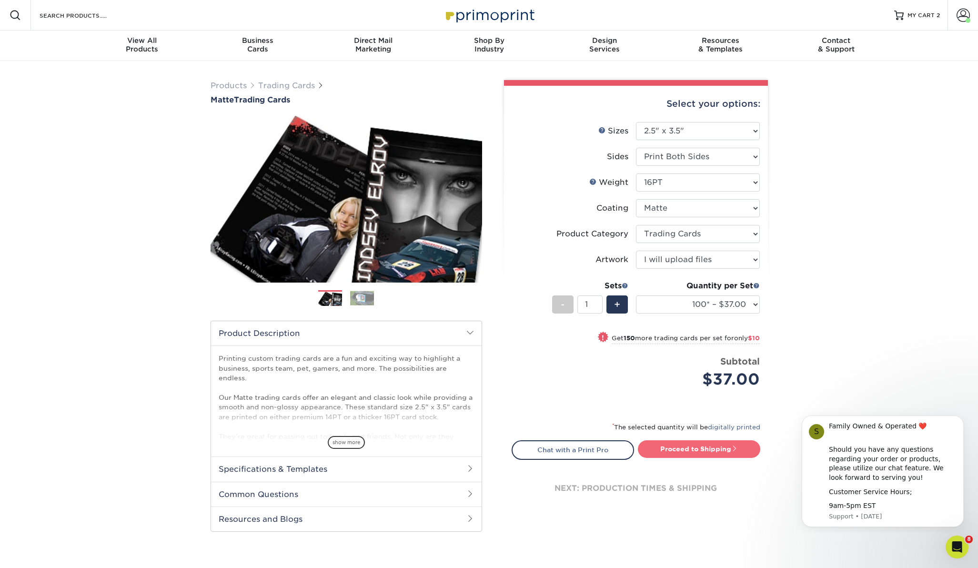
type input "Set 1"
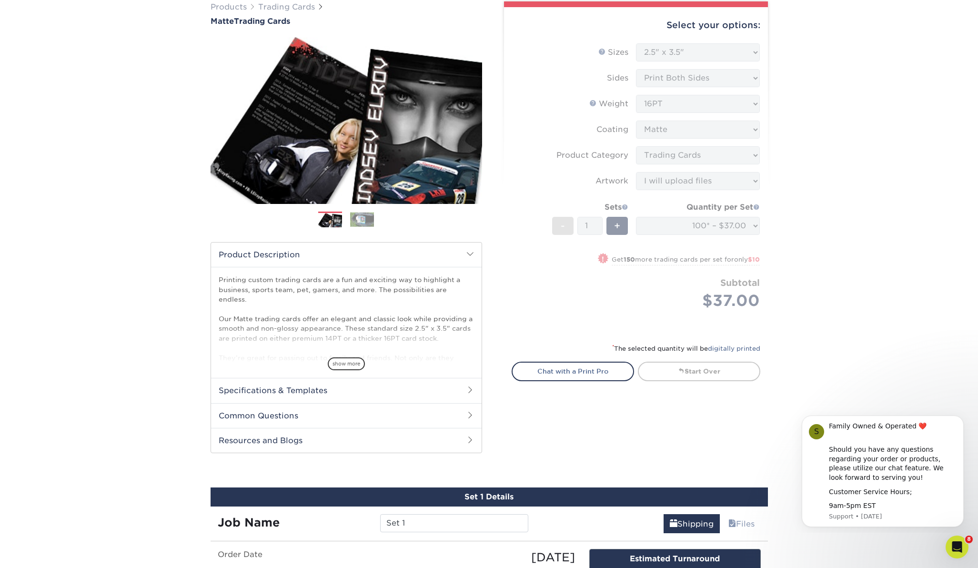
scroll to position [83, 0]
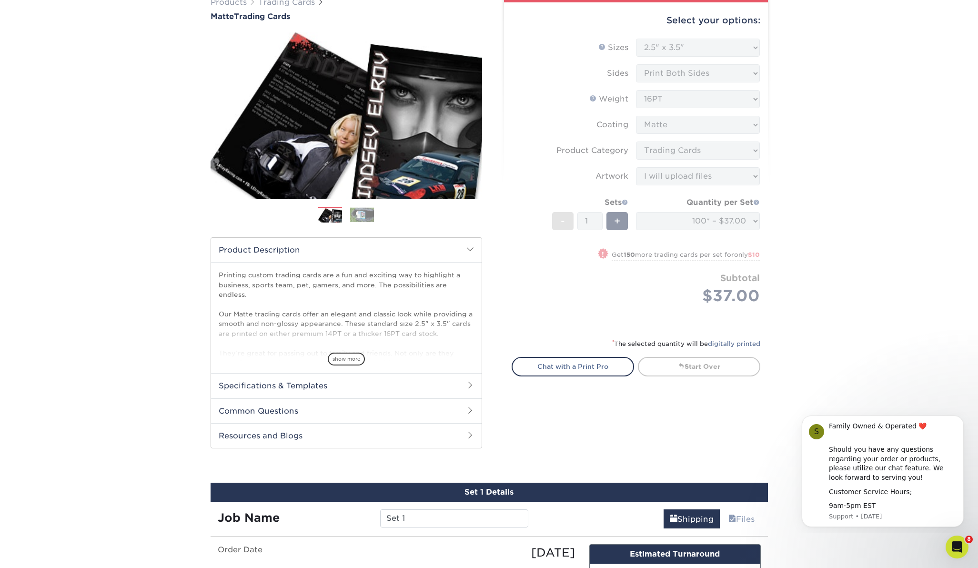
click at [733, 219] on form "Sizes Help Sizes Please Select 2.5" x 3.5" Sides Please Select 16PT - 1" at bounding box center [636, 183] width 249 height 288
click at [755, 221] on form "Sizes Help Sizes Please Select 2.5" x 3.5" Sides Please Select 16PT - 1" at bounding box center [636, 183] width 249 height 288
click at [751, 222] on form "Sizes Help Sizes Please Select 2.5" x 3.5" Sides Please Select 16PT - 1" at bounding box center [636, 183] width 249 height 288
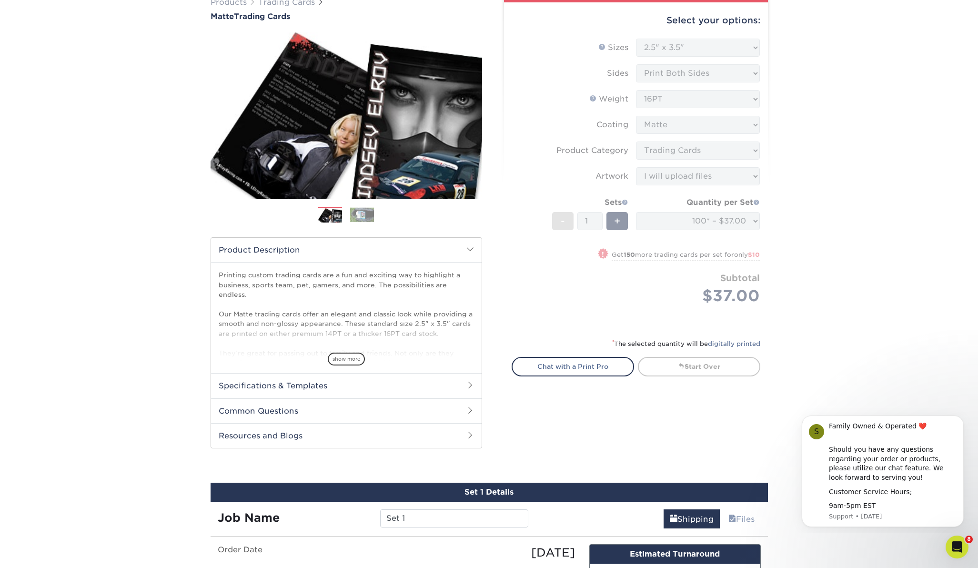
click at [743, 300] on form "Sizes Help Sizes Please Select 2.5" x 3.5" Sides Please Select 16PT - 1" at bounding box center [636, 183] width 249 height 288
click at [724, 227] on form "Sizes Help Sizes Please Select 2.5" x 3.5" Sides Please Select 16PT - 1" at bounding box center [636, 183] width 249 height 288
click at [724, 225] on form "Sizes Help Sizes Please Select 2.5" x 3.5" Sides Please Select 16PT - 1" at bounding box center [636, 183] width 249 height 288
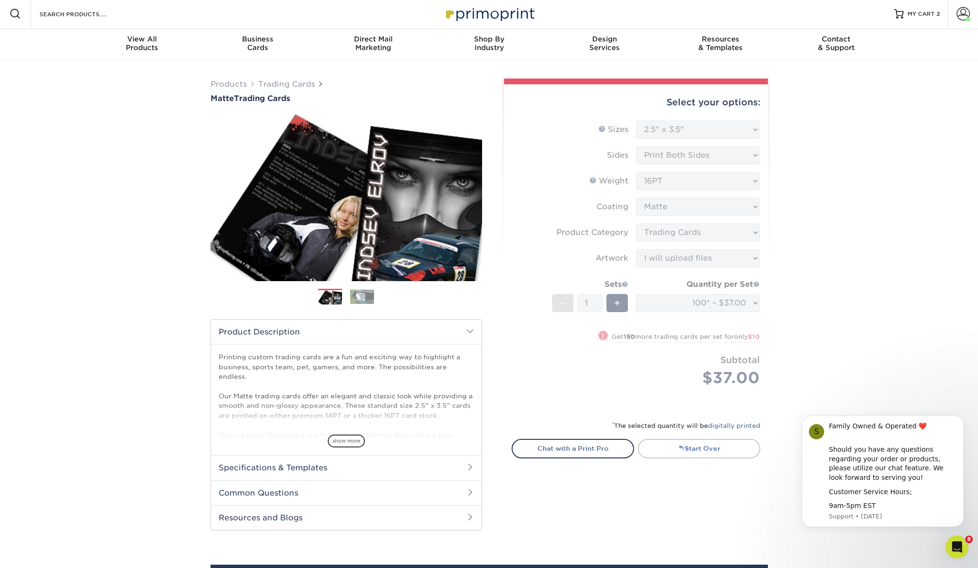
scroll to position [0, 0]
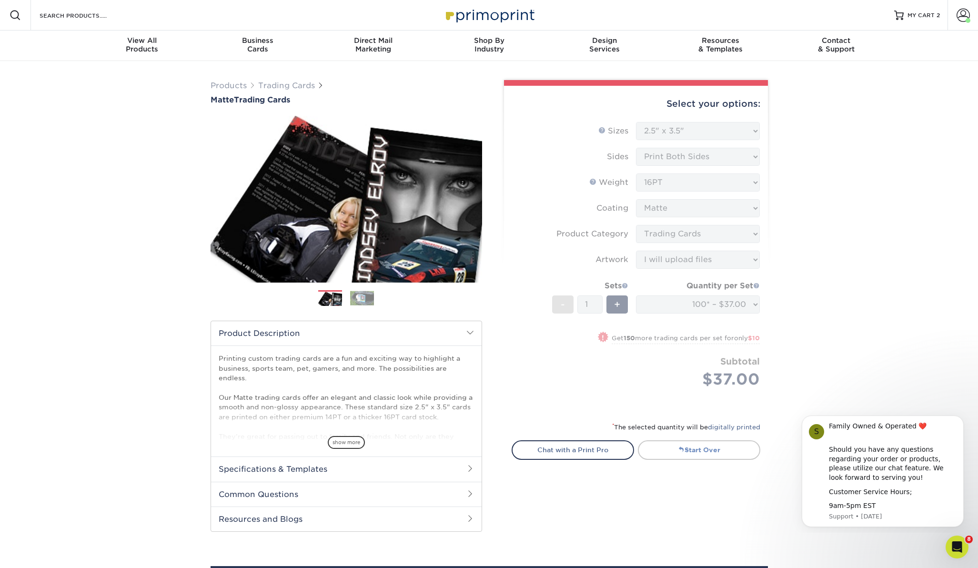
click at [705, 445] on link "Start Over" at bounding box center [699, 449] width 122 height 19
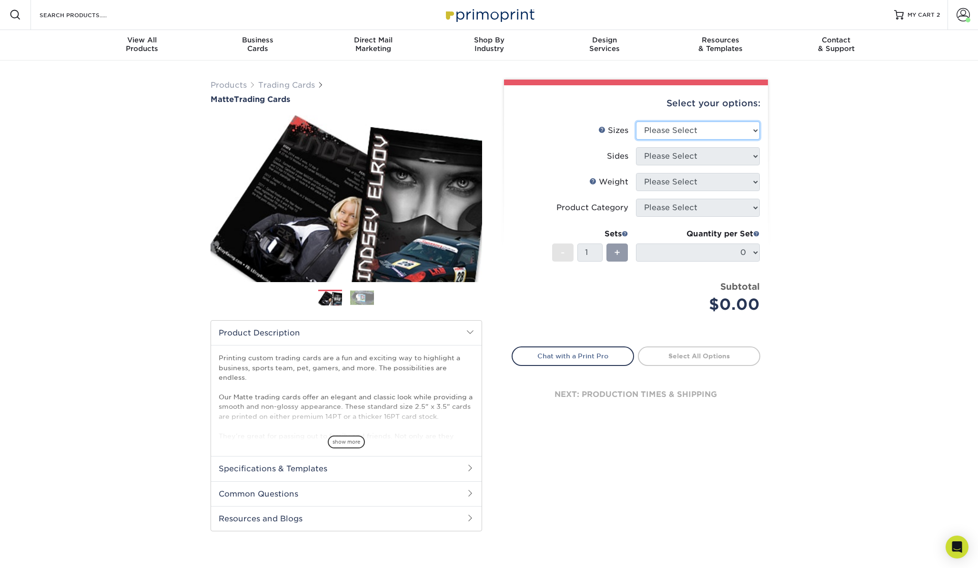
click at [754, 128] on select "Please Select 2.5" x 3.5"" at bounding box center [698, 130] width 124 height 18
select select "2.50x3.50"
click at [755, 152] on select "Please Select Print Both Sides Print Front Only" at bounding box center [698, 156] width 124 height 18
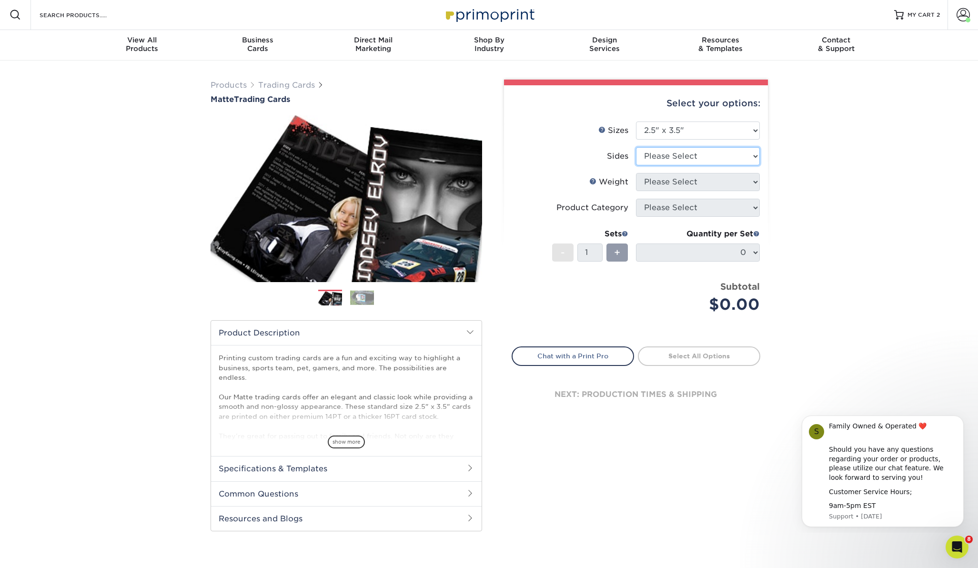
select select "13abbda7-1d64-4f25-8bb2-c179b224825d"
click at [756, 182] on select "Please Select 16PT 14PT" at bounding box center [698, 182] width 124 height 18
select select "16PT"
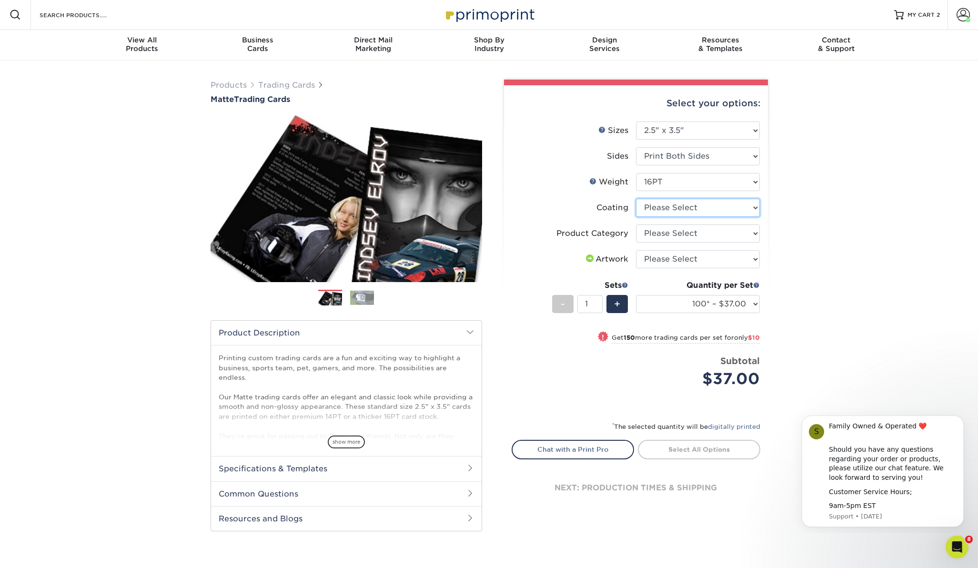
click at [757, 206] on select at bounding box center [698, 208] width 124 height 18
select select "121bb7b5-3b4d-429f-bd8d-bbf80e953313"
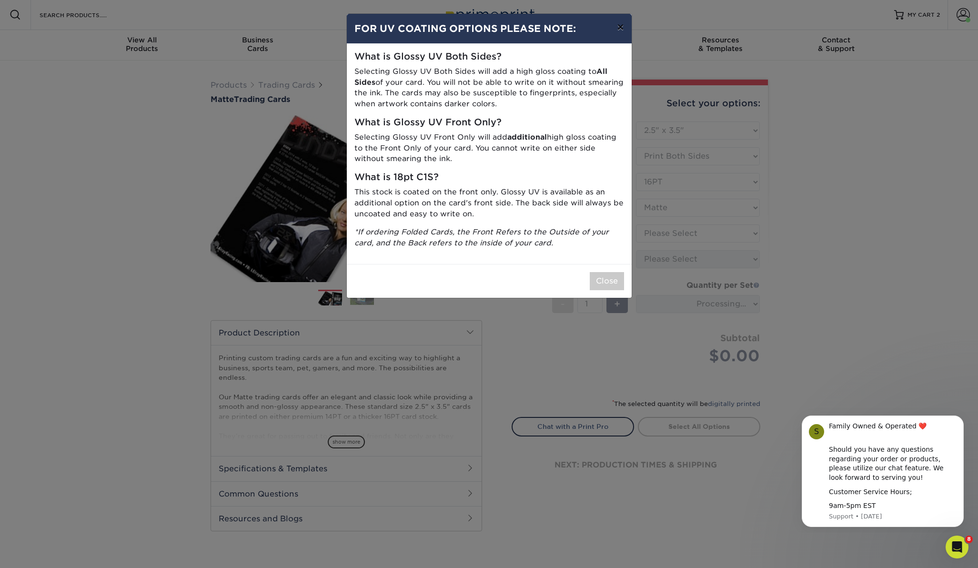
drag, startPoint x: 619, startPoint y: 28, endPoint x: 627, endPoint y: 41, distance: 14.7
click at [620, 29] on button "×" at bounding box center [620, 27] width 22 height 27
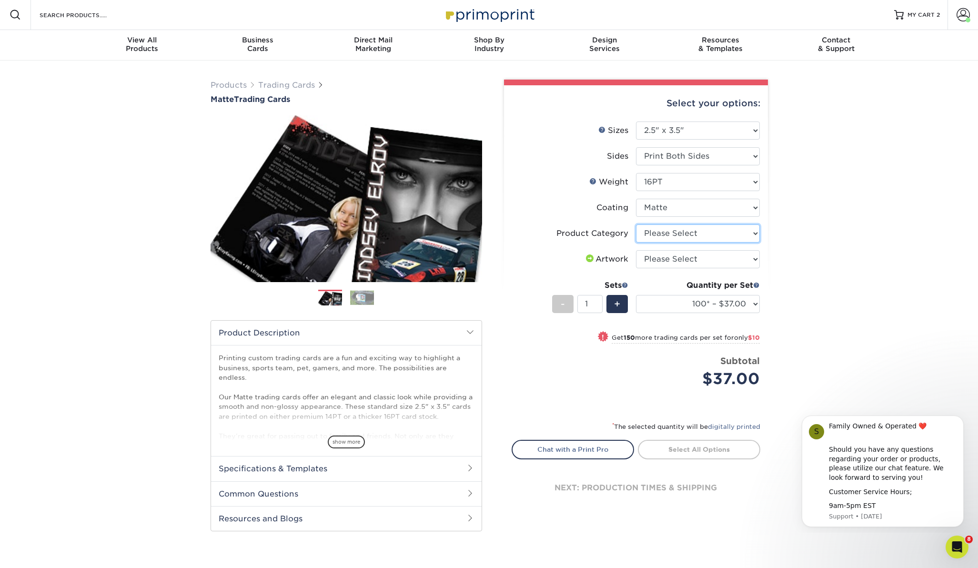
click at [756, 234] on select "Please Select Trading Cards" at bounding box center [698, 233] width 124 height 18
select select "c2f9bce9-36c2-409d-b101-c29d9d031e18"
click at [757, 257] on select "Please Select I will upload files I need a design - $100" at bounding box center [698, 259] width 124 height 18
select select "upload"
click at [755, 303] on select "100* – $37.00 250* – $47.00 500* – $58.00 1000 – $71.00 2500 – $141.00 5000 – $…" at bounding box center [698, 304] width 124 height 18
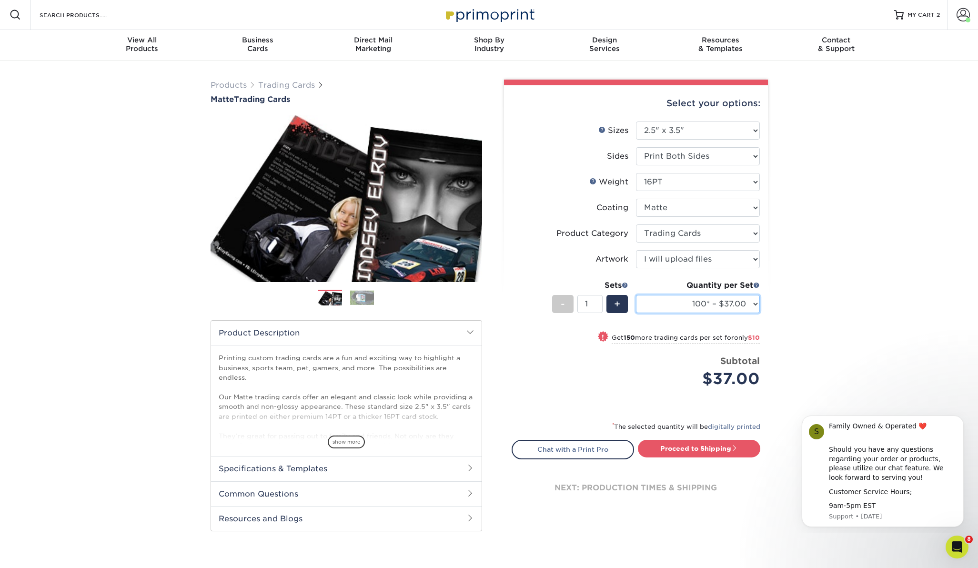
select select "1000 – $71.00"
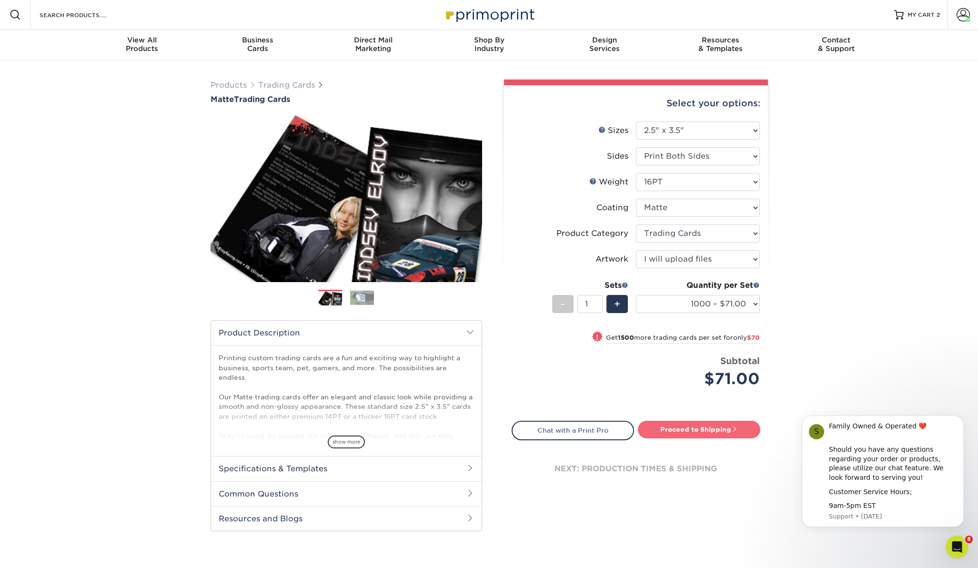
click at [721, 427] on link "Proceed to Shipping" at bounding box center [699, 429] width 122 height 17
type input "Set 1"
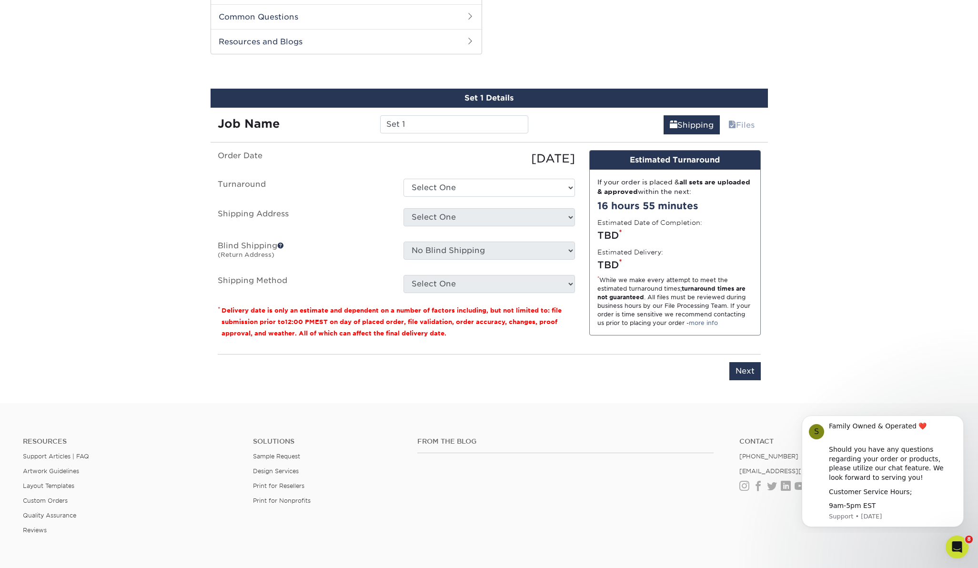
scroll to position [485, 0]
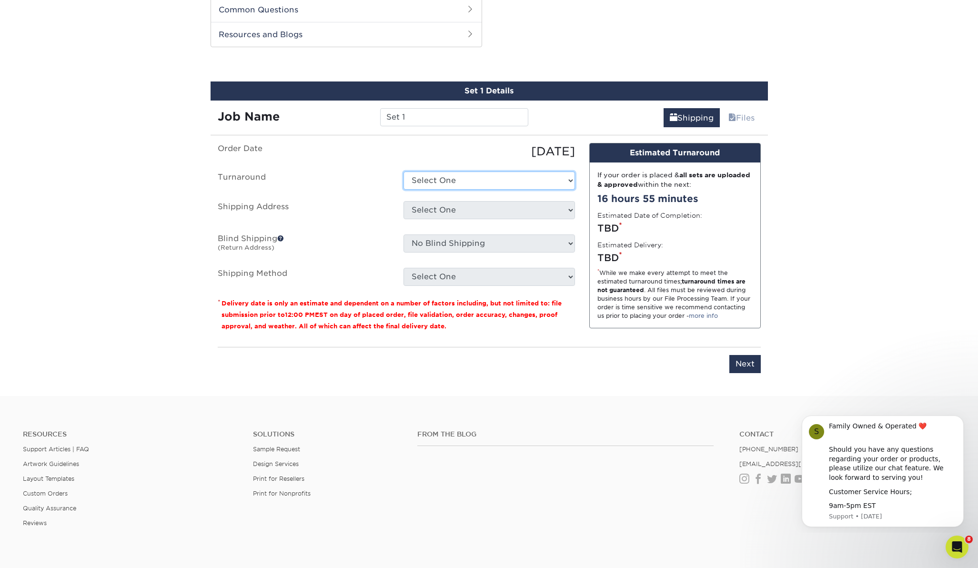
click at [571, 179] on select "Select One 2-4 Business Days 2 Day Next Business Day" at bounding box center [490, 181] width 172 height 18
select select "145548aa-6319-4e39-aa37-e975b69f208c"
click at [571, 209] on select "Select One CARD GROUP CARDS CARDS Kit [PERSON_NAME] Trading Card Merv Trading C…" at bounding box center [490, 210] width 172 height 18
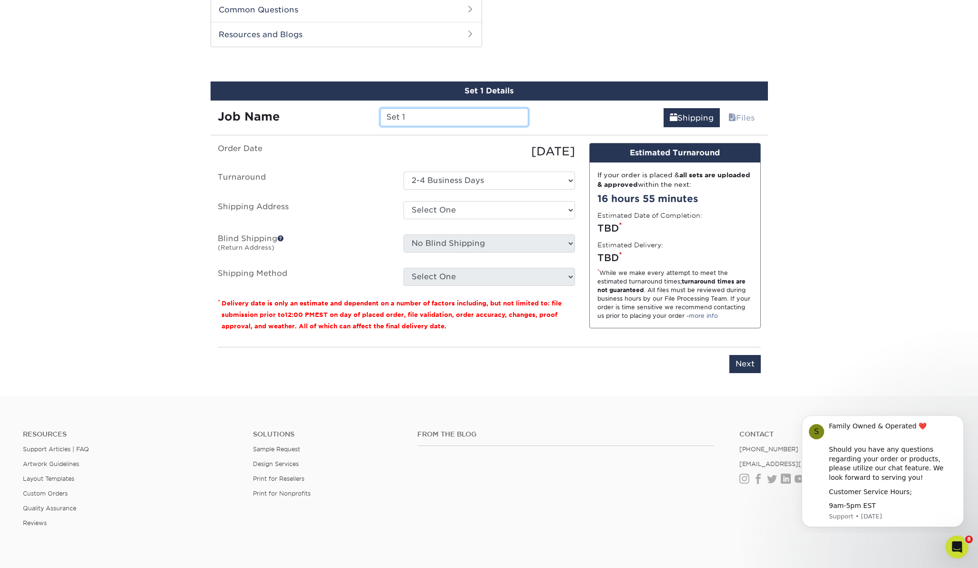
click at [418, 115] on input "Set 1" at bounding box center [454, 117] width 148 height 18
type input "Set 1 WOG 3 GARBAGE MAN"
click at [569, 207] on select "Select One CARD GROUP CARDS CARDS Kit [PERSON_NAME] Trading Card Merv Trading C…" at bounding box center [490, 210] width 172 height 18
select select "286191"
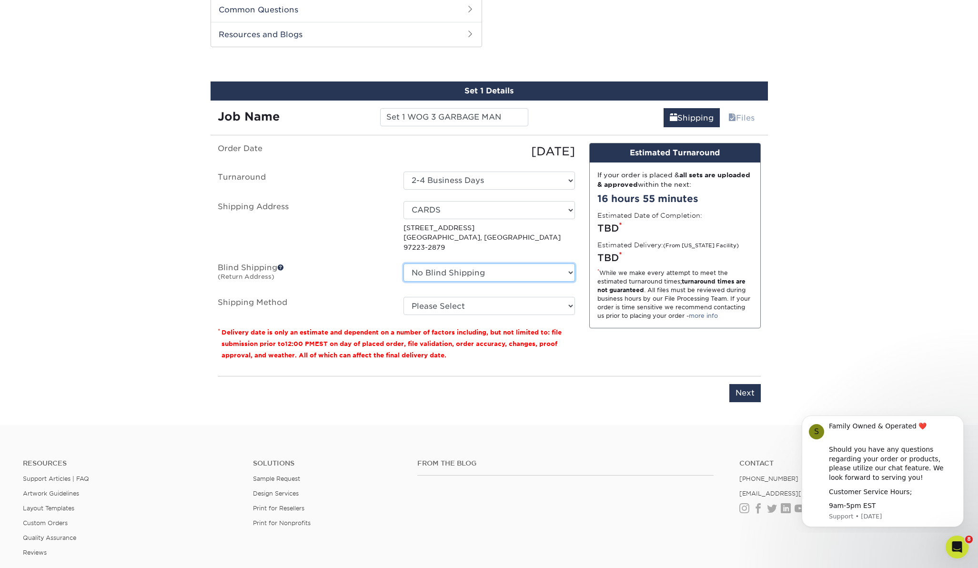
click at [570, 263] on select "No Blind Shipping CARD GROUP CARDS CARDS Kit [PERSON_NAME] Trading Card Merv Tr…" at bounding box center [490, 272] width 172 height 18
select select "286191"
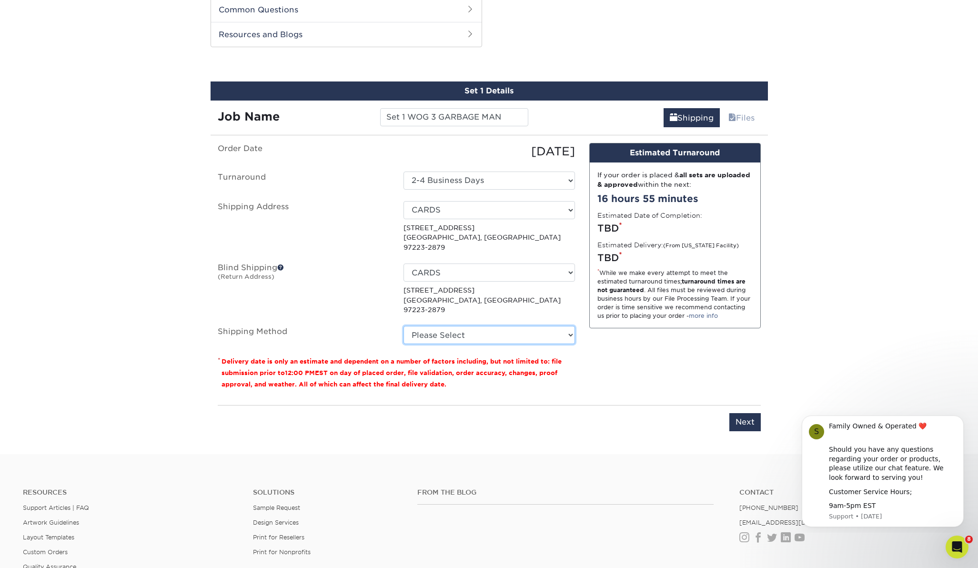
click at [570, 326] on select "Please Select Ground Shipping (+$20.40) 3 Day Shipping Service (+$21.28) 2 Day …" at bounding box center [490, 335] width 172 height 18
select select "03"
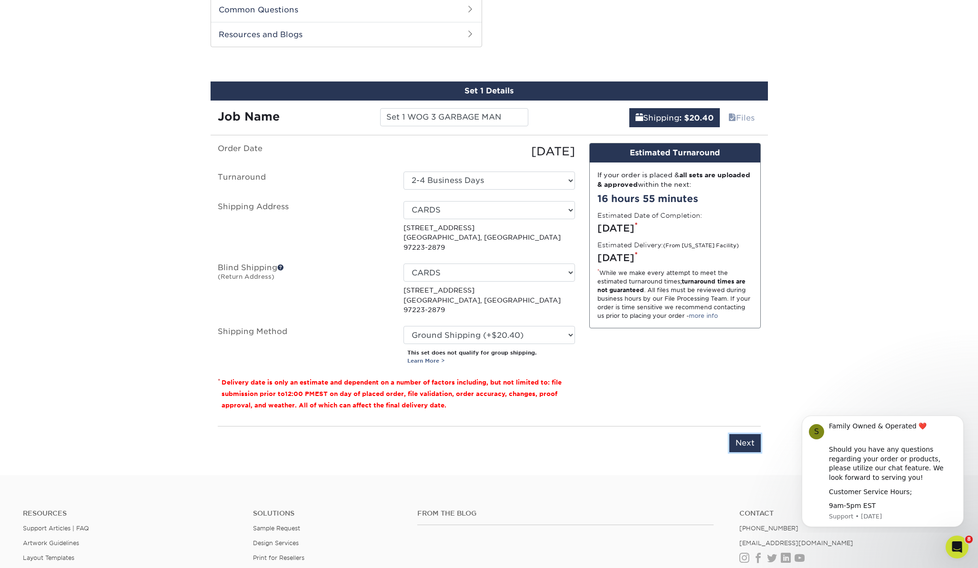
click at [741, 434] on input "Next" at bounding box center [744, 443] width 31 height 18
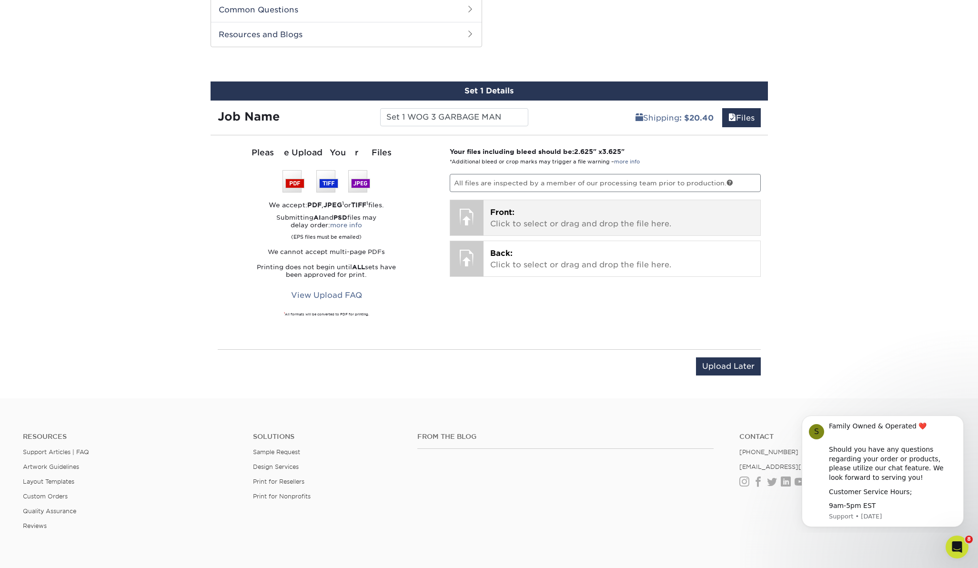
click at [496, 217] on p "Front: Click to select or drag and drop the file here." at bounding box center [621, 218] width 263 height 23
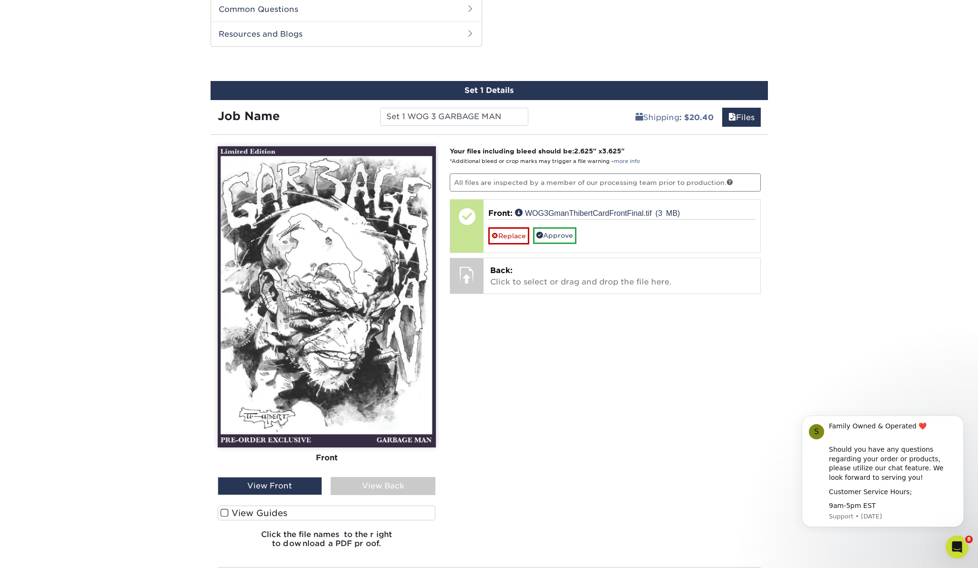
scroll to position [488, 0]
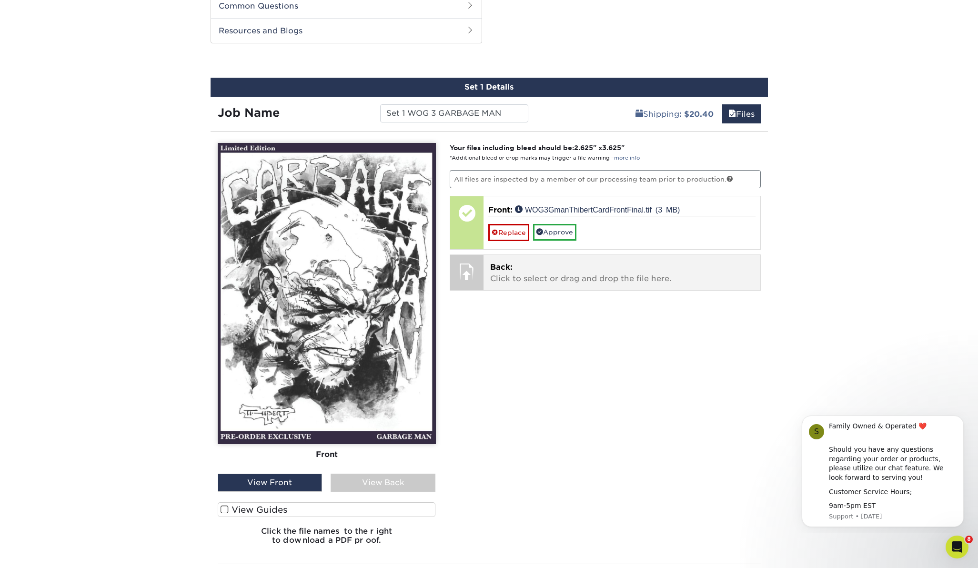
click at [514, 267] on p "Back: Click to select or drag and drop the file here." at bounding box center [621, 273] width 263 height 23
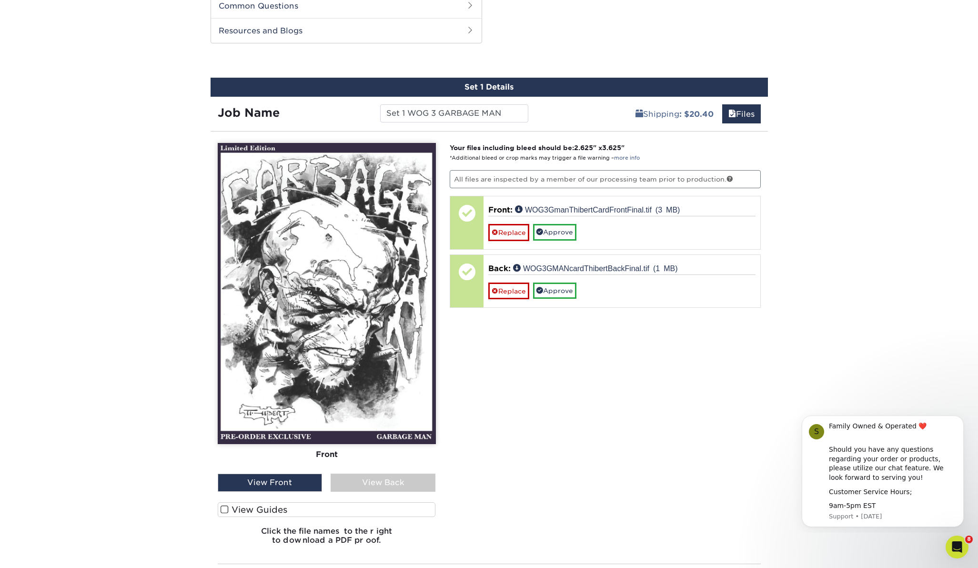
scroll to position [495, 0]
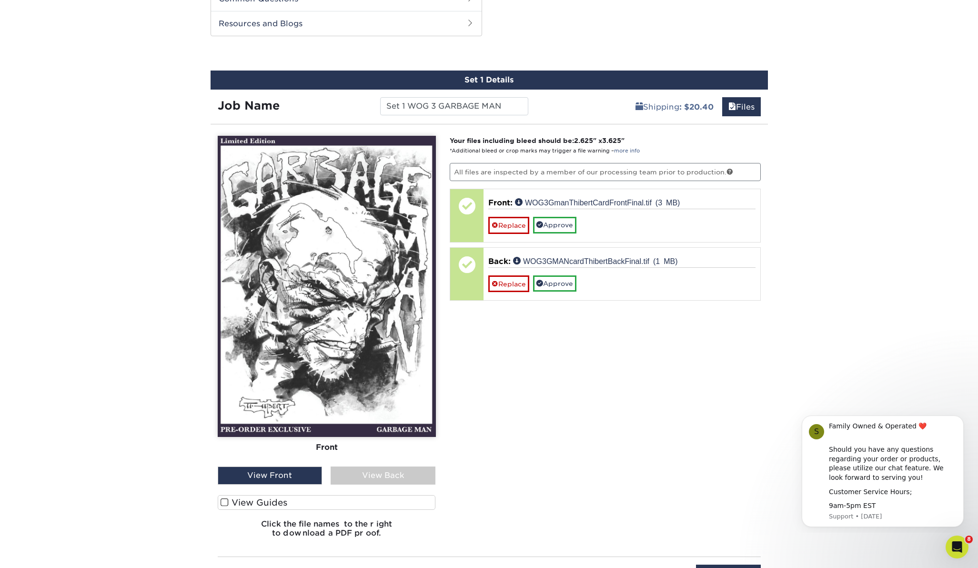
click at [408, 476] on div "View Back" at bounding box center [383, 475] width 105 height 18
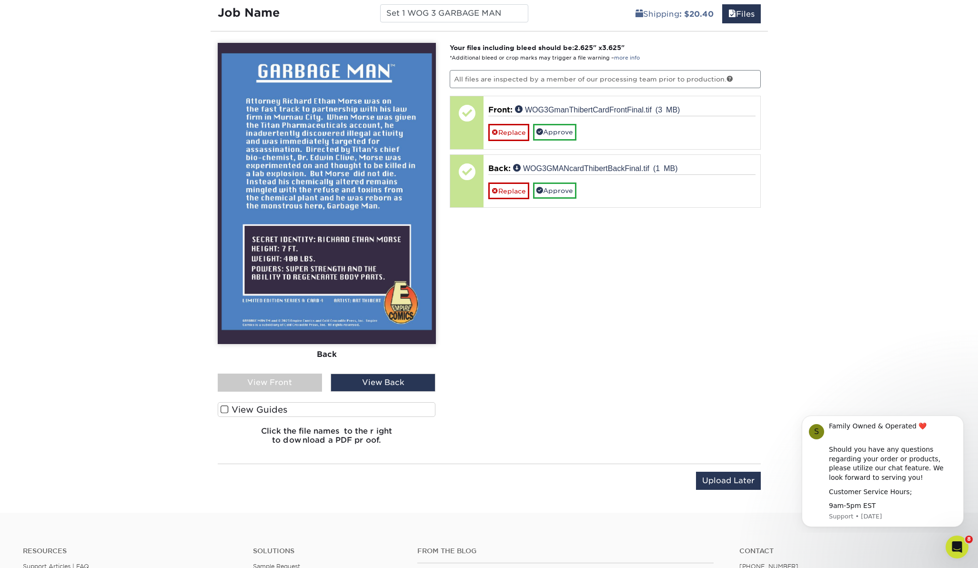
scroll to position [589, 0]
click at [225, 408] on span at bounding box center [225, 408] width 8 height 9
click at [0, 0] on input "View Guides" at bounding box center [0, 0] width 0 height 0
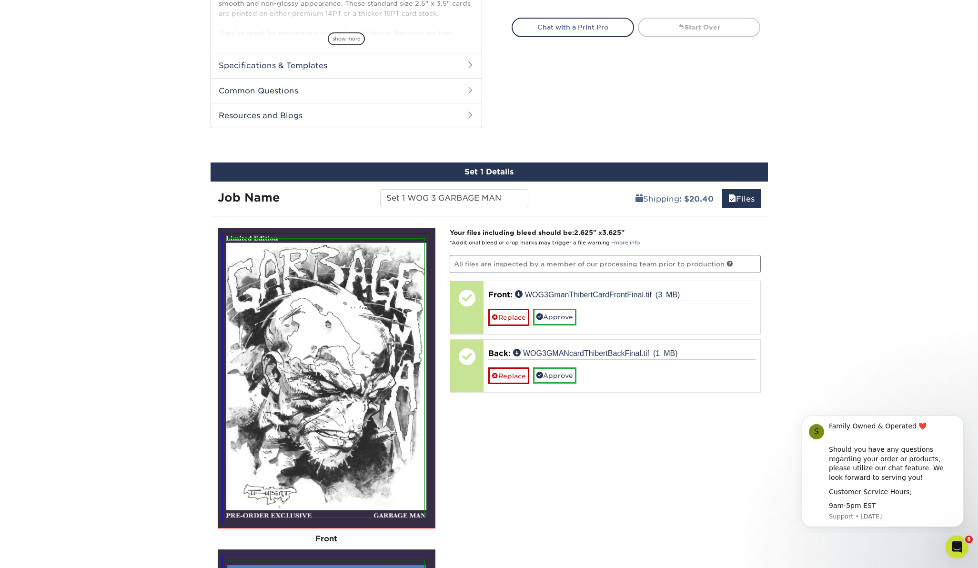
scroll to position [404, 0]
click at [511, 316] on link "Replace" at bounding box center [508, 316] width 41 height 17
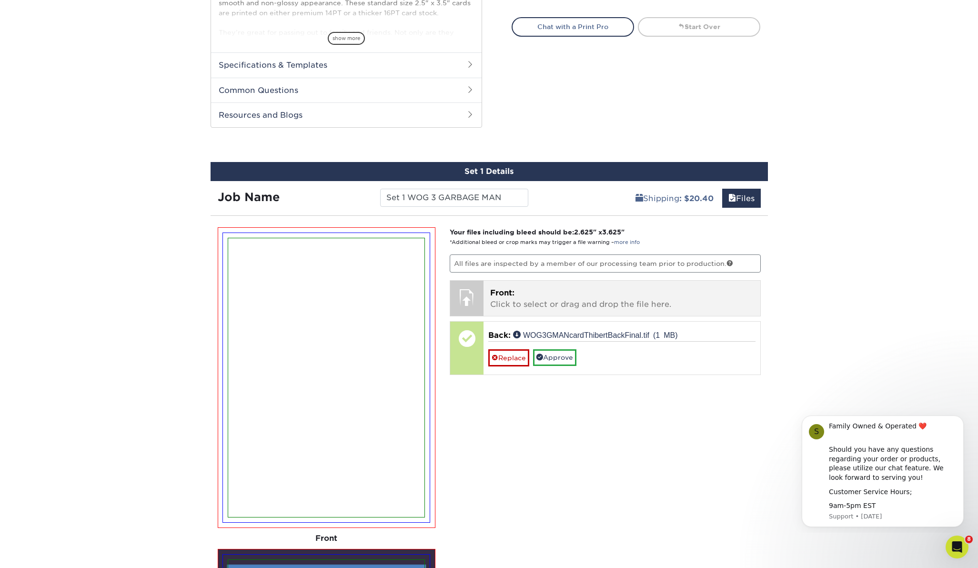
click at [518, 300] on p "Front: Click to select or drag and drop the file here." at bounding box center [621, 298] width 263 height 23
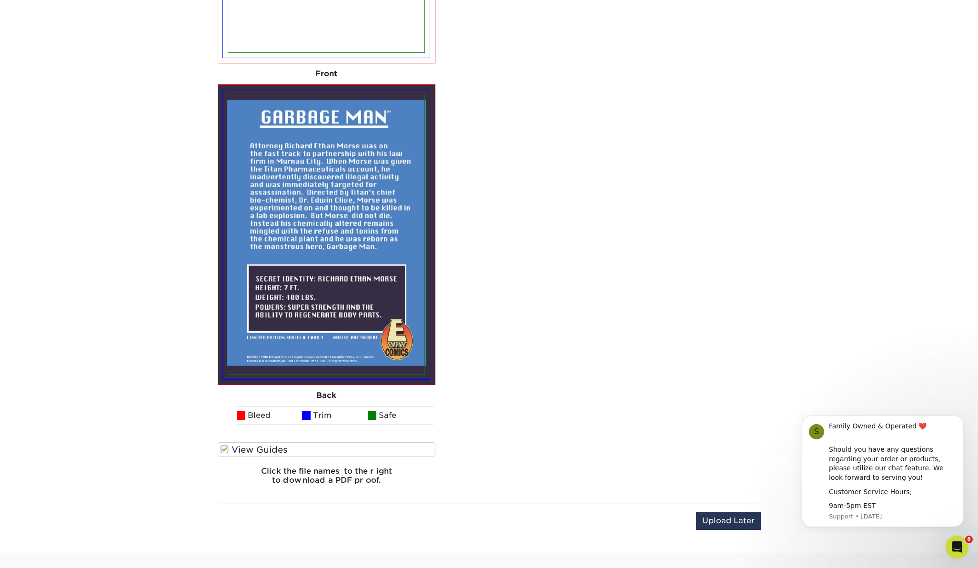
scroll to position [870, 0]
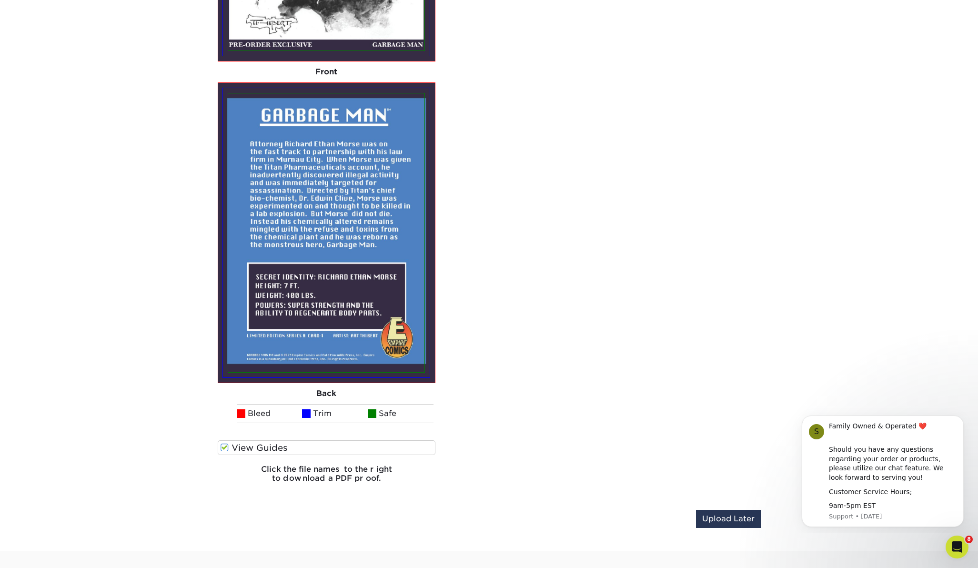
click at [225, 446] on span at bounding box center [225, 447] width 8 height 9
click at [0, 0] on input "View Guides" at bounding box center [0, 0] width 0 height 0
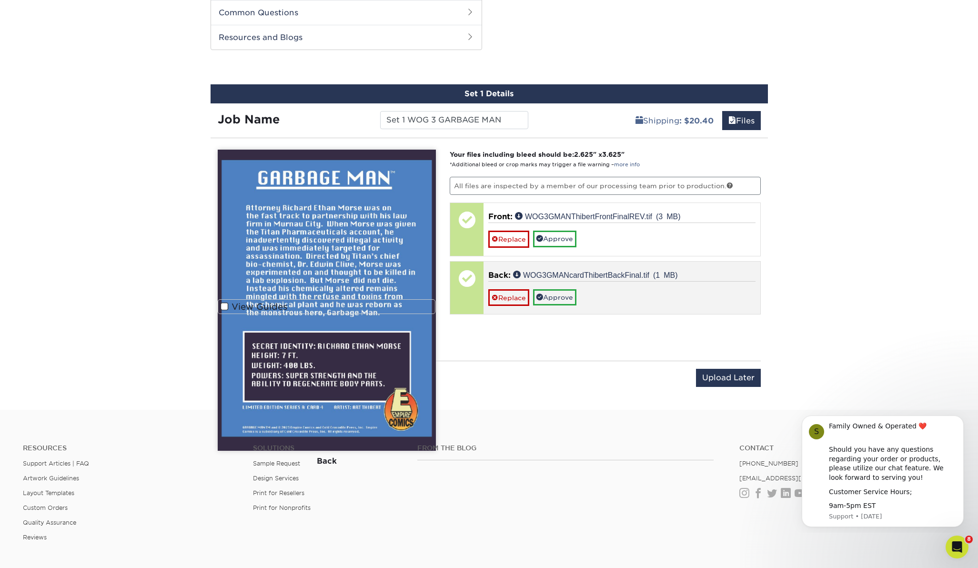
scroll to position [510, 0]
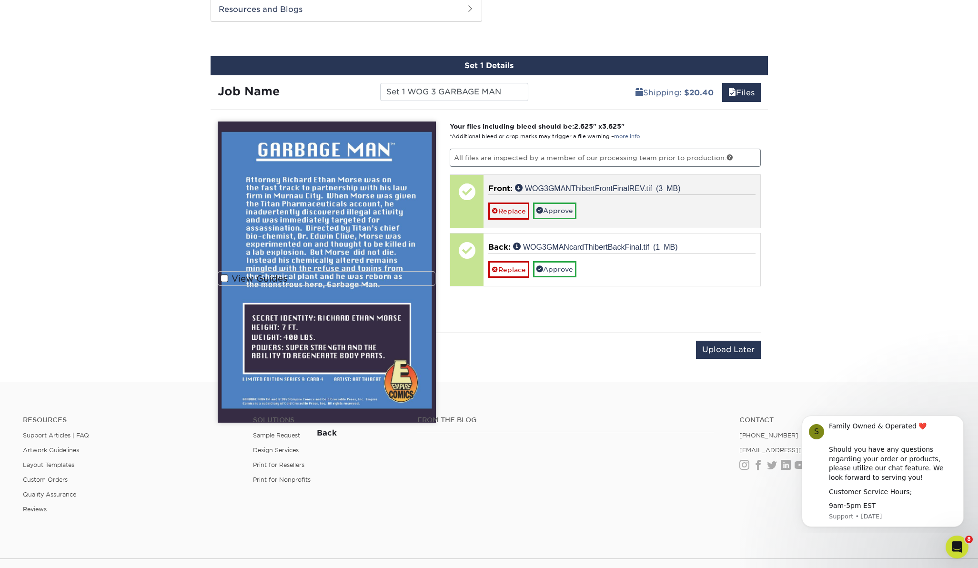
click at [632, 212] on div "Replace Approve" at bounding box center [621, 206] width 267 height 25
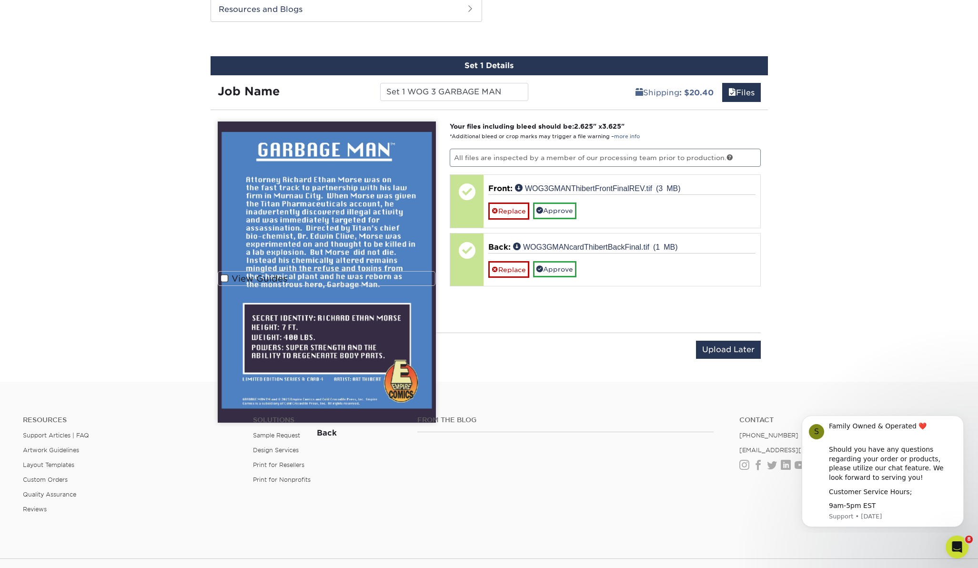
click at [223, 275] on span at bounding box center [225, 278] width 8 height 9
click at [0, 0] on input "View Guides" at bounding box center [0, 0] width 0 height 0
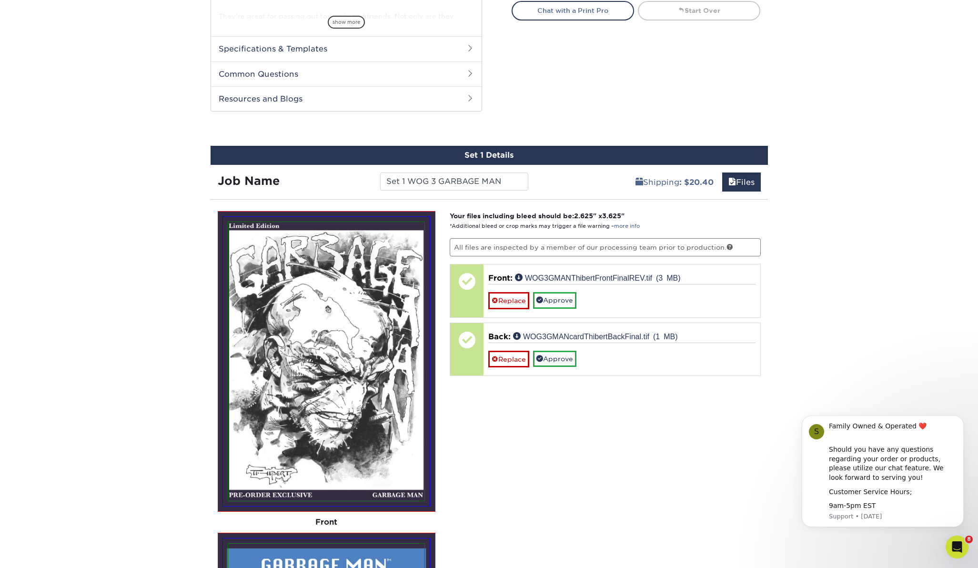
scroll to position [408, 0]
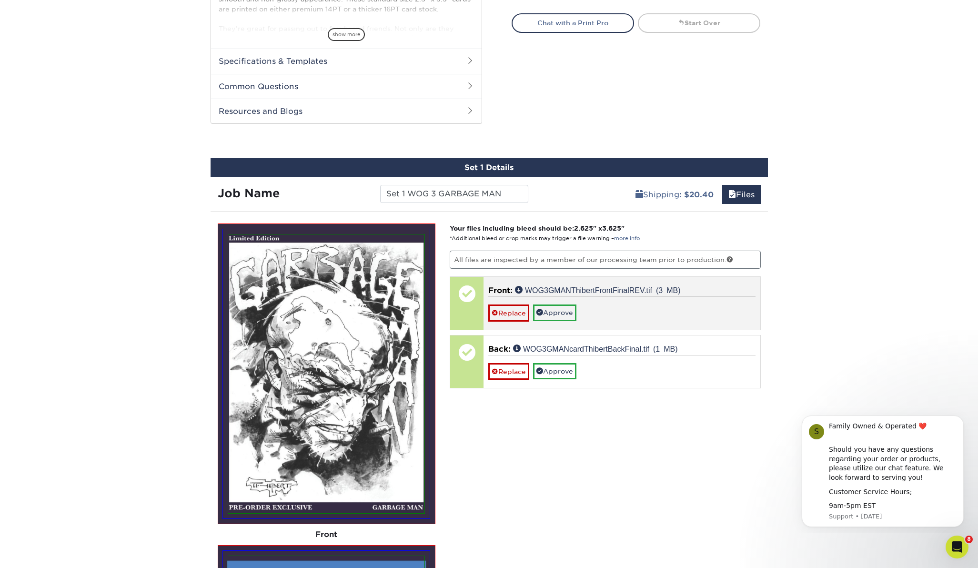
click at [617, 303] on div "Replace Approve" at bounding box center [621, 308] width 267 height 25
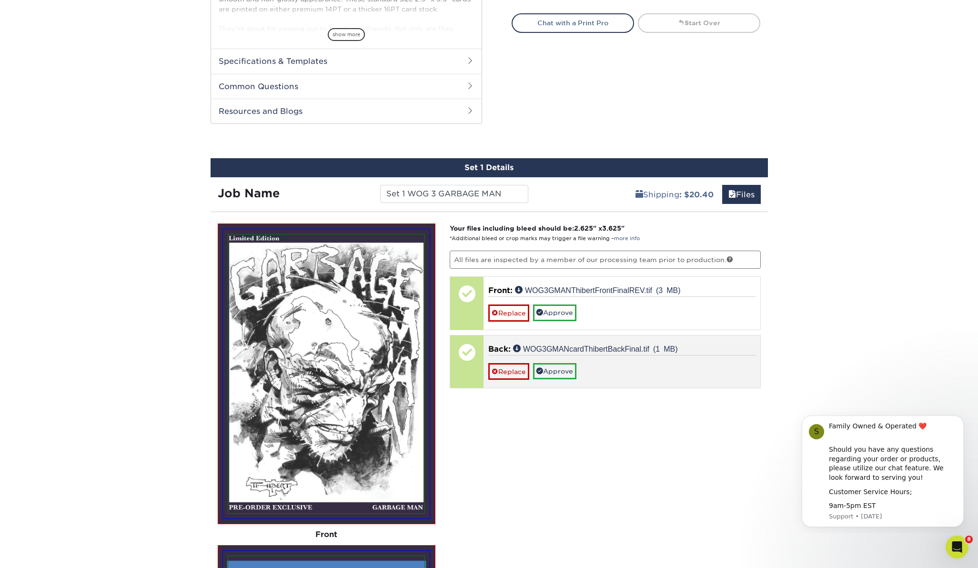
click at [632, 367] on div "Replace Approve" at bounding box center [621, 367] width 267 height 25
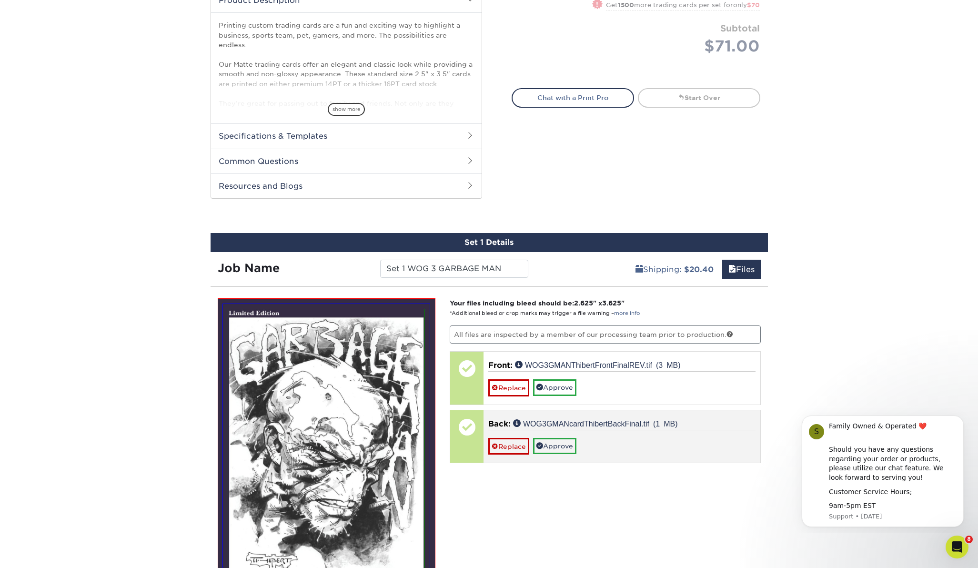
scroll to position [343, 0]
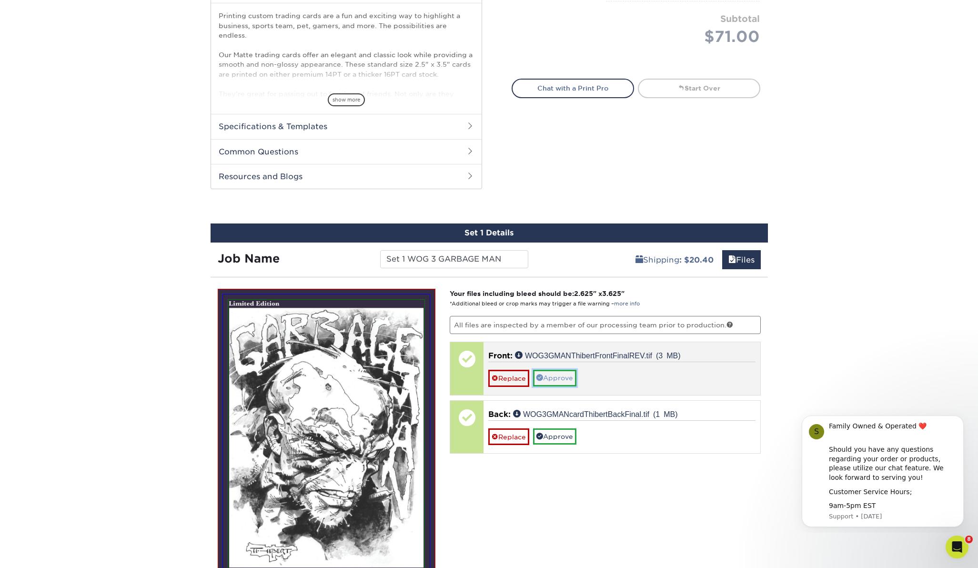
click at [560, 374] on link "Approve" at bounding box center [554, 378] width 43 height 16
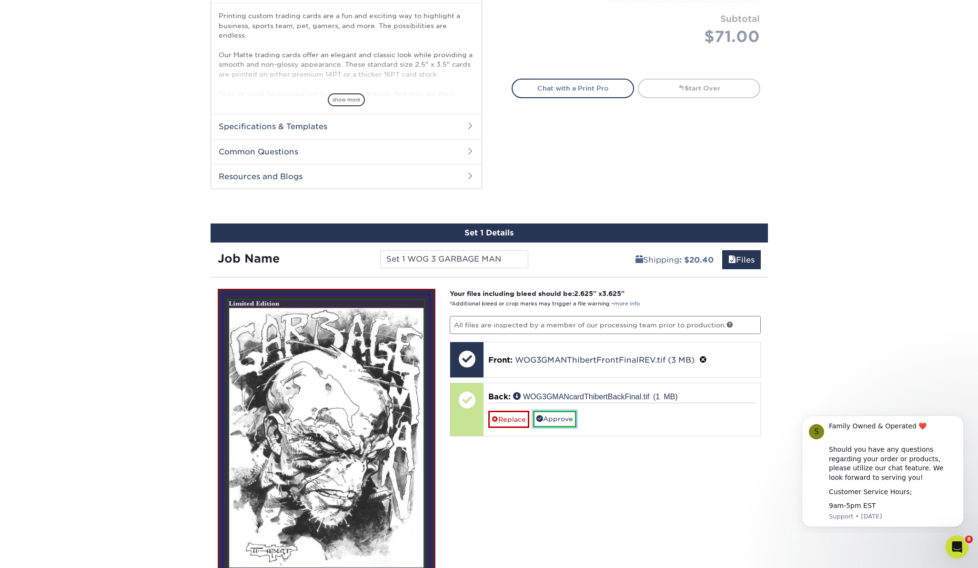
click at [558, 418] on link "Approve" at bounding box center [554, 419] width 43 height 16
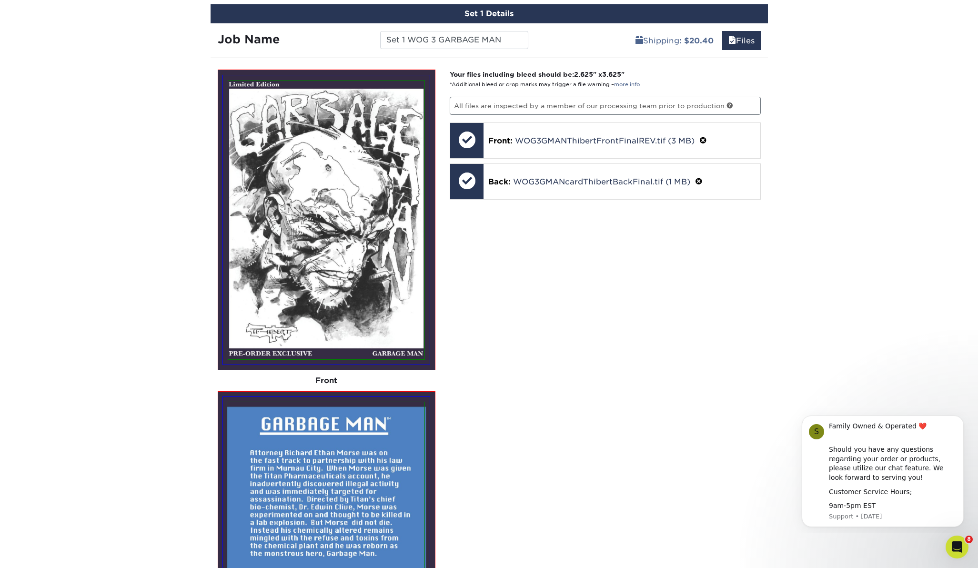
scroll to position [566, 0]
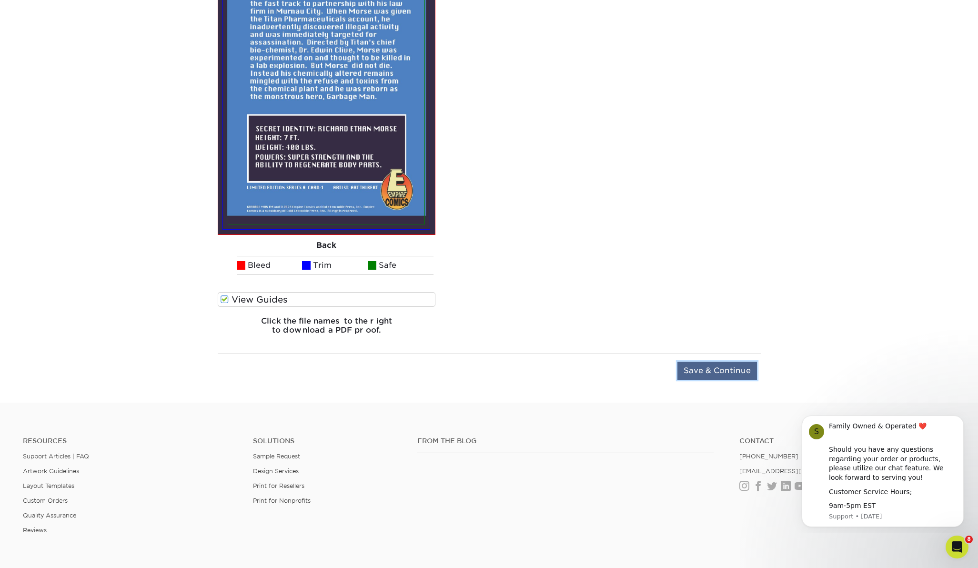
click at [735, 368] on input "Save & Continue" at bounding box center [717, 371] width 80 height 18
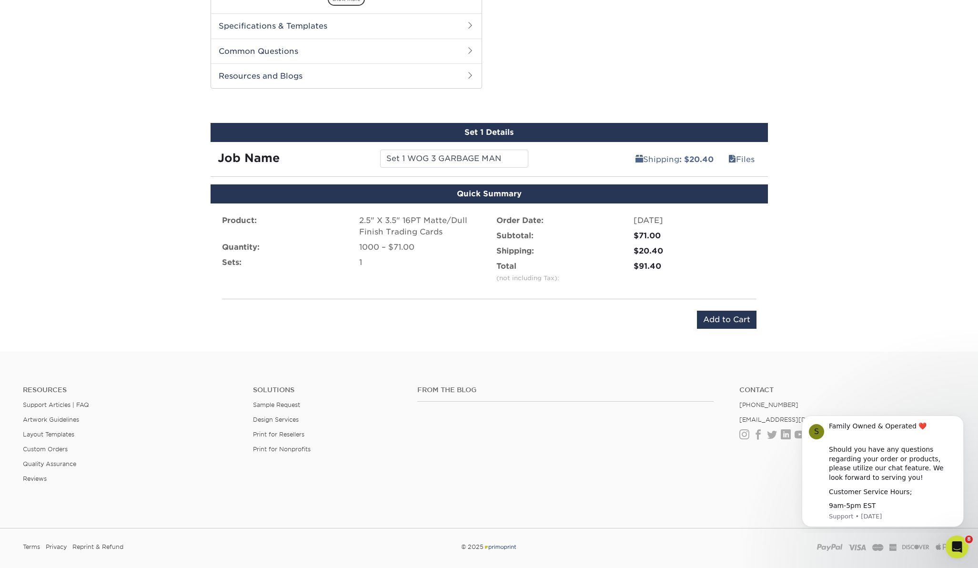
scroll to position [454, 0]
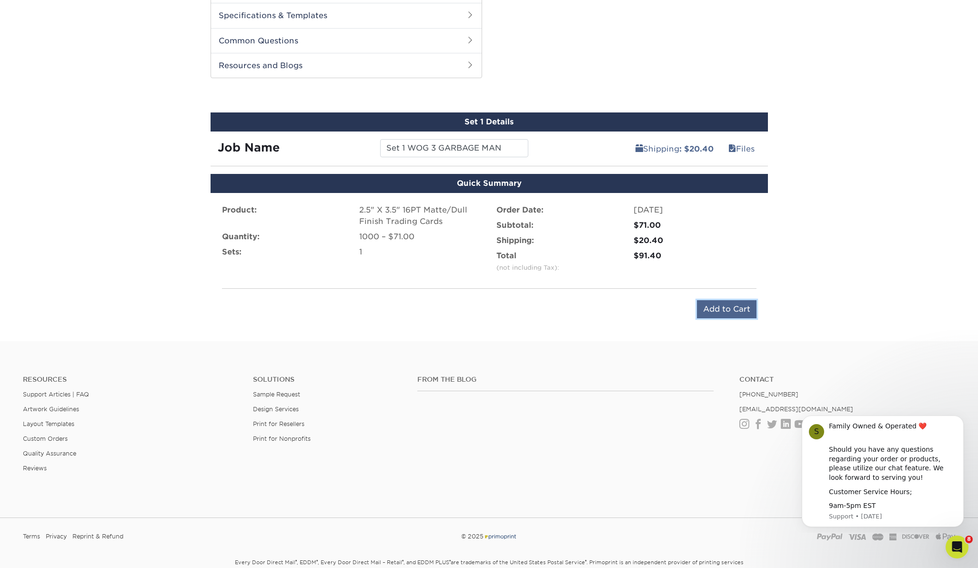
click at [732, 311] on input "Add to Cart" at bounding box center [727, 309] width 60 height 18
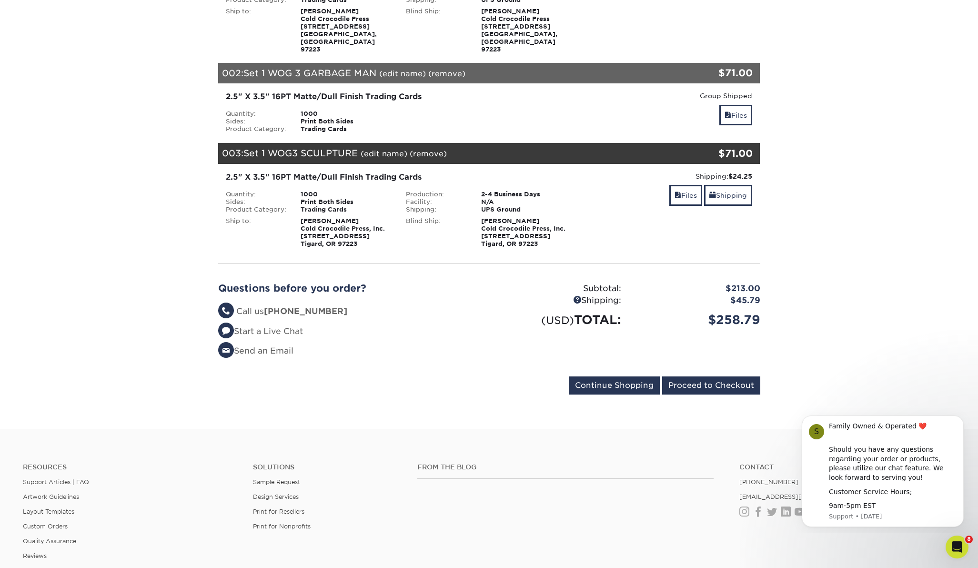
scroll to position [242, 0]
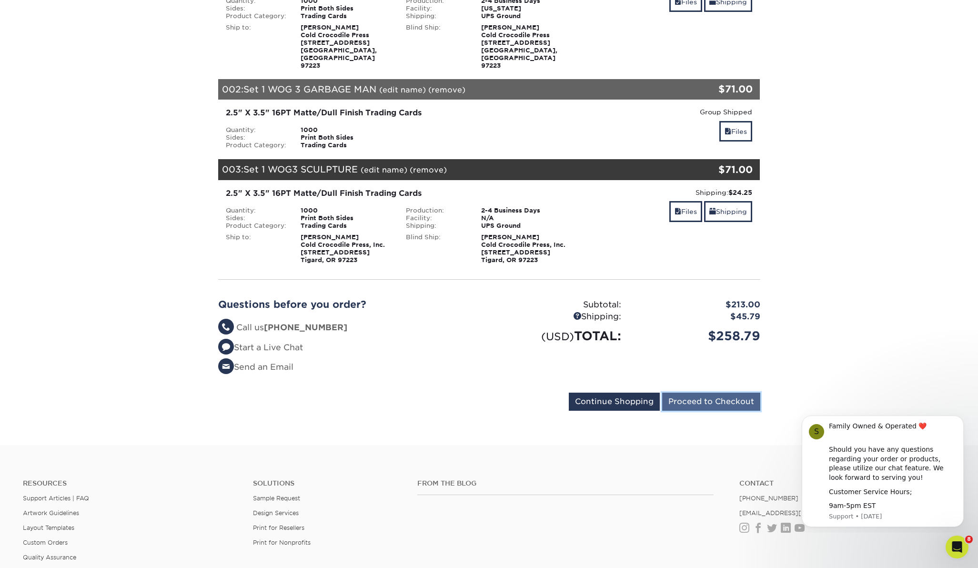
click at [704, 393] on input "Proceed to Checkout" at bounding box center [711, 402] width 98 height 18
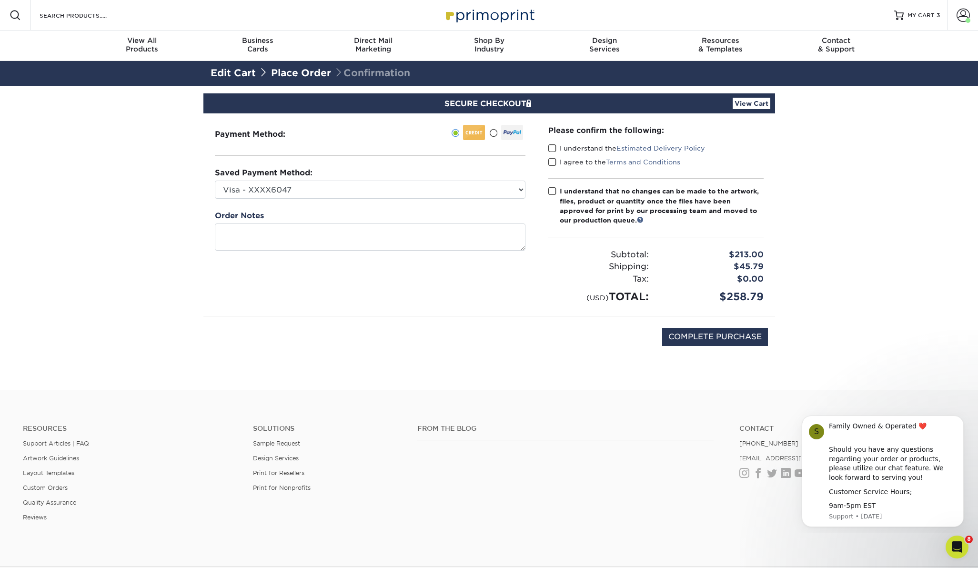
click at [551, 191] on span at bounding box center [552, 191] width 8 height 9
click at [0, 0] on input "I understand that no changes can be made to the artwork, files, product or quan…" at bounding box center [0, 0] width 0 height 0
click at [553, 147] on span at bounding box center [552, 148] width 8 height 9
click at [0, 0] on input "I understand the Estimated Delivery Policy" at bounding box center [0, 0] width 0 height 0
click at [551, 161] on span at bounding box center [552, 162] width 8 height 9
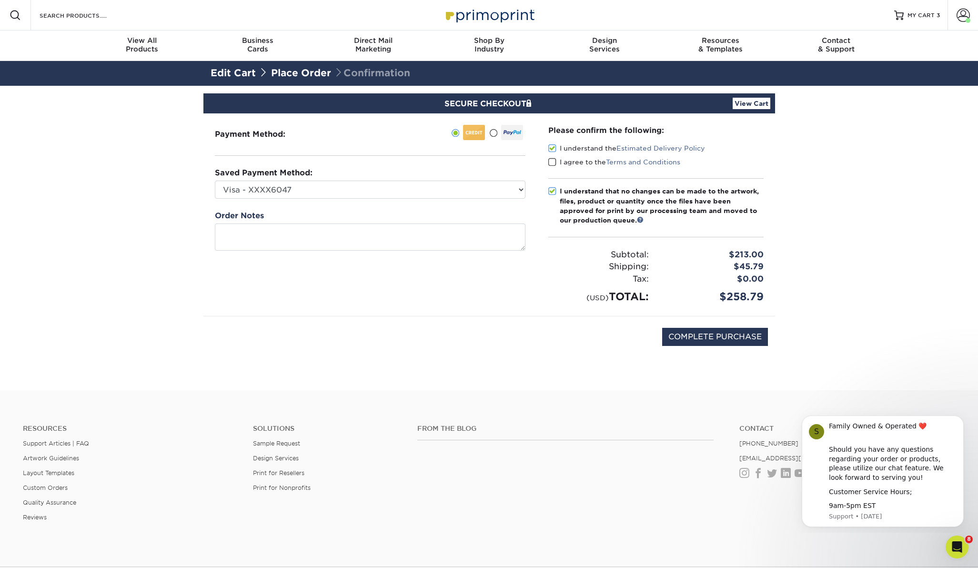
click at [0, 0] on input "I agree to the Terms and Conditions" at bounding box center [0, 0] width 0 height 0
click at [522, 188] on select "Visa - XXXX6047 Visa - XXXX1189 Visa - XXXX3600 New Credit Card" at bounding box center [370, 190] width 311 height 18
select select "61517"
click at [721, 333] on input "COMPLETE PURCHASE" at bounding box center [715, 337] width 106 height 18
type input "PROCESSING, PLEASE WAIT..."
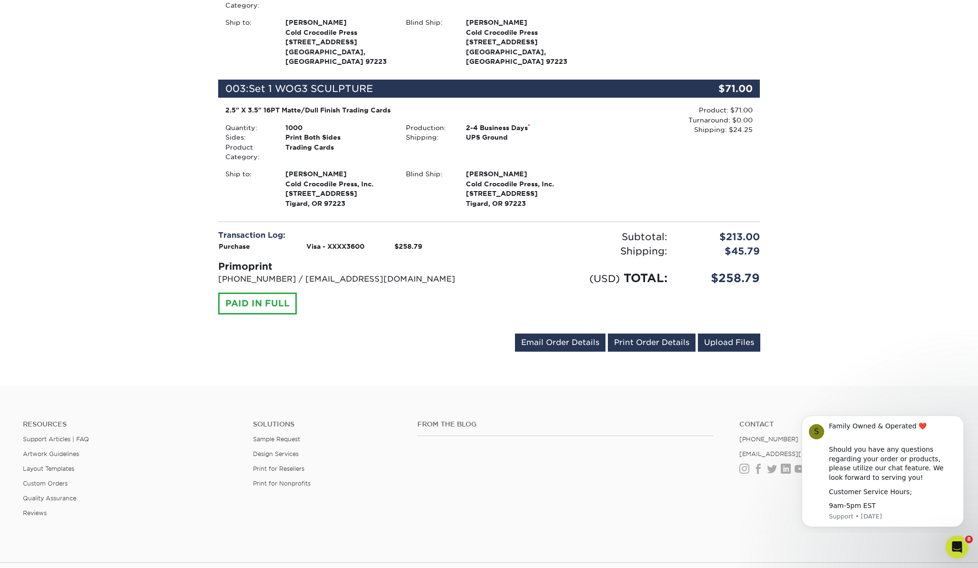
scroll to position [490, 0]
